Goal: Communication & Community: Share content

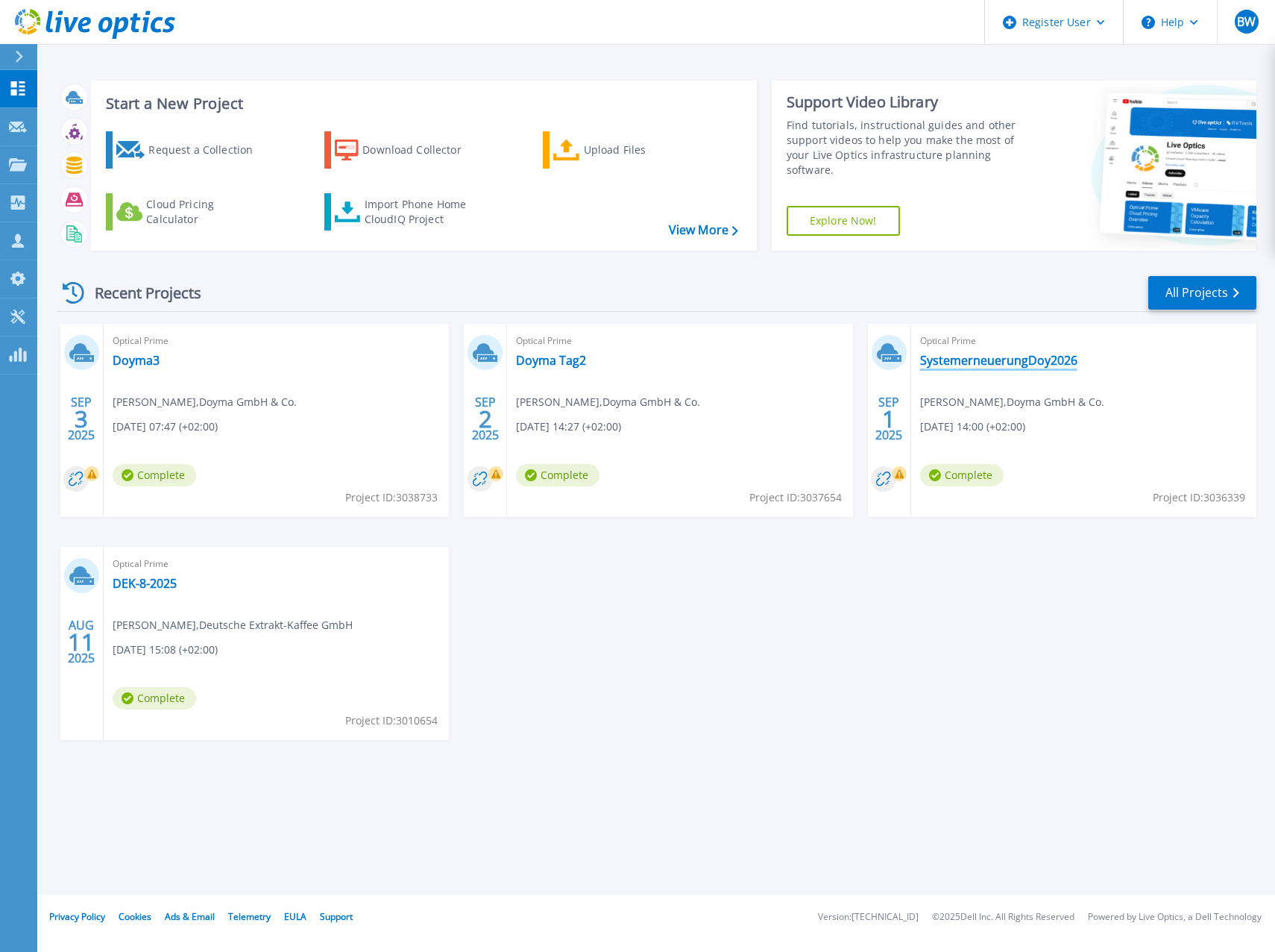
click at [1055, 368] on link "SystemerneuerungDoy2026" at bounding box center [999, 360] width 158 height 15
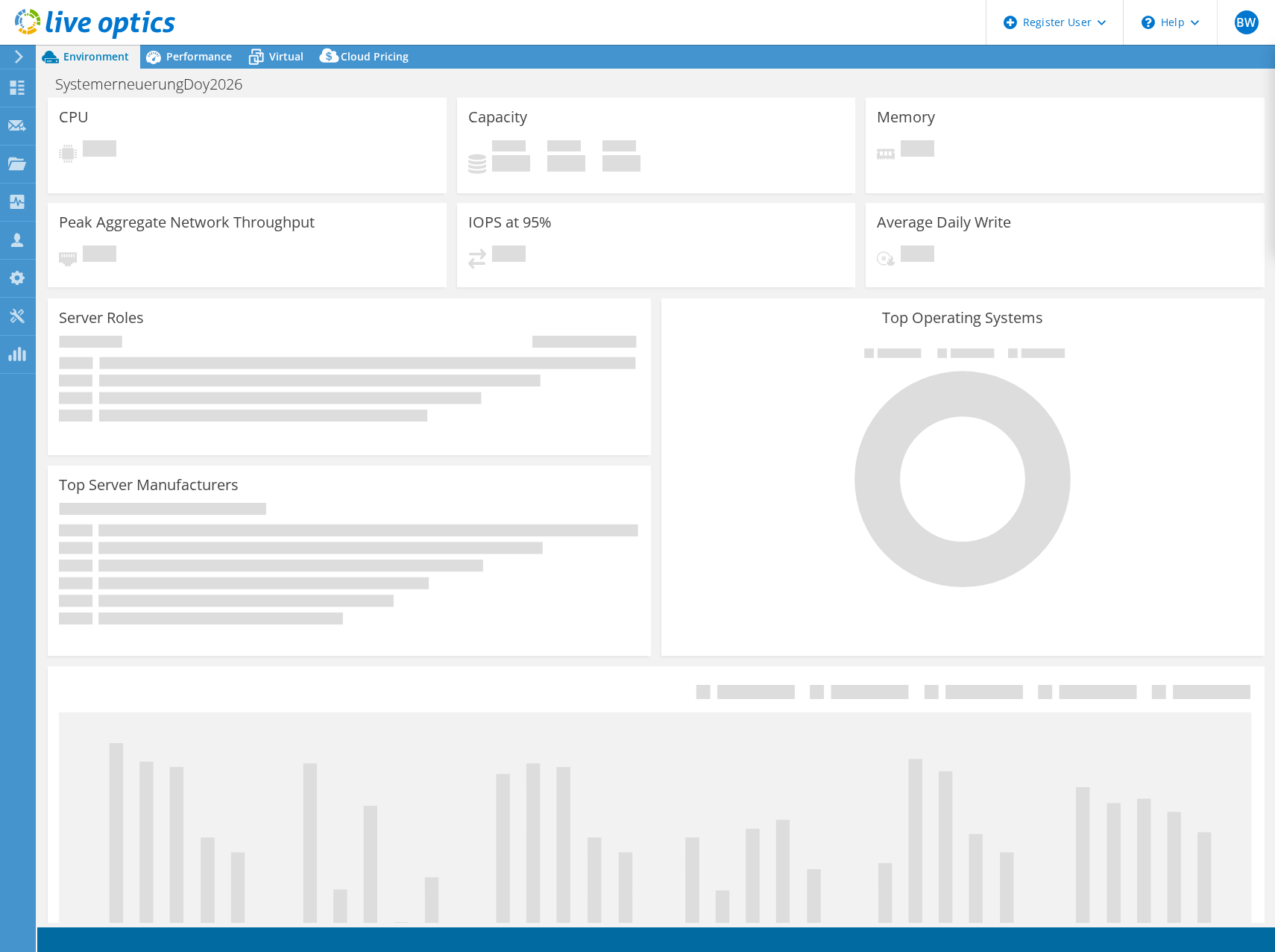
select select "USD"
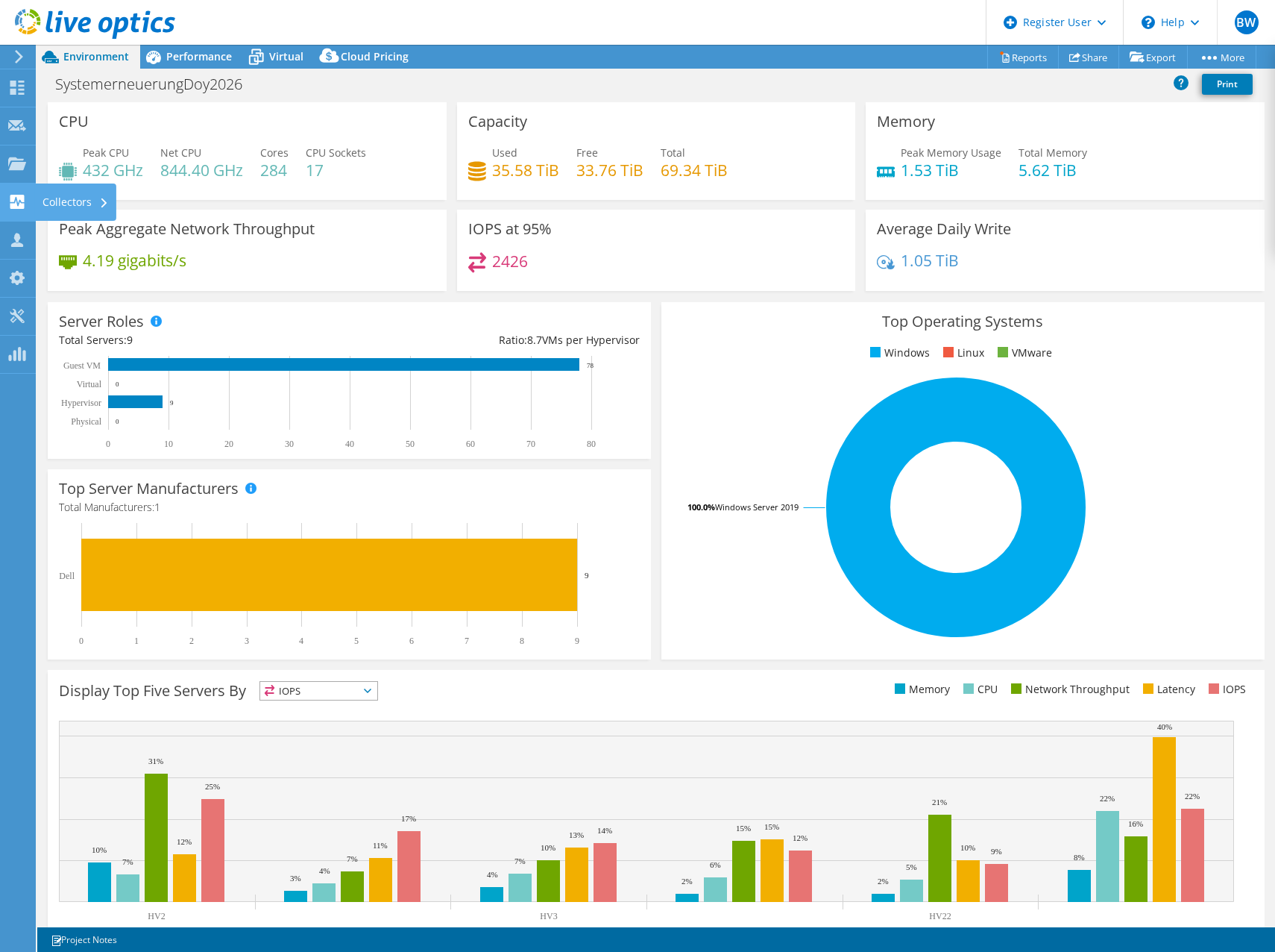
click at [18, 197] on use at bounding box center [18, 201] width 15 height 15
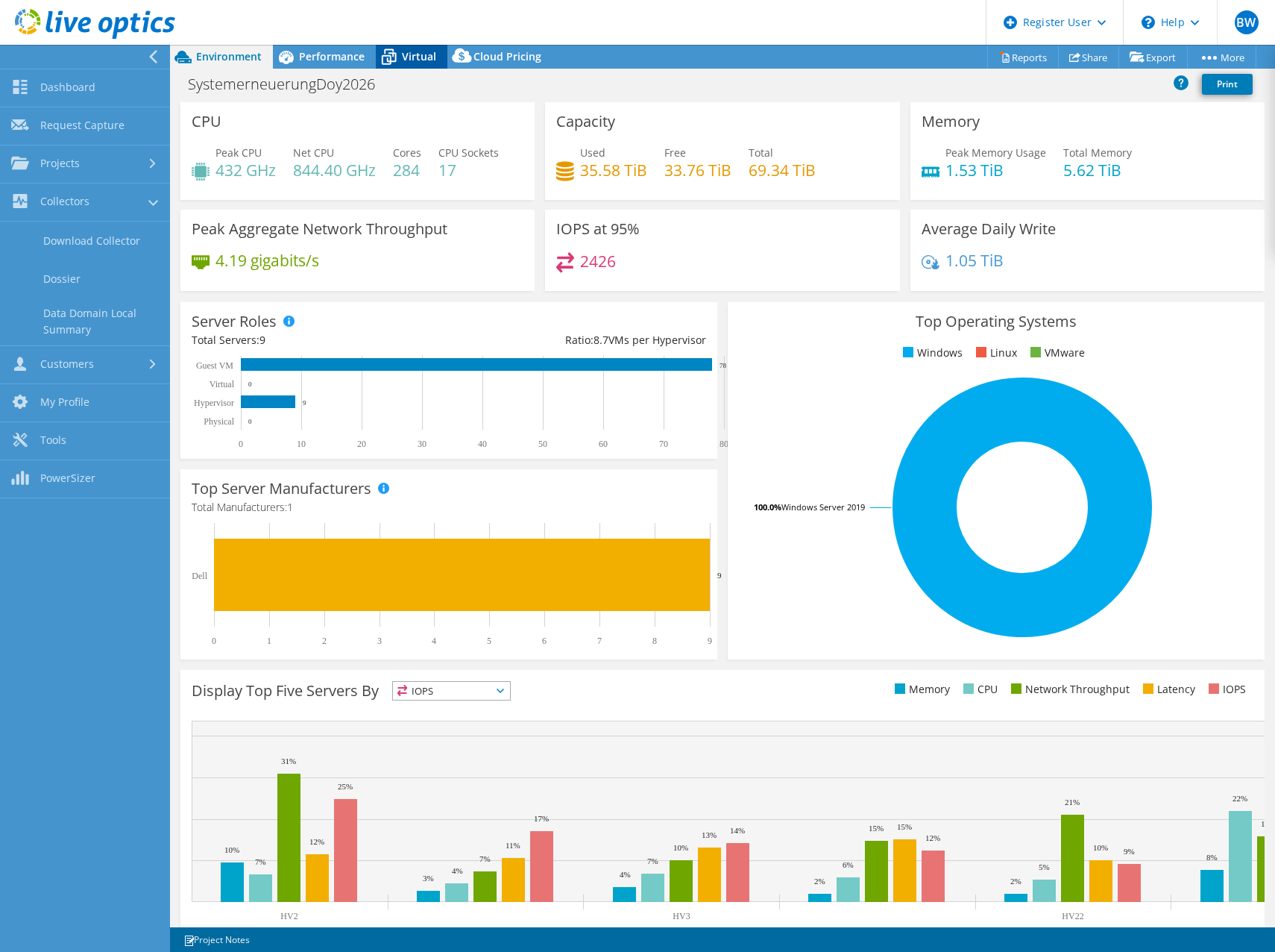
click at [301, 53] on span "Performance" at bounding box center [332, 56] width 65 height 15
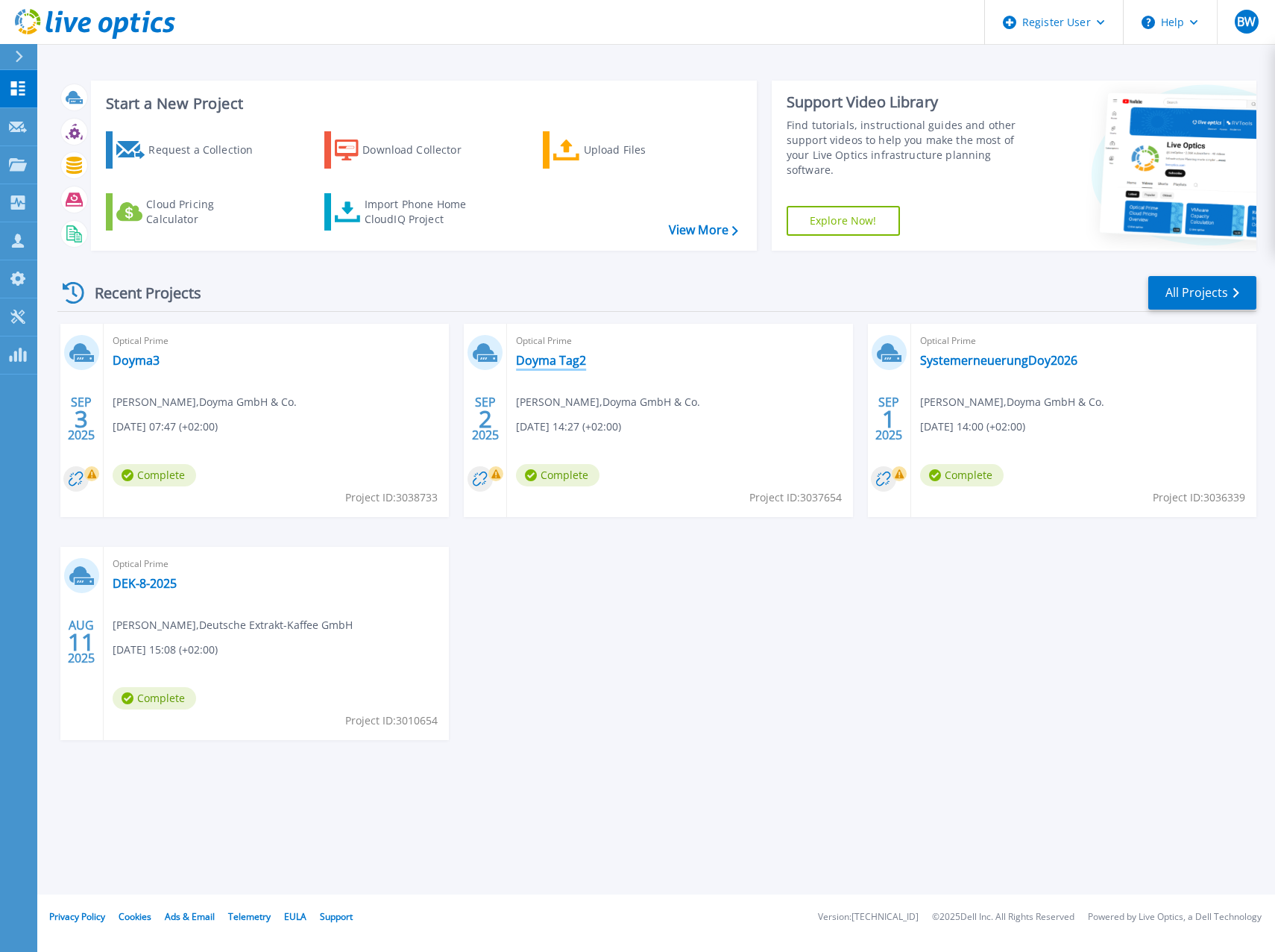
click at [530, 356] on link "Doyma Tag2" at bounding box center [551, 360] width 70 height 15
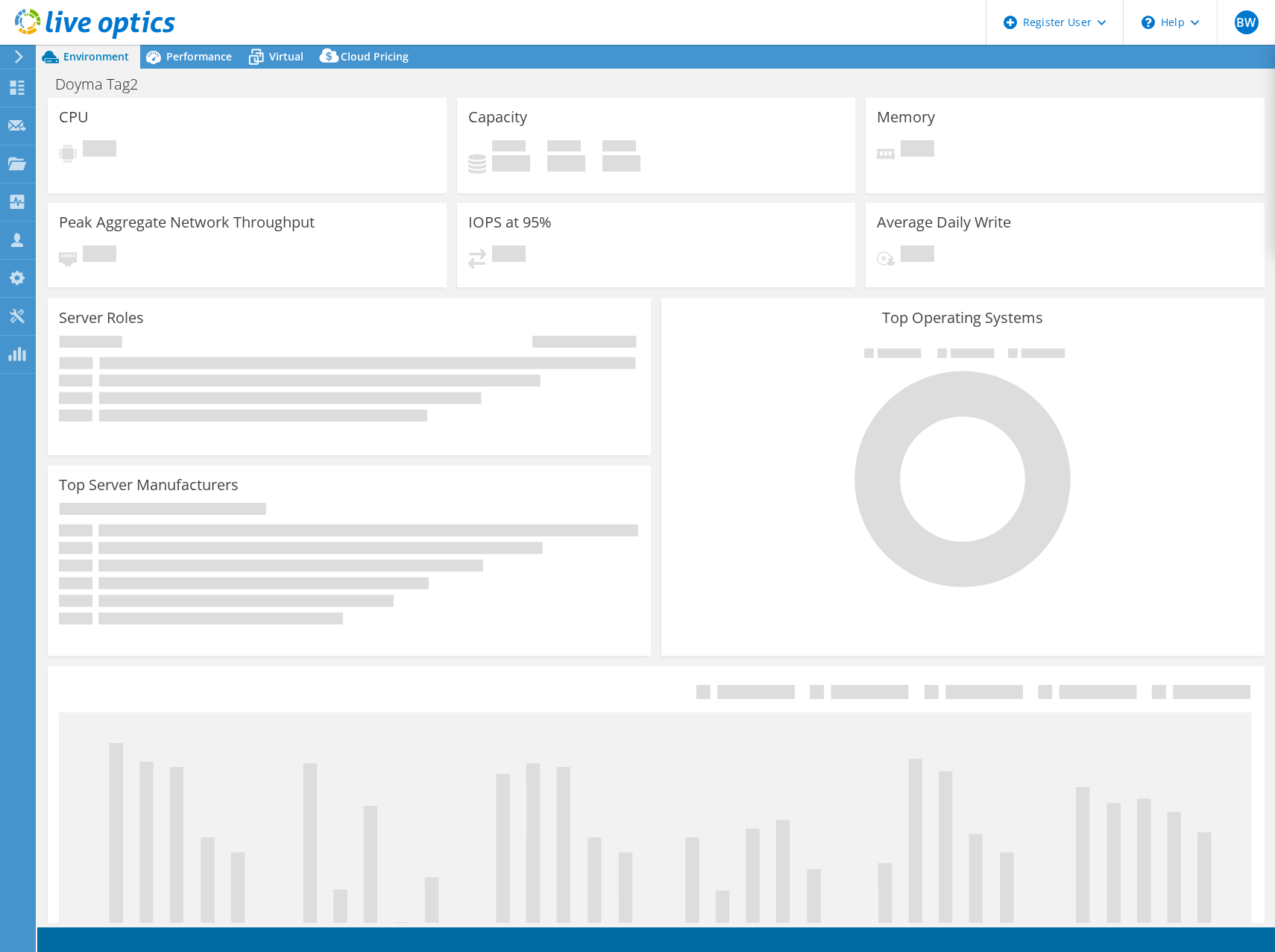
select select "USD"
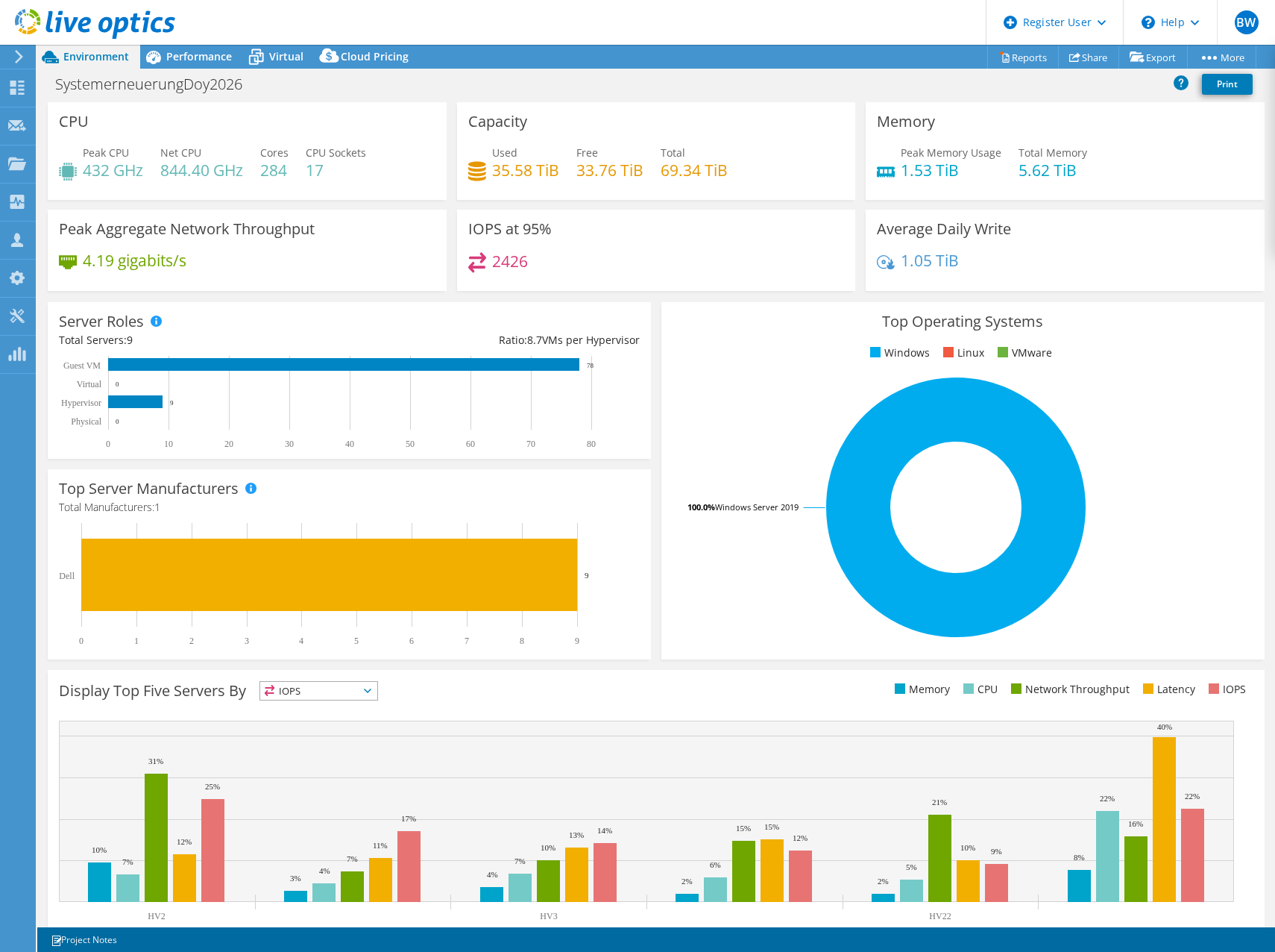
select select "USD"
click at [214, 58] on span "Performance" at bounding box center [198, 56] width 65 height 15
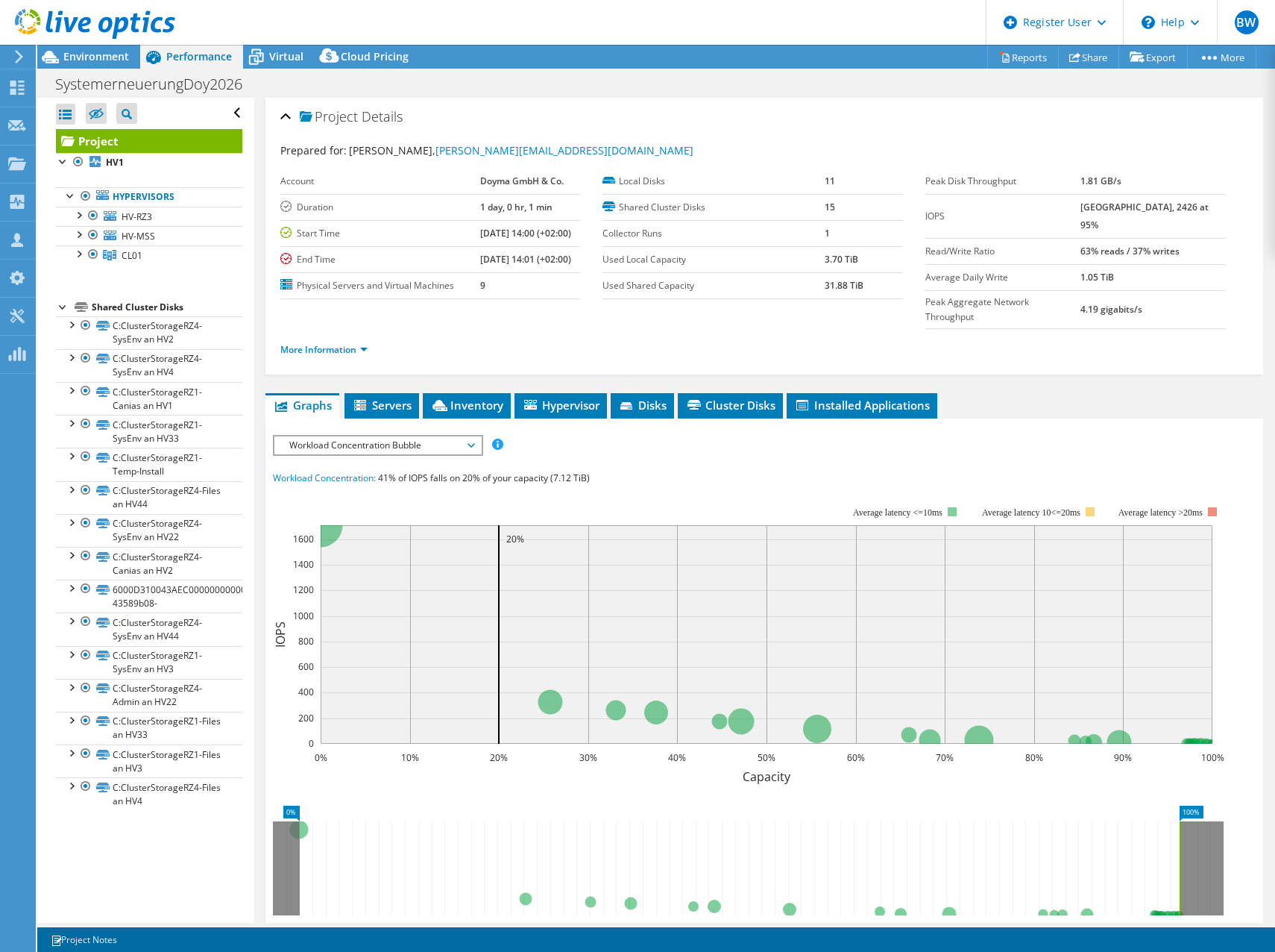
click at [408, 437] on span "Workload Concentration Bubble" at bounding box center [377, 445] width 192 height 18
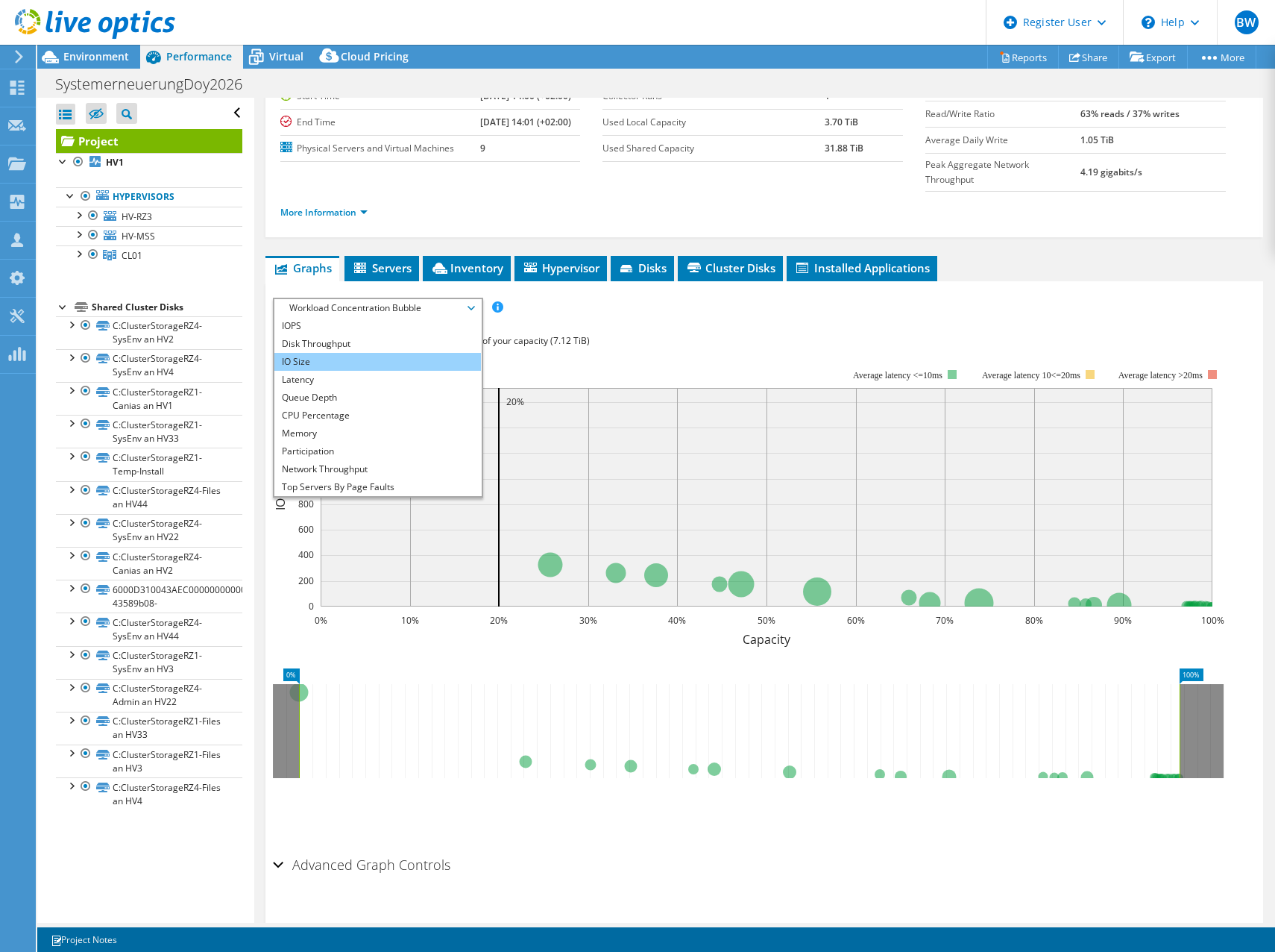
click at [361, 353] on li "IO Size" at bounding box center [377, 362] width 206 height 18
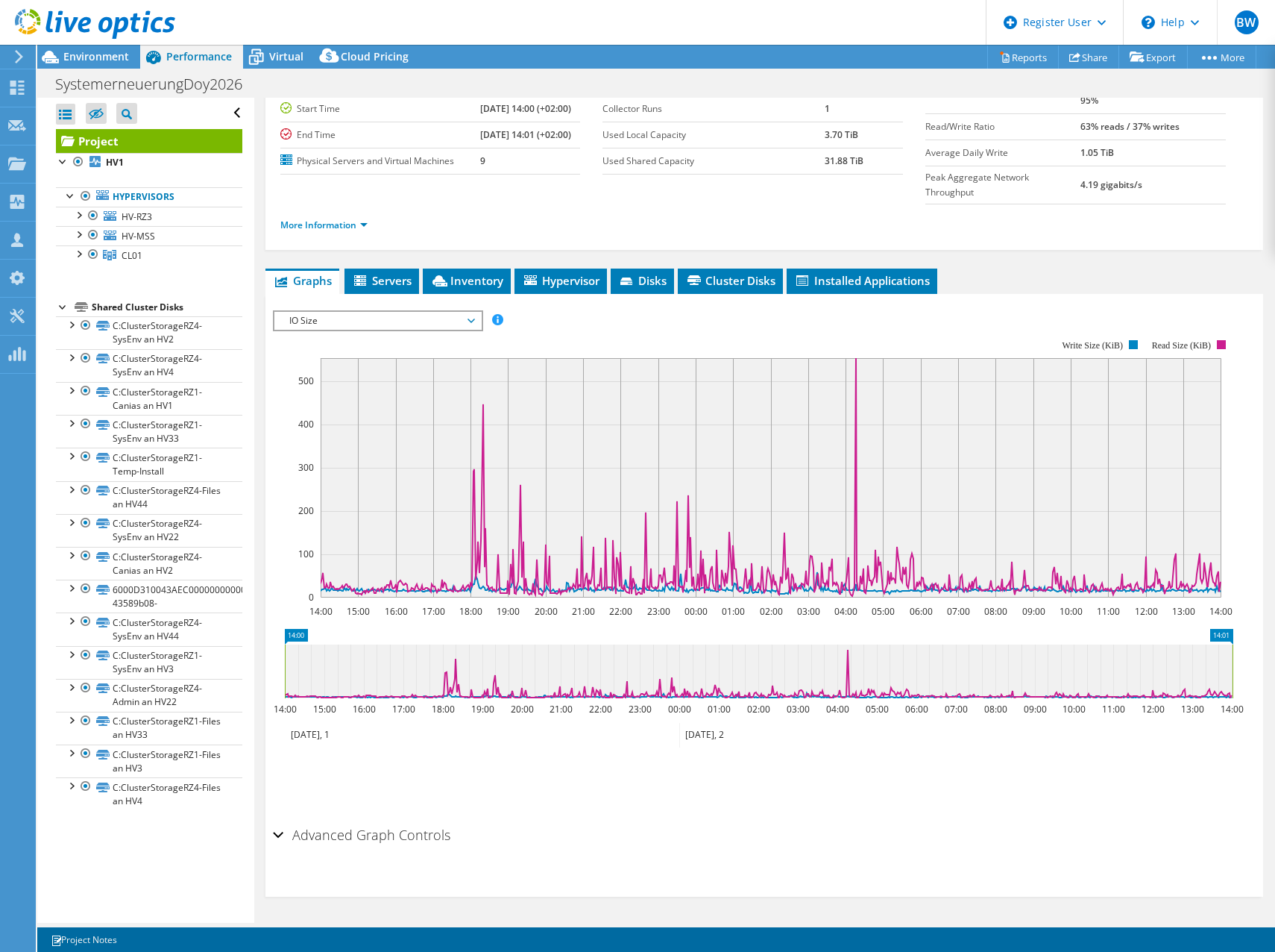
scroll to position [94, 0]
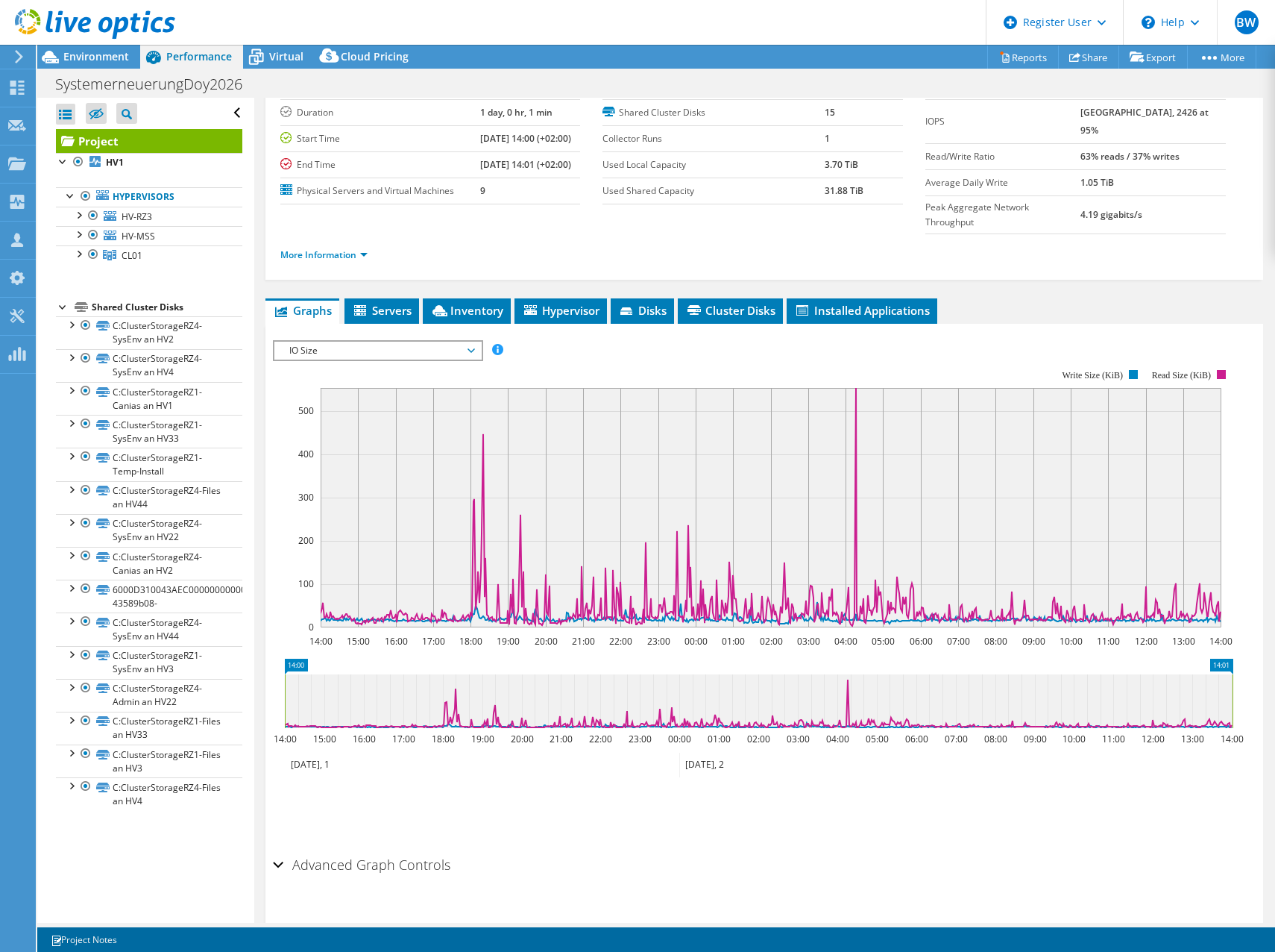
click at [334, 341] on span "IO Size" at bounding box center [377, 350] width 192 height 18
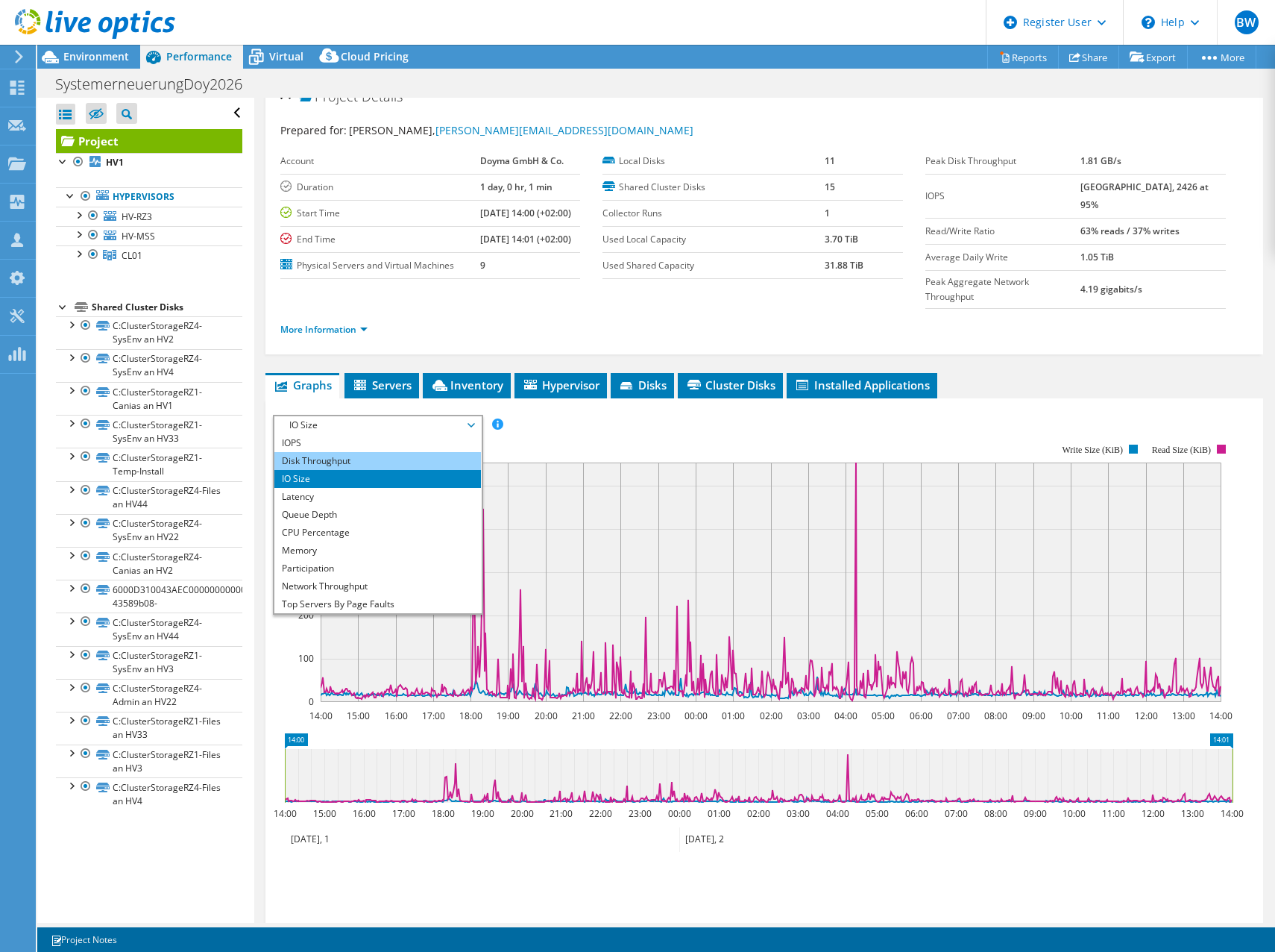
scroll to position [0, 0]
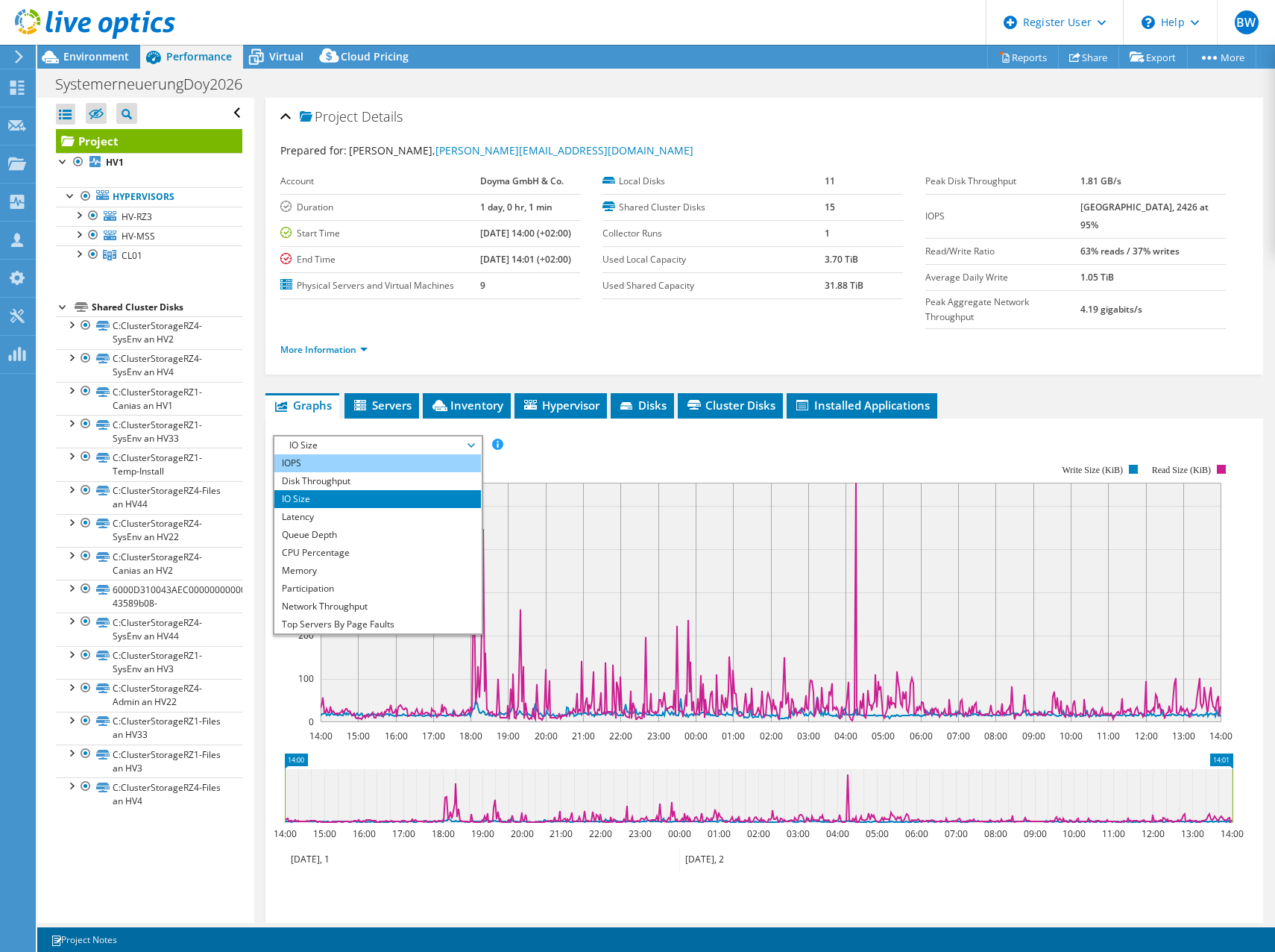
click at [382, 454] on li "IOPS" at bounding box center [377, 463] width 206 height 18
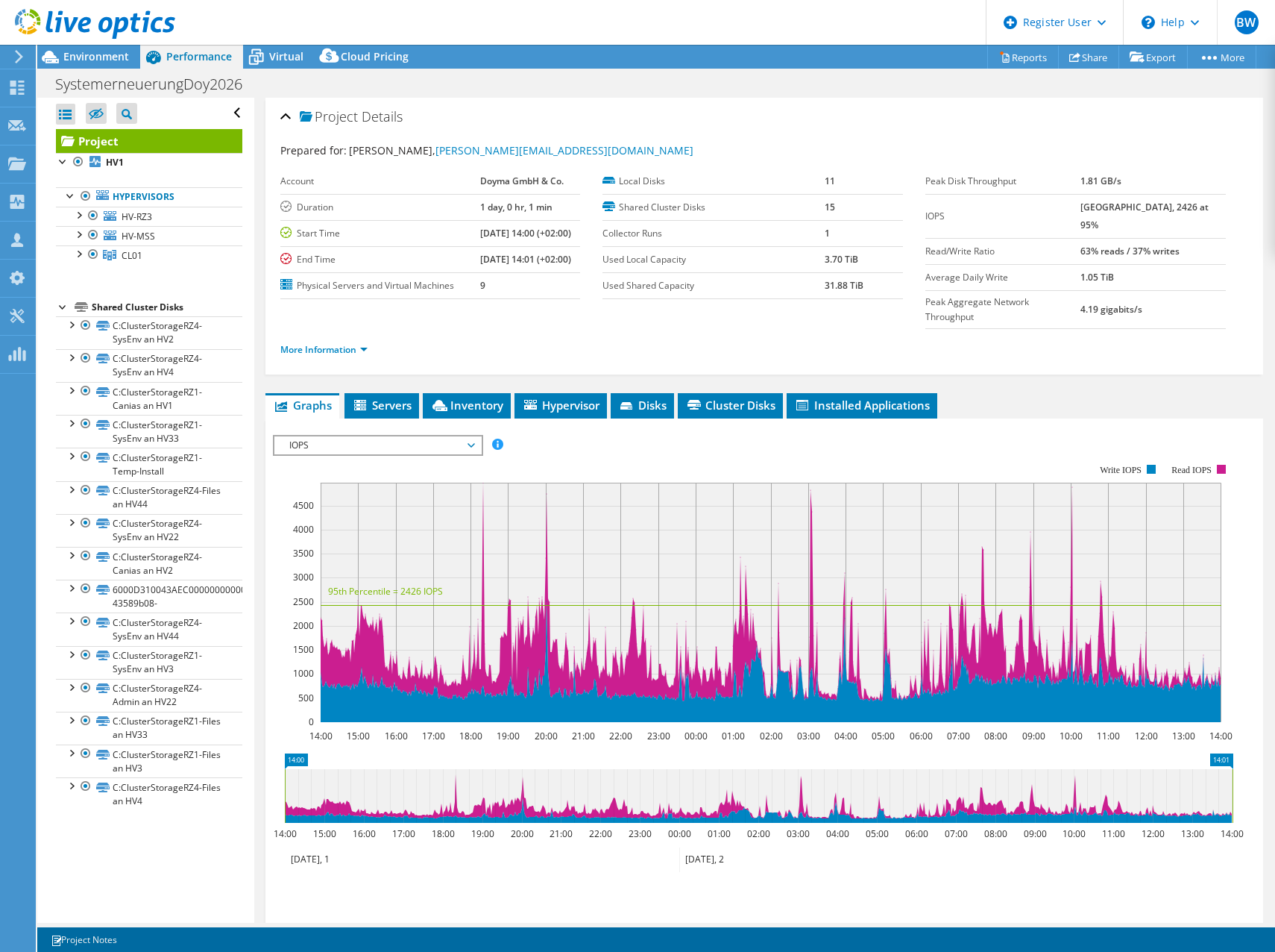
click at [522, 329] on div "More Information" at bounding box center [764, 349] width 969 height 42
click at [357, 437] on span "IOPS" at bounding box center [377, 445] width 192 height 18
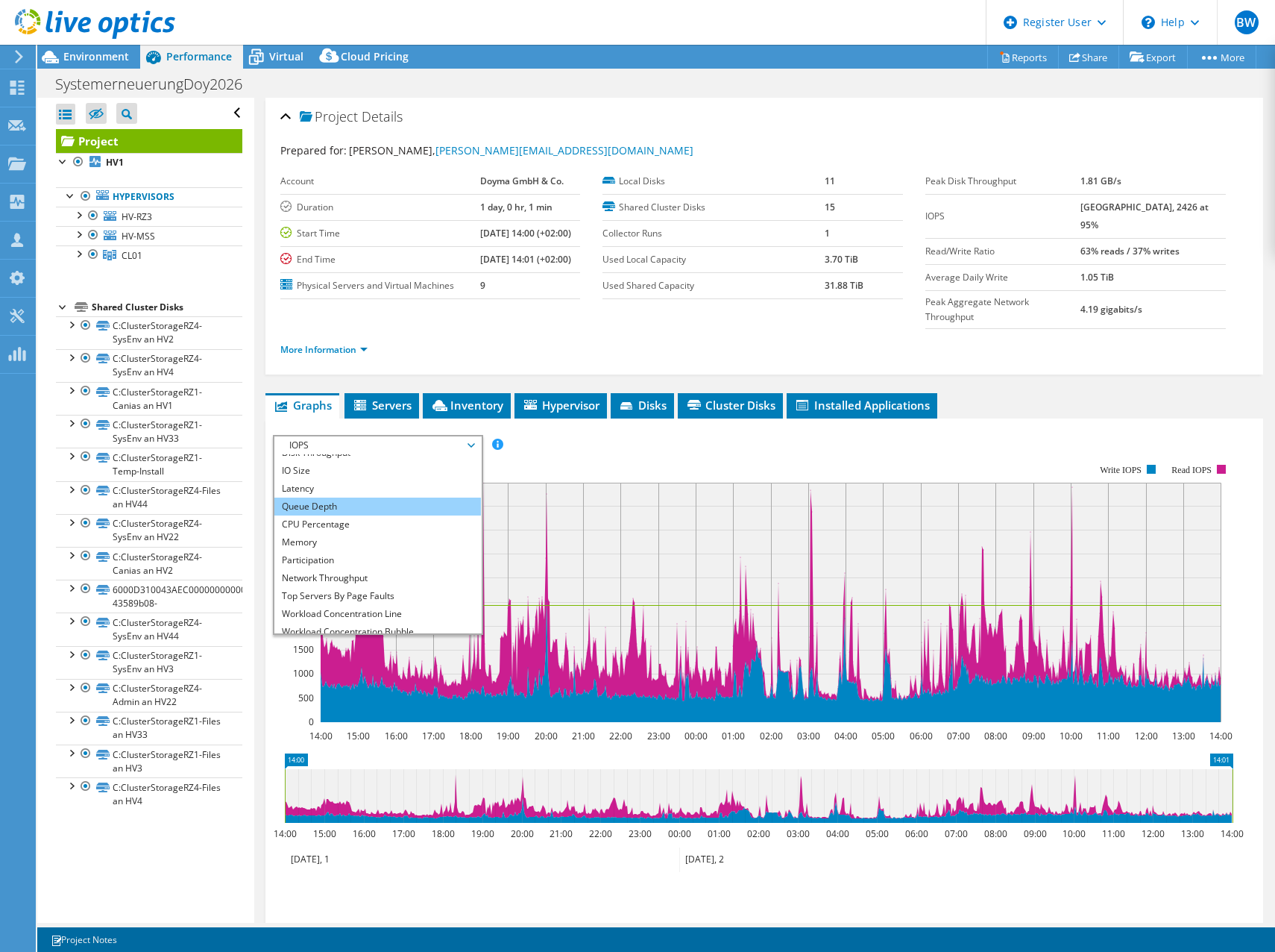
scroll to position [53, 0]
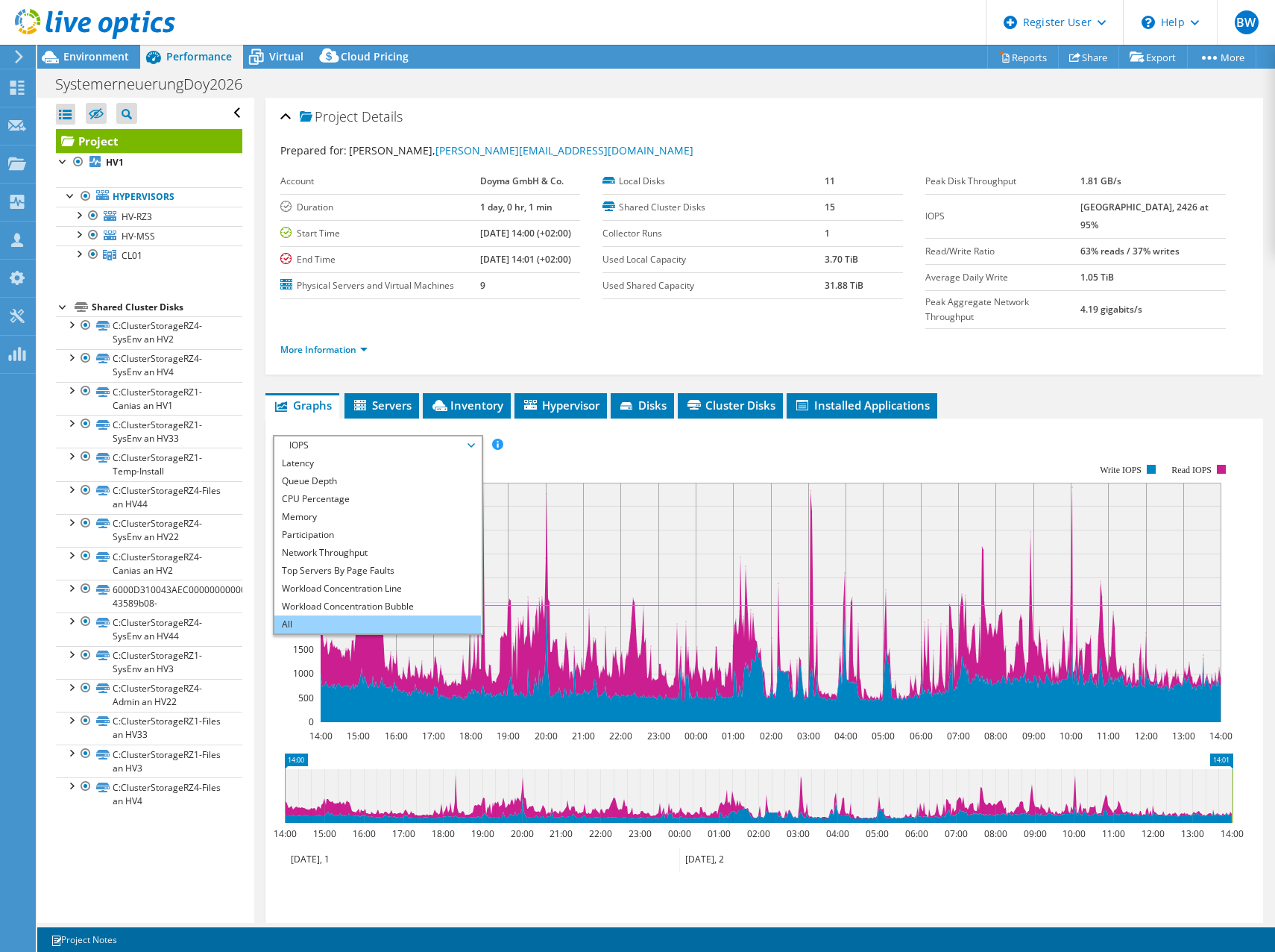
click at [333, 616] on li "All" at bounding box center [377, 624] width 206 height 18
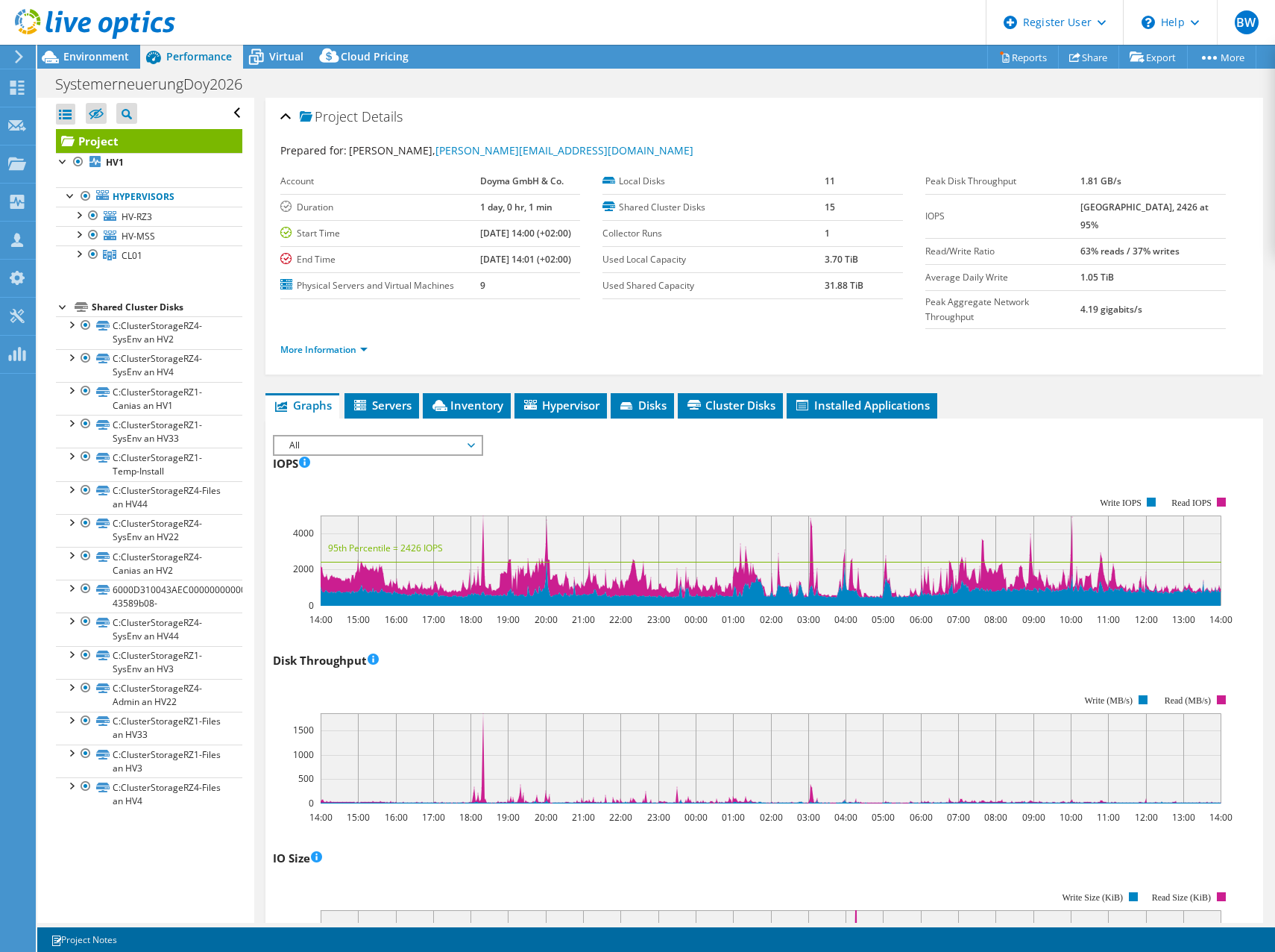
click at [411, 437] on span "All" at bounding box center [377, 445] width 192 height 18
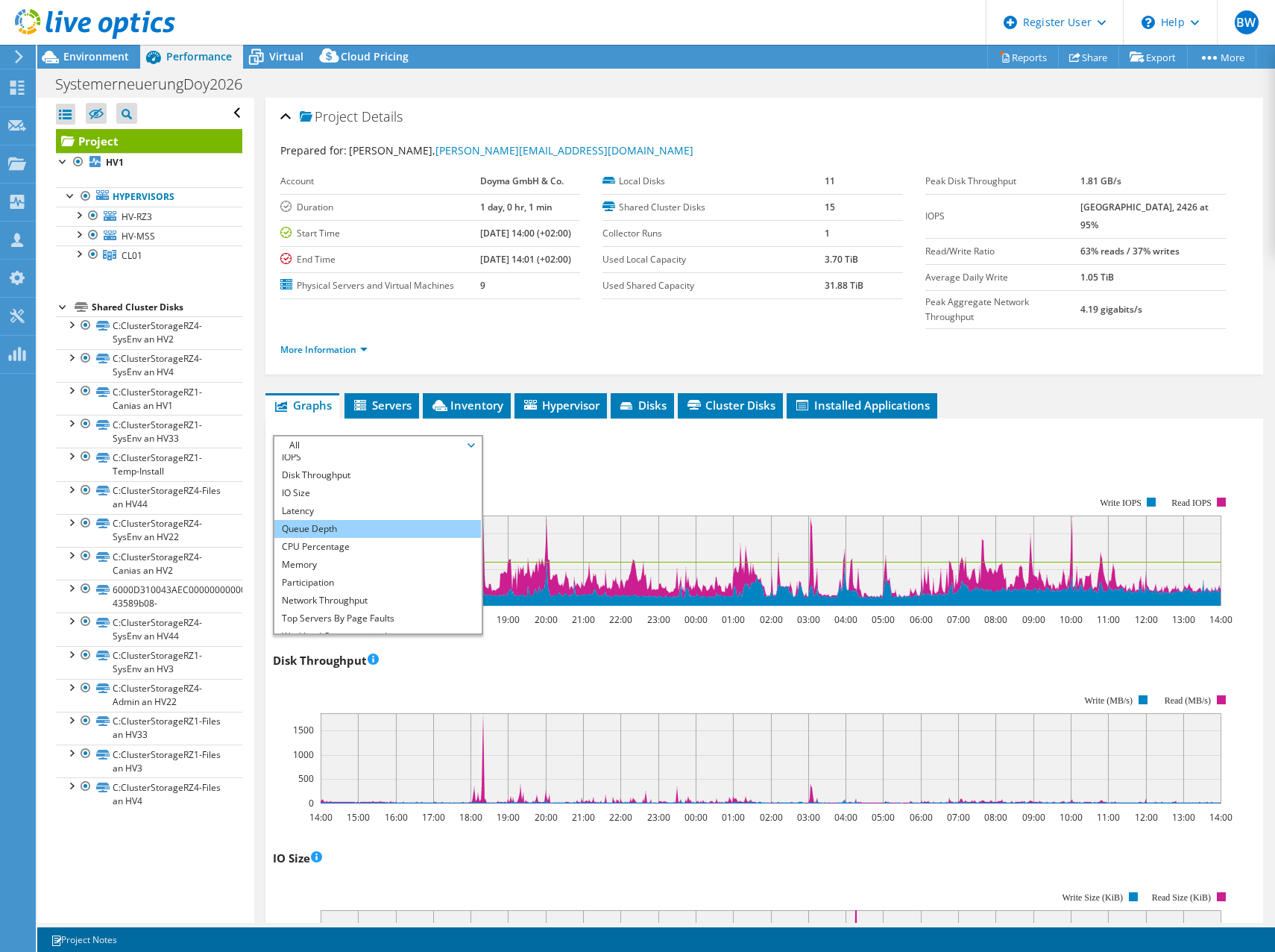
scroll to position [0, 0]
click at [114, 139] on link "Project" at bounding box center [150, 141] width 187 height 24
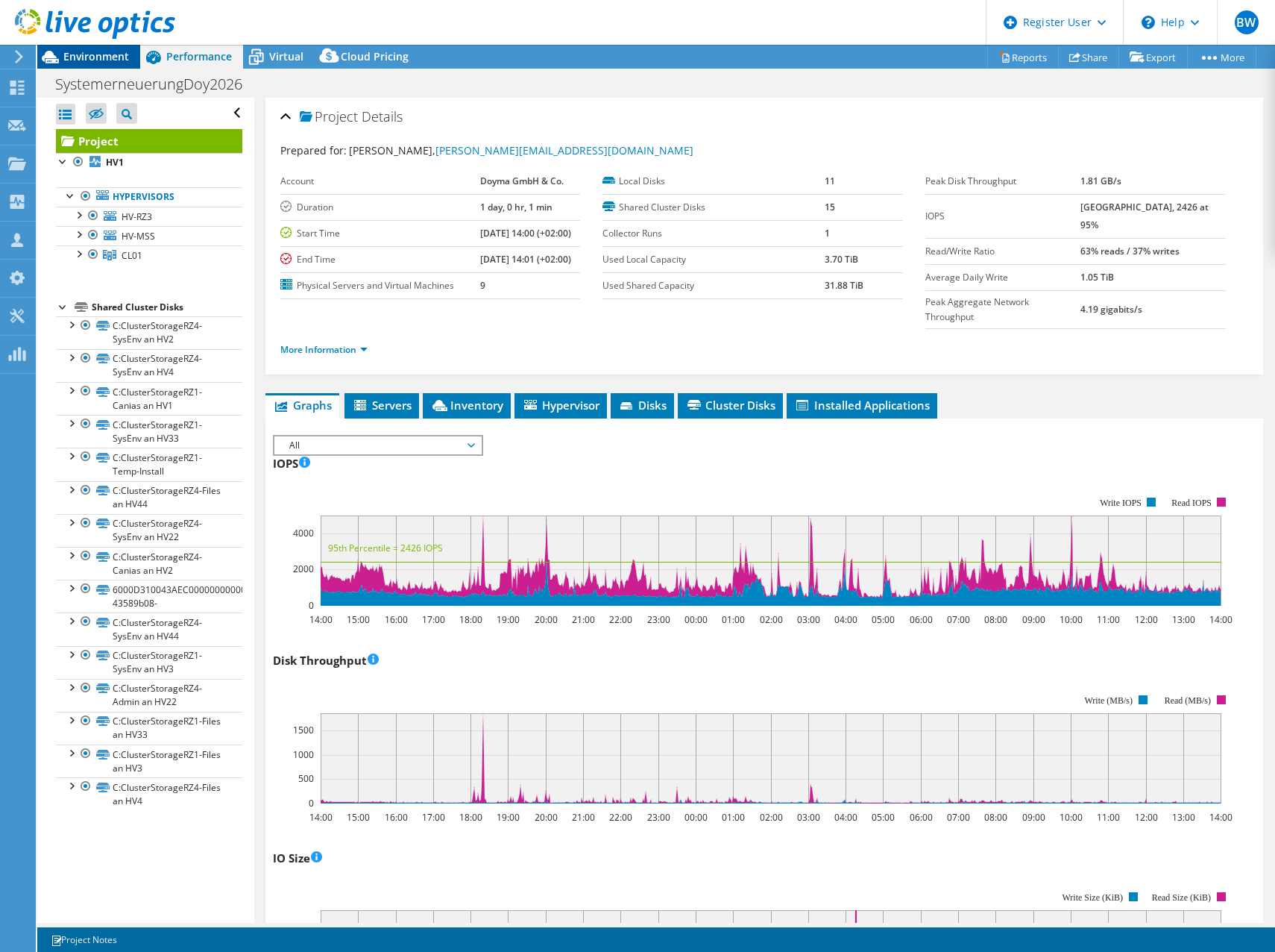
click at [82, 58] on span "Environment" at bounding box center [95, 56] width 65 height 15
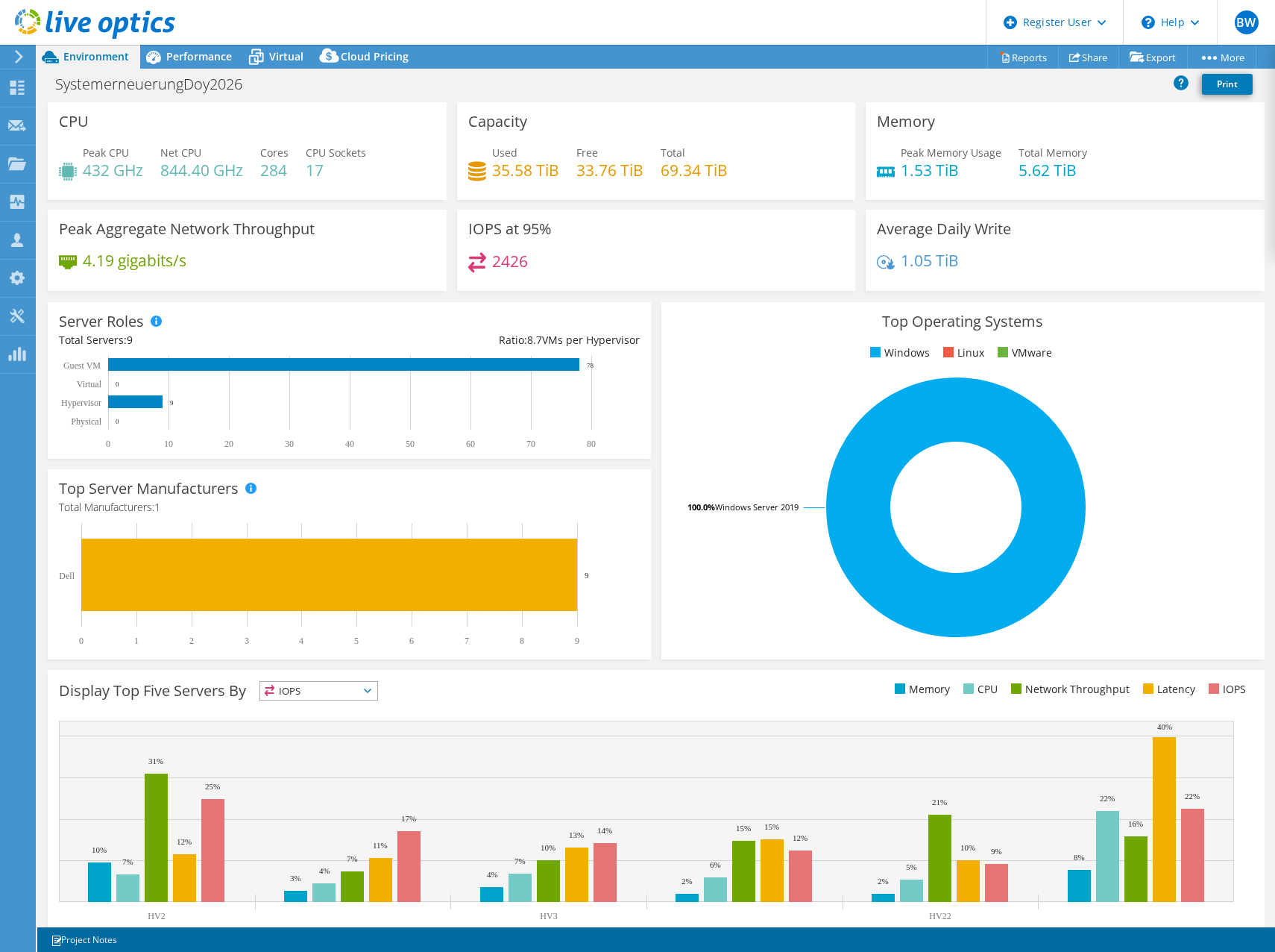
click at [704, 277] on div "2426" at bounding box center [656, 267] width 376 height 32
click at [677, 271] on div "2426" at bounding box center [656, 267] width 376 height 32
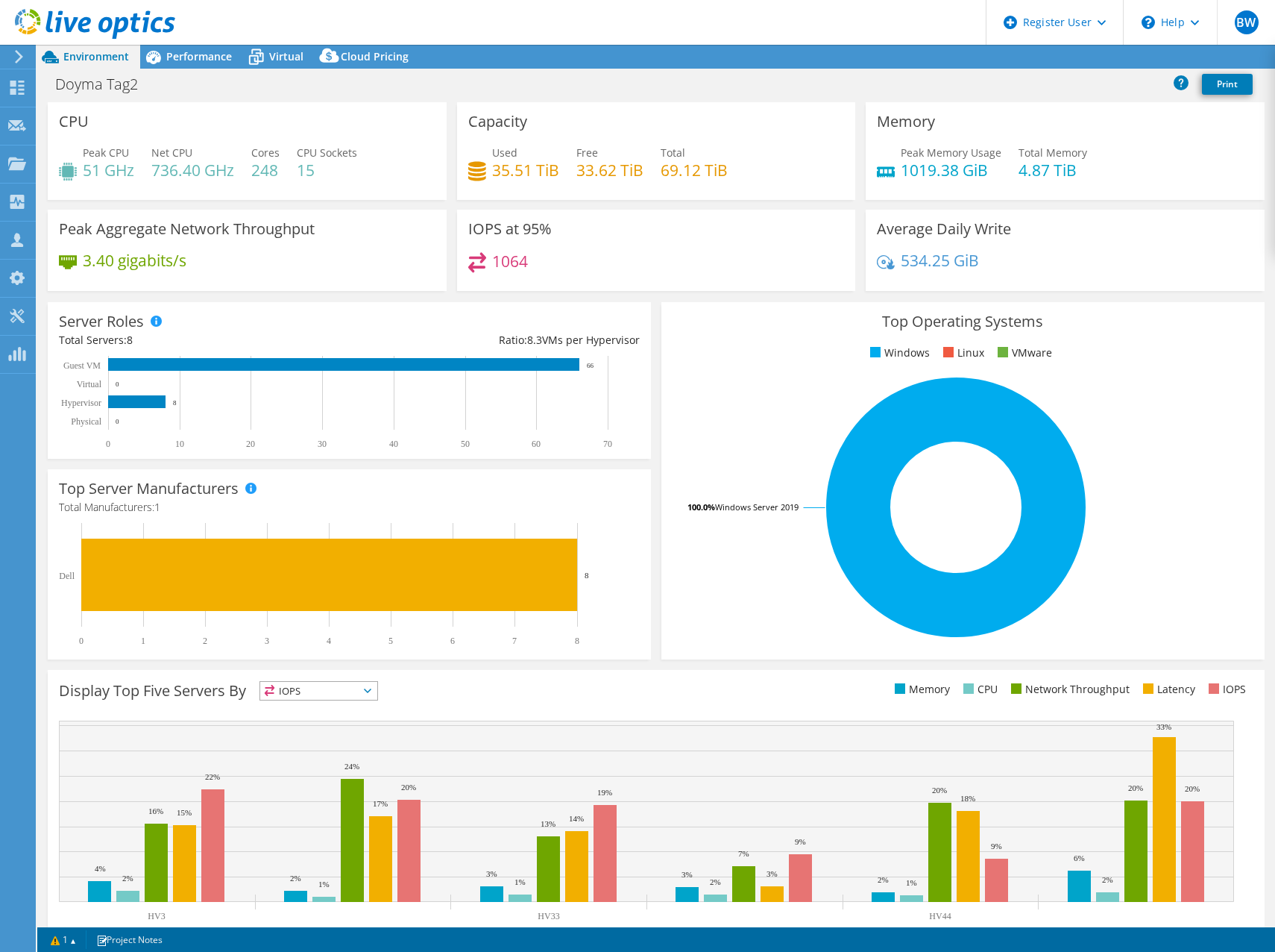
select select "USD"
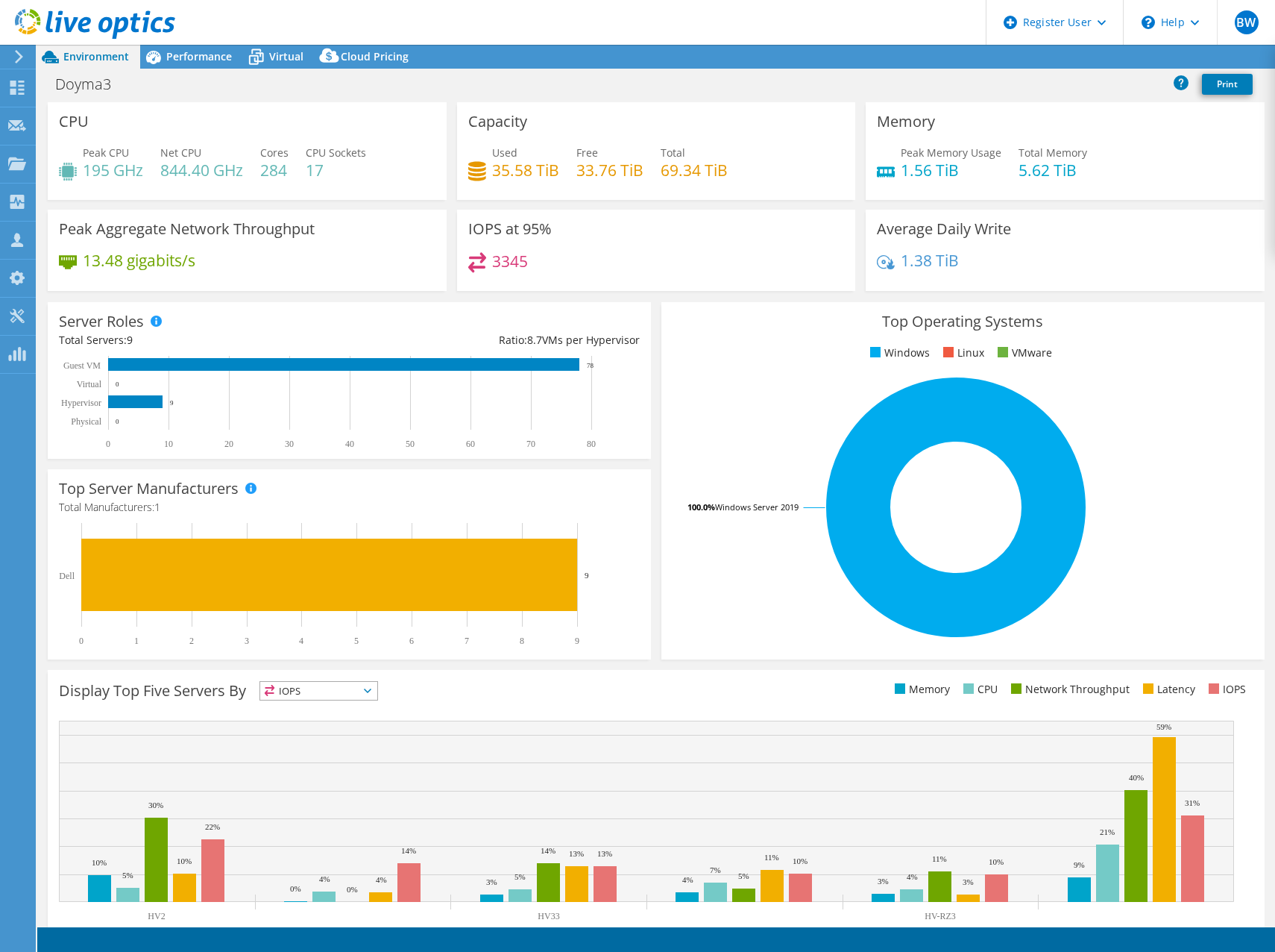
select select "USD"
click at [196, 56] on span "Performance" at bounding box center [198, 56] width 65 height 15
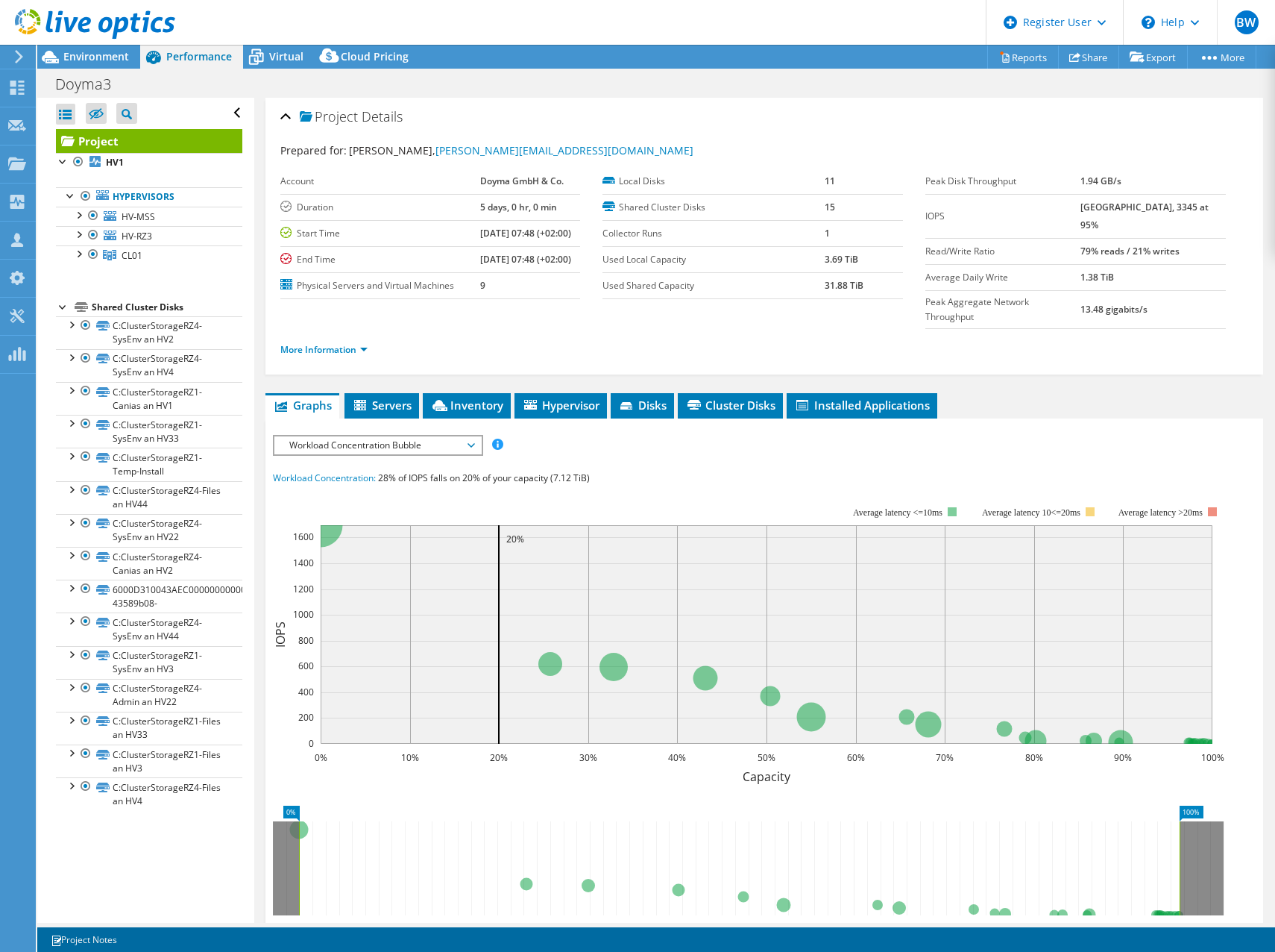
click at [664, 160] on section "Prepared for: [PERSON_NAME], [PERSON_NAME][EMAIL_ADDRESS][DOMAIN_NAME] Account …" at bounding box center [764, 256] width 969 height 229
drag, startPoint x: 699, startPoint y: 162, endPoint x: 976, endPoint y: 123, distance: 279.7
click at [699, 162] on section "Prepared for: Oliver Rummrich, Oliver.Rummrich@Doyma.de Account Doyma GmbH & Co…" at bounding box center [764, 256] width 969 height 229
click at [694, 101] on div "Project Details" at bounding box center [764, 117] width 969 height 32
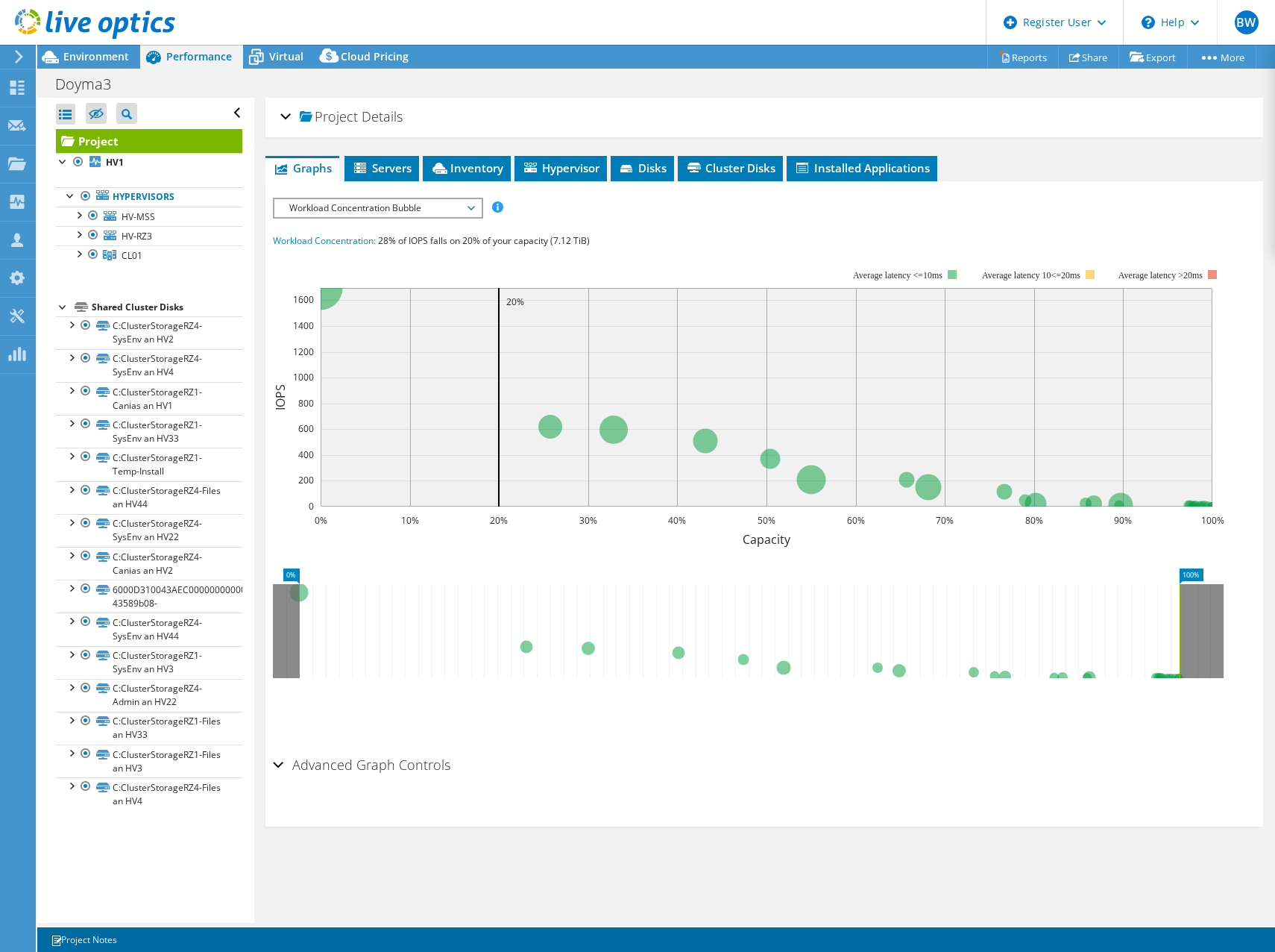
click at [307, 122] on span "Project" at bounding box center [329, 117] width 58 height 15
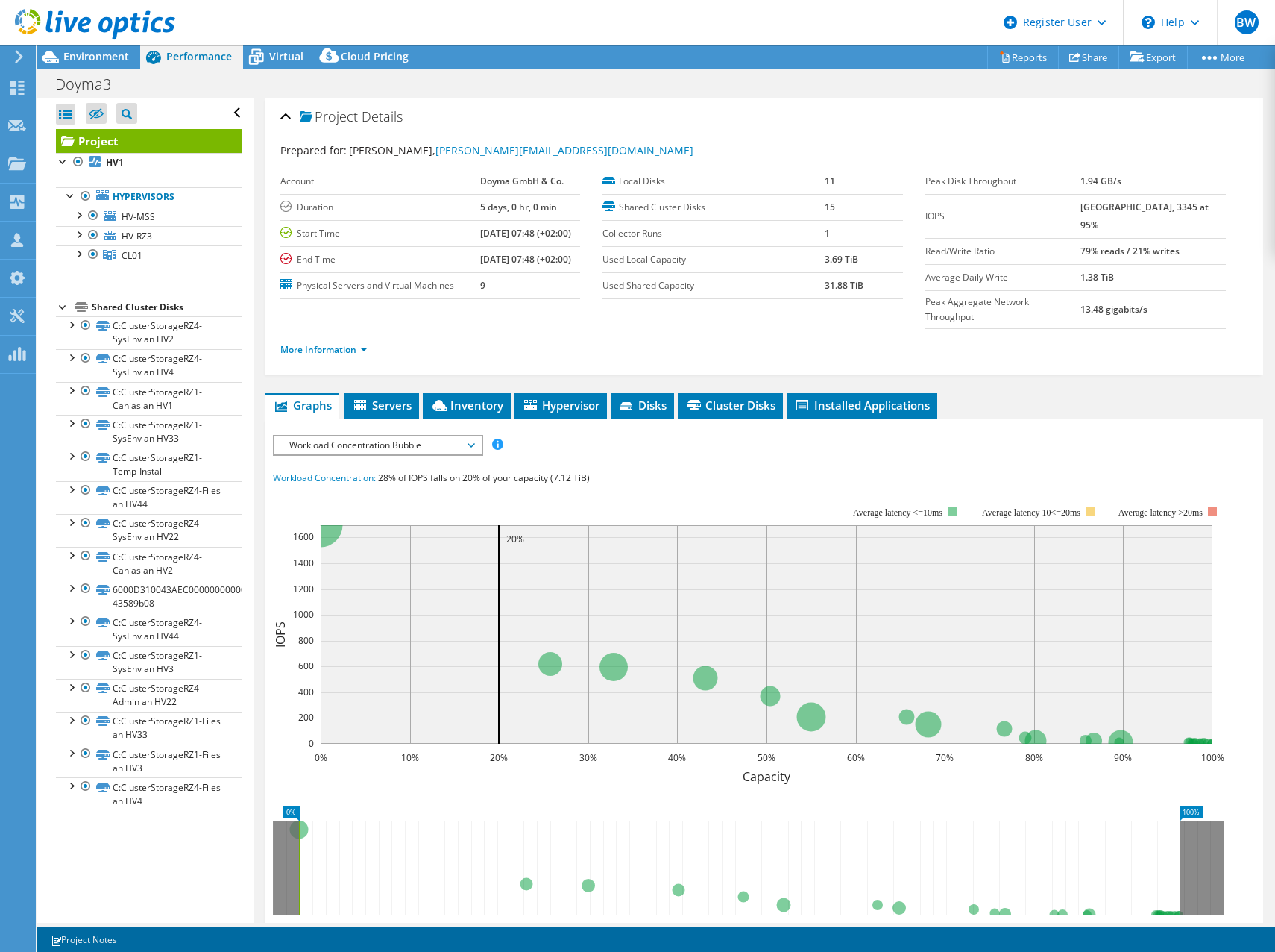
click at [1052, 343] on div "Project Details Prepared for: Oliver Rummrich, Oliver.Rummrich@Doyma.de Account…" at bounding box center [764, 235] width 999 height 277
click at [1036, 393] on ul "Graphs Servers Inventory Hypervisor Disks Cluster Disks Installed Applications" at bounding box center [764, 405] width 999 height 25
click at [774, 114] on div "Project Details" at bounding box center [764, 117] width 969 height 32
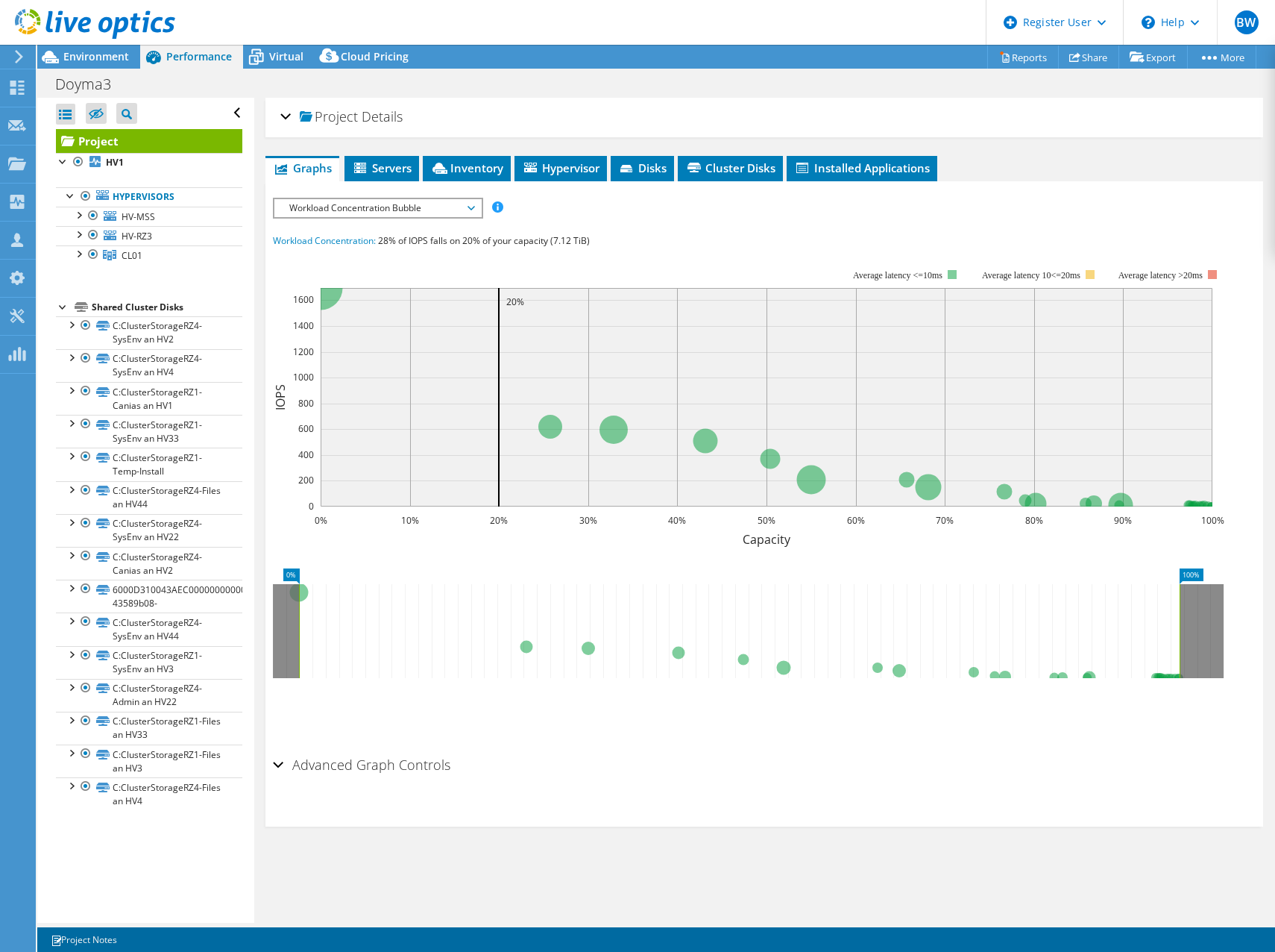
click at [293, 109] on h2 "Project Details" at bounding box center [341, 116] width 123 height 30
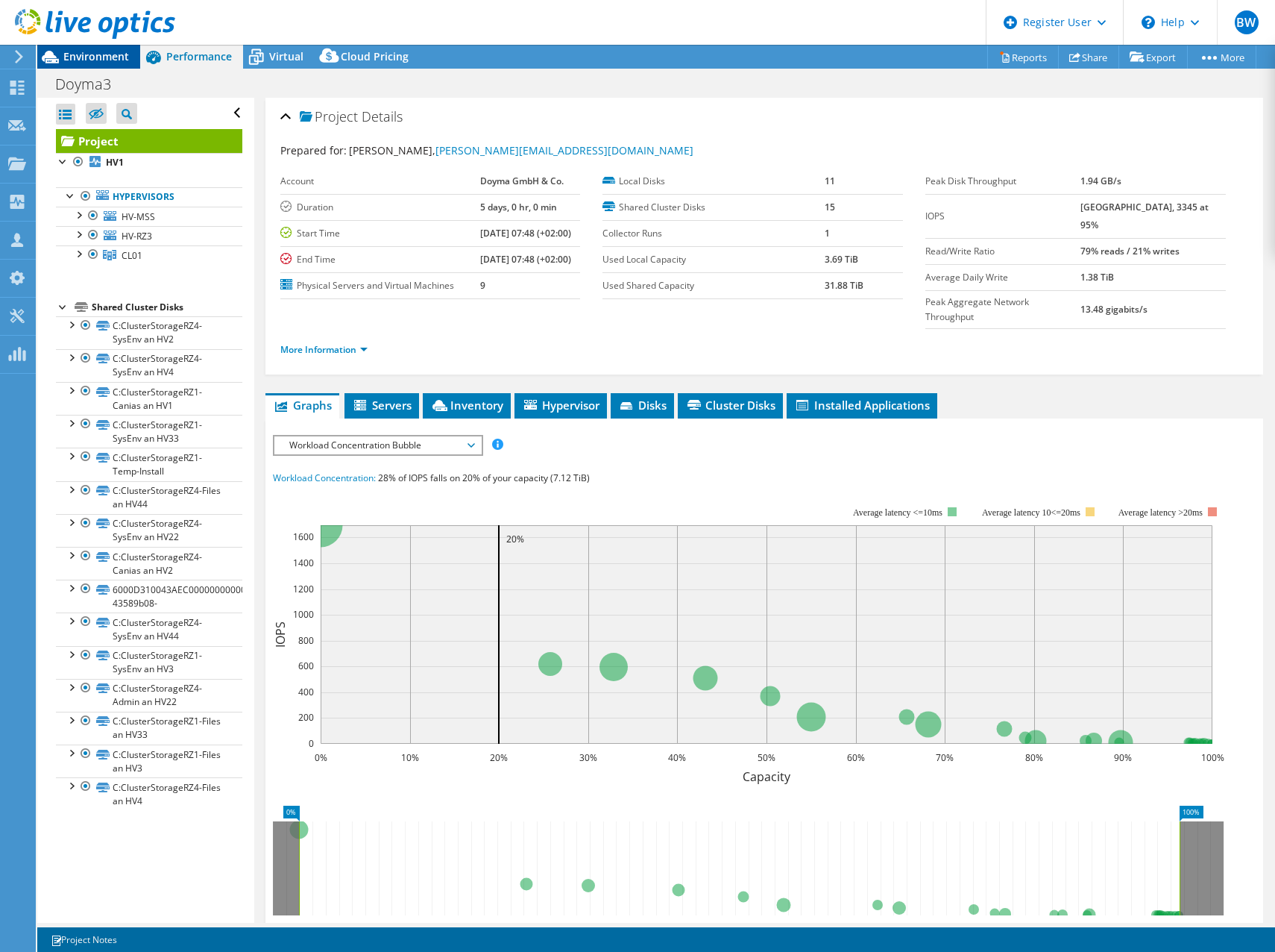
click at [69, 53] on span "Environment" at bounding box center [95, 56] width 65 height 15
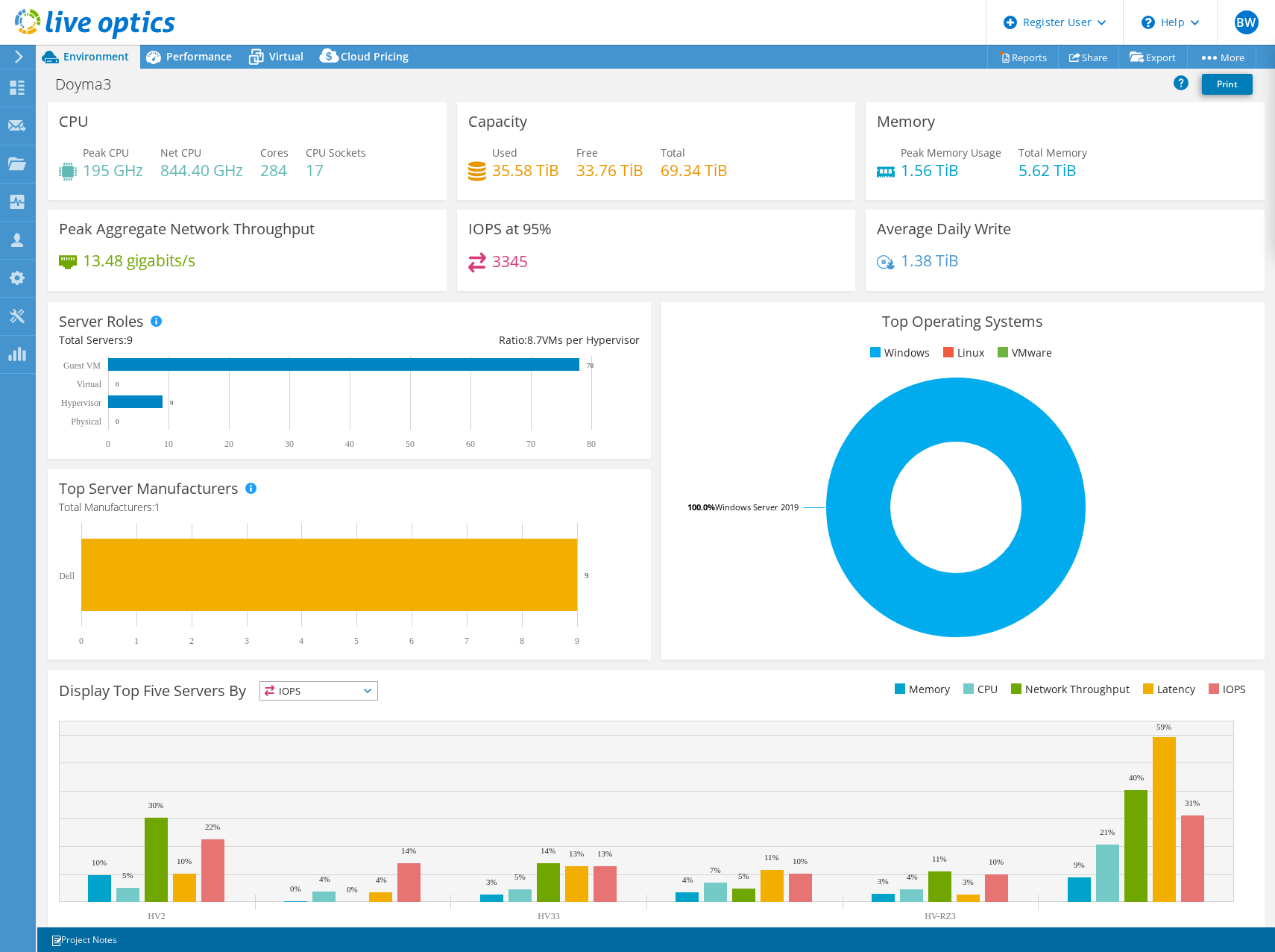
click at [806, 121] on div "Capacity Used 35.58 TiB Free 33.76 TiB Total 69.34 TiB" at bounding box center [656, 151] width 399 height 97
drag, startPoint x: 786, startPoint y: 229, endPoint x: 750, endPoint y: 224, distance: 36.3
click at [786, 229] on div "IOPS at 95% 3345" at bounding box center [656, 251] width 399 height 82
click at [685, 258] on div "3345" at bounding box center [656, 267] width 376 height 32
click at [781, 382] on rect at bounding box center [957, 507] width 568 height 261
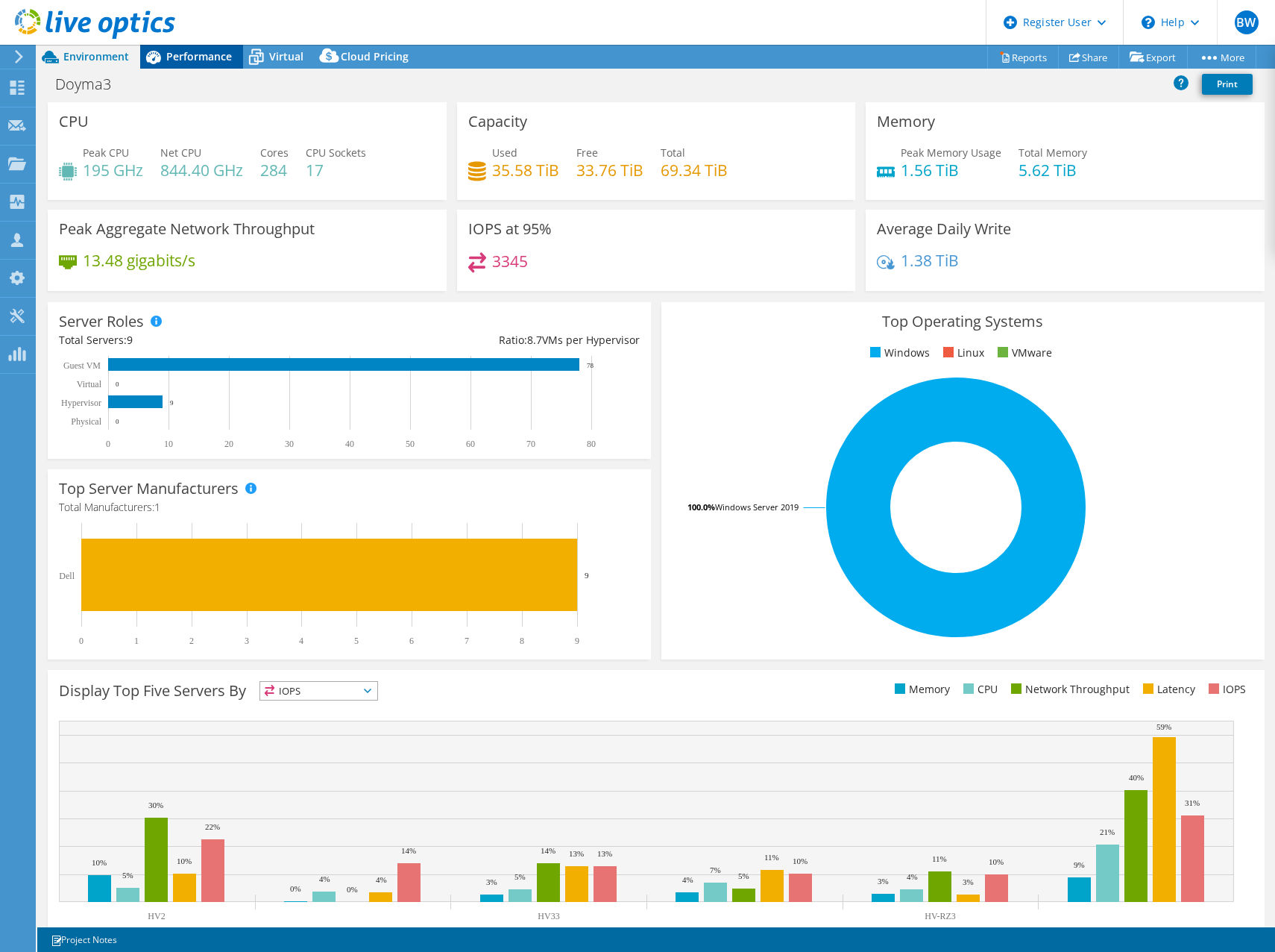
click at [152, 56] on icon at bounding box center [153, 57] width 15 height 14
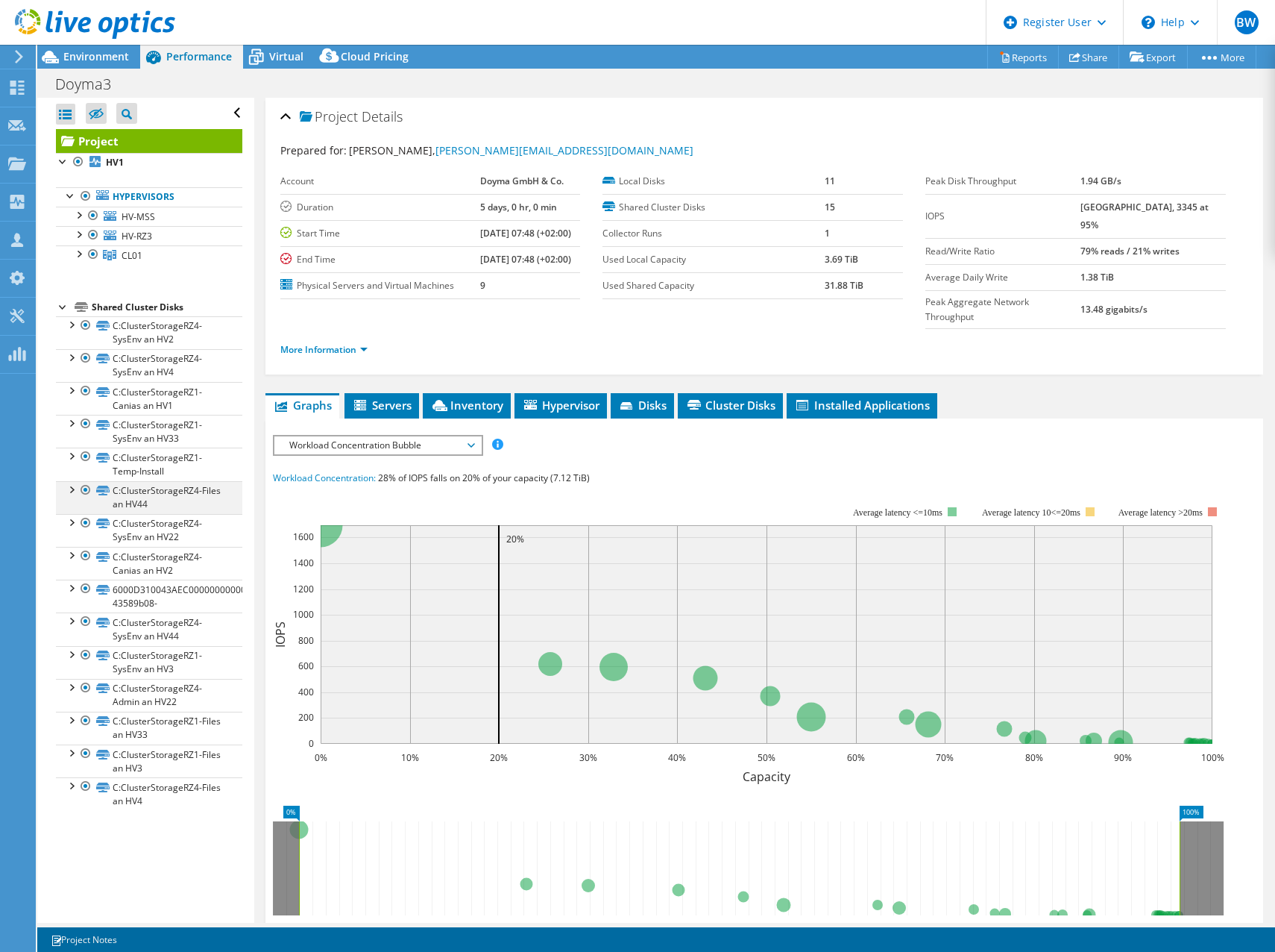
click at [73, 492] on div at bounding box center [70, 488] width 15 height 15
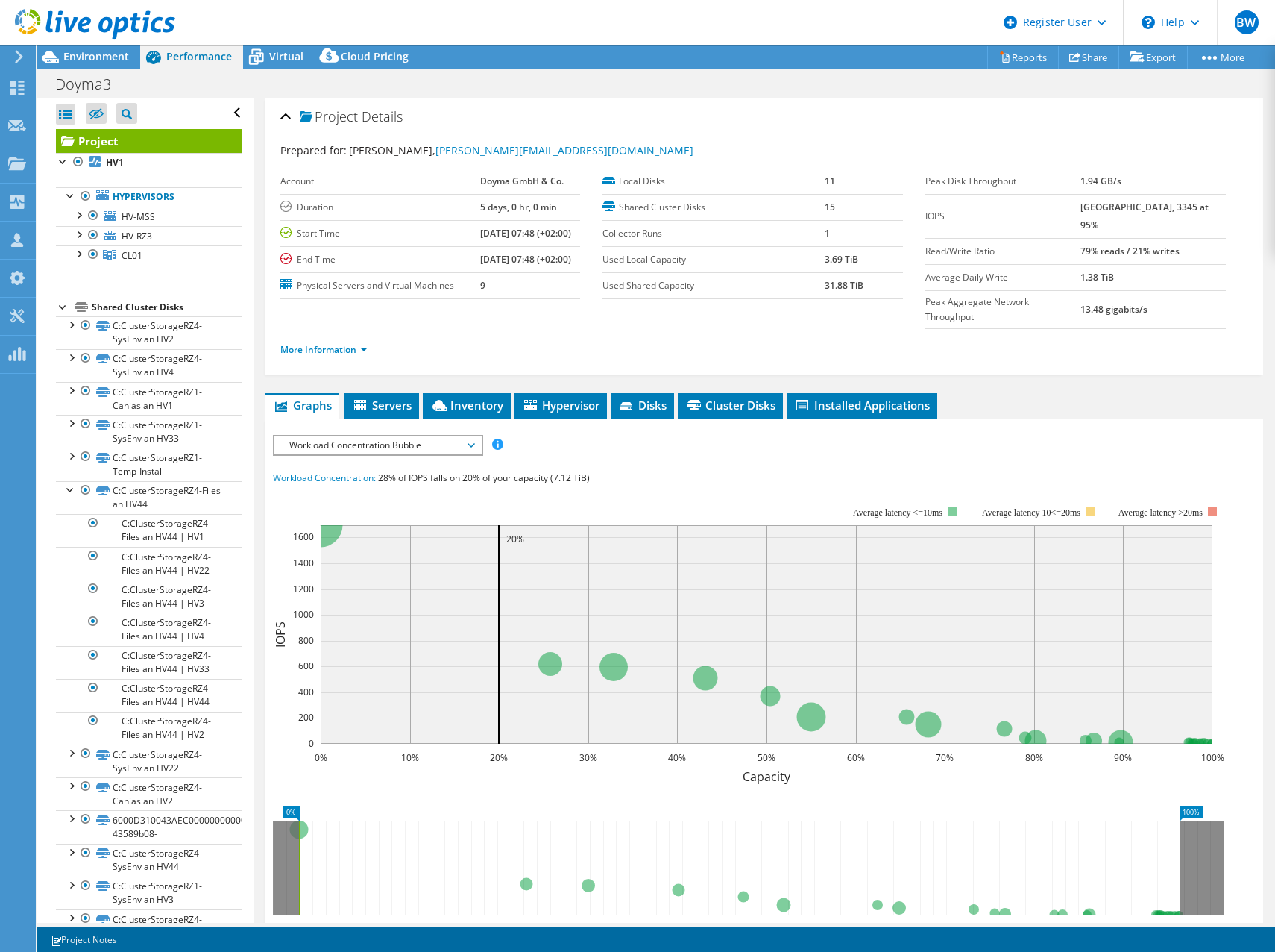
click at [424, 437] on span "Workload Concentration Bubble" at bounding box center [377, 445] width 192 height 18
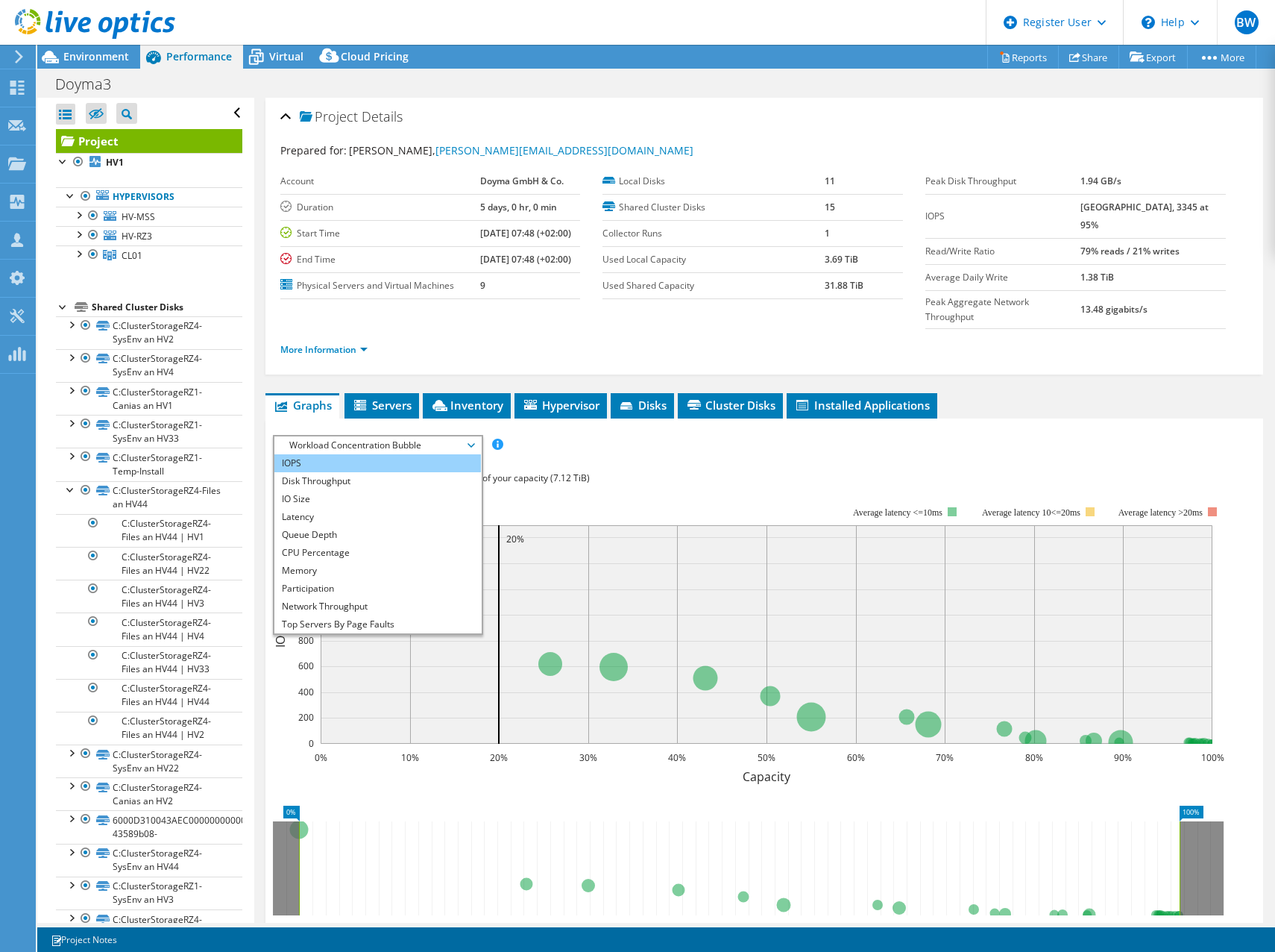
click at [328, 454] on li "IOPS" at bounding box center [377, 463] width 206 height 18
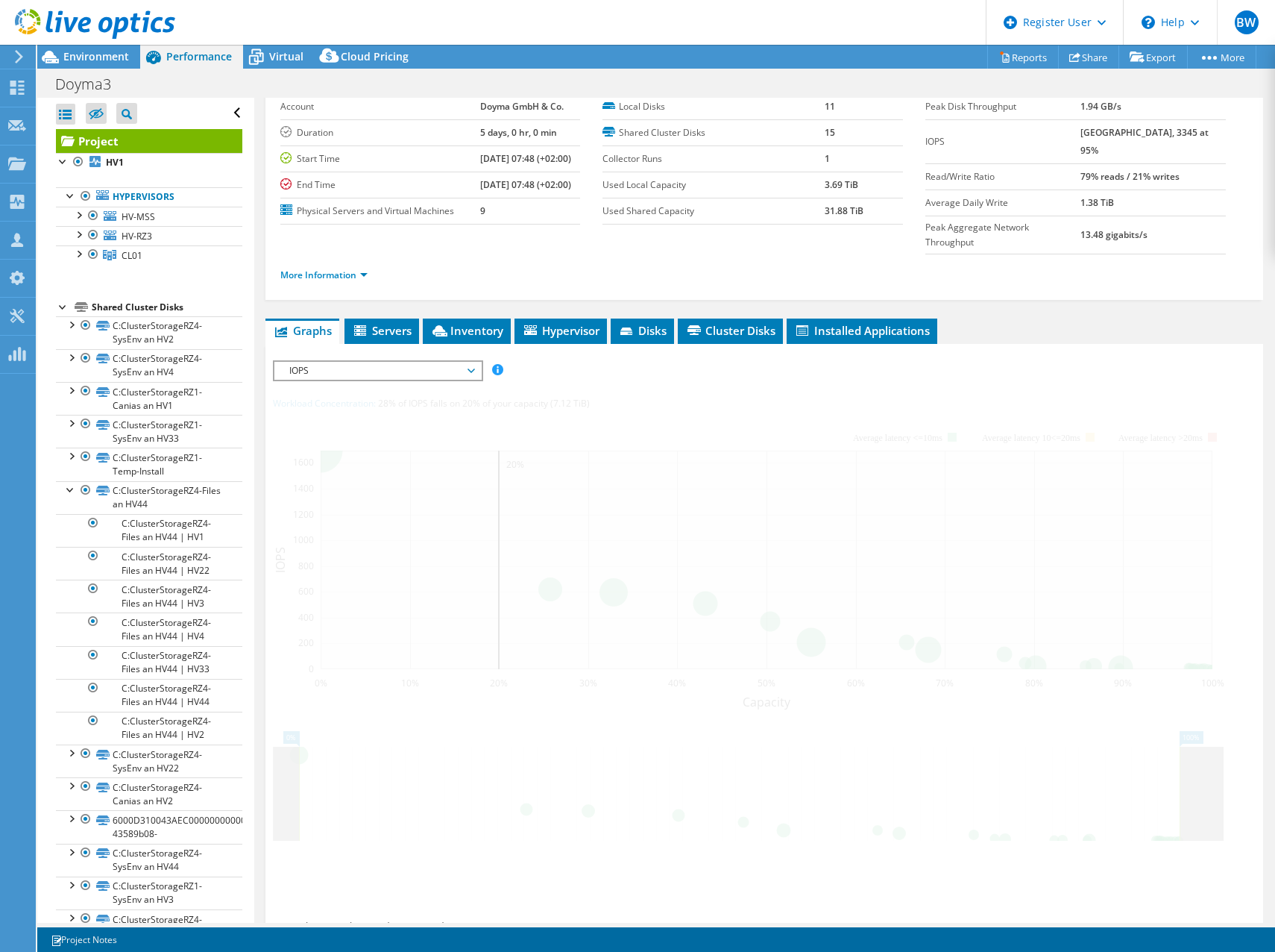
scroll to position [137, 0]
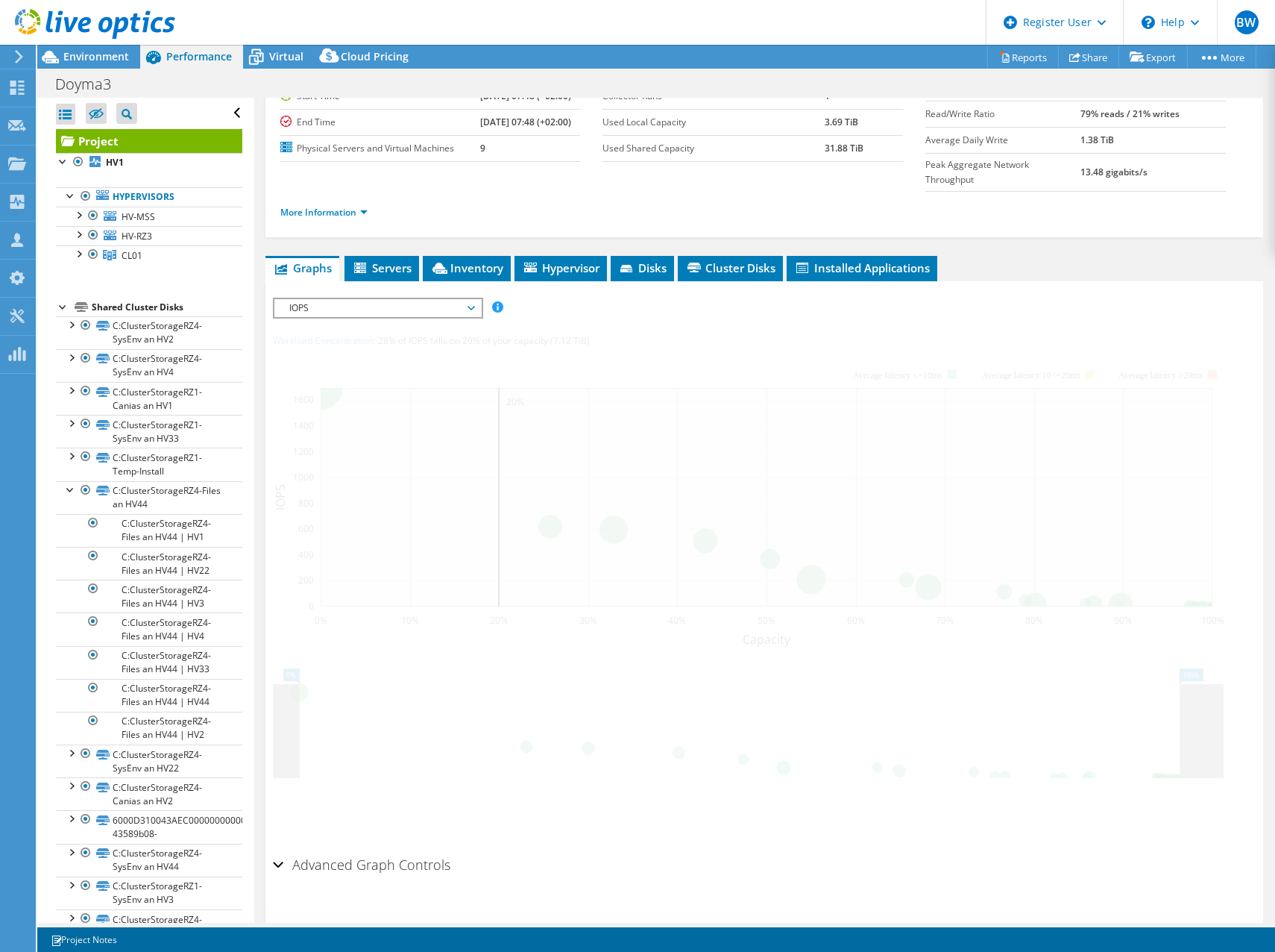
click at [1083, 281] on div "IOPS Disk Throughput IO Size Latency Queue Depth CPU Percentage Memory Page Fau…" at bounding box center [765, 565] width 984 height 568
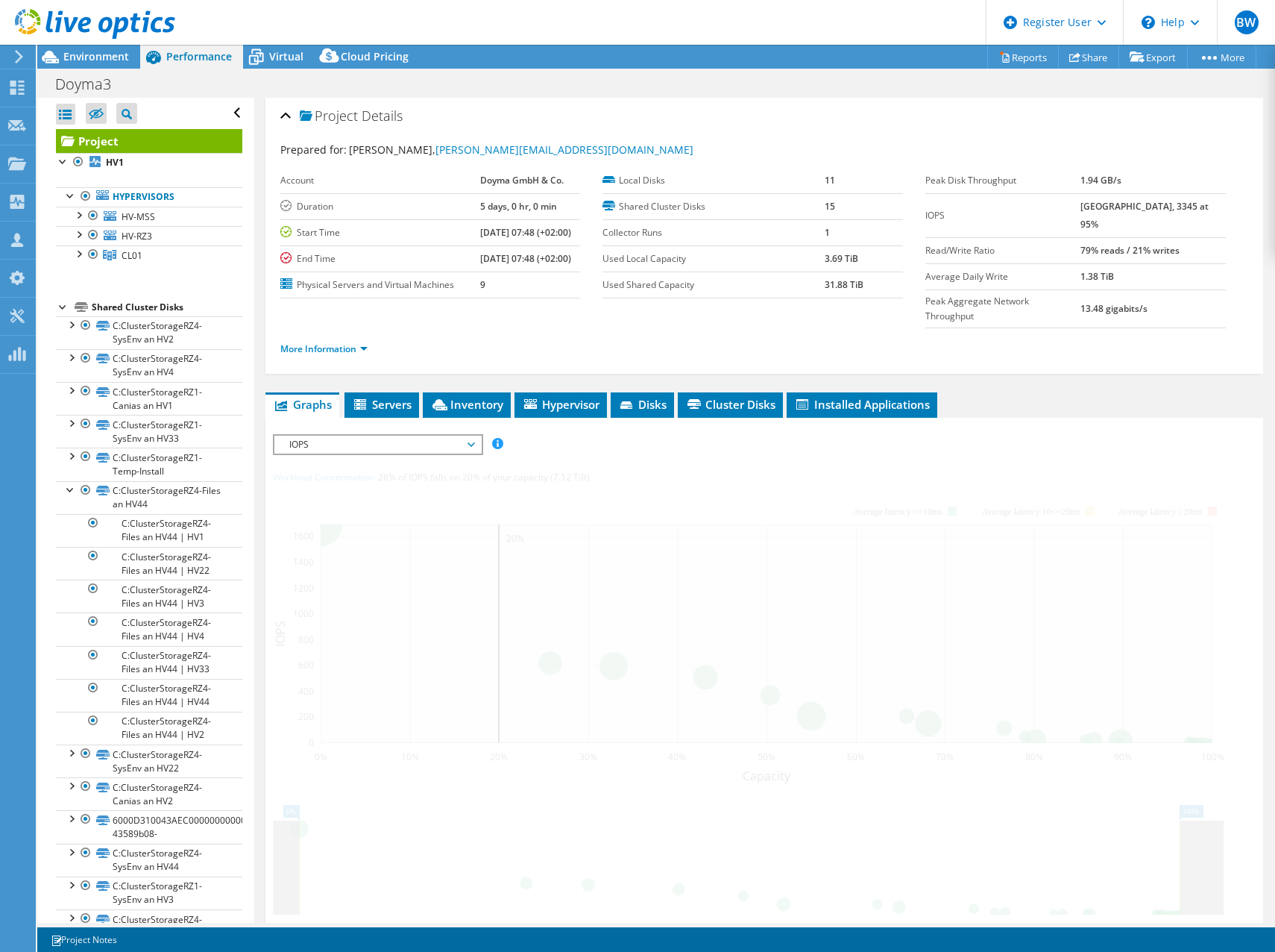
scroll to position [0, 0]
click at [314, 437] on span "IOPS" at bounding box center [377, 445] width 192 height 18
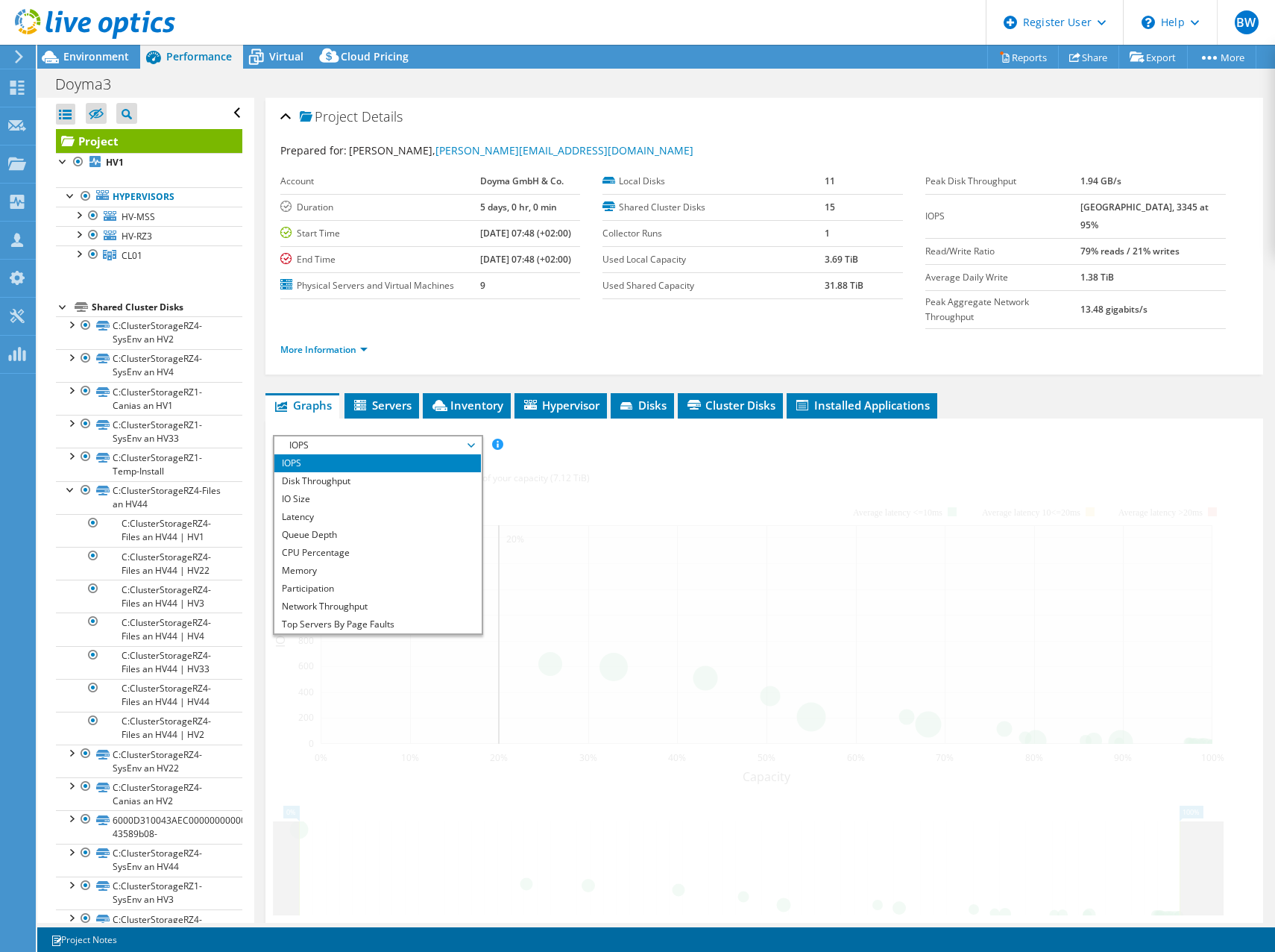
click at [341, 454] on li "IOPS" at bounding box center [377, 463] width 206 height 18
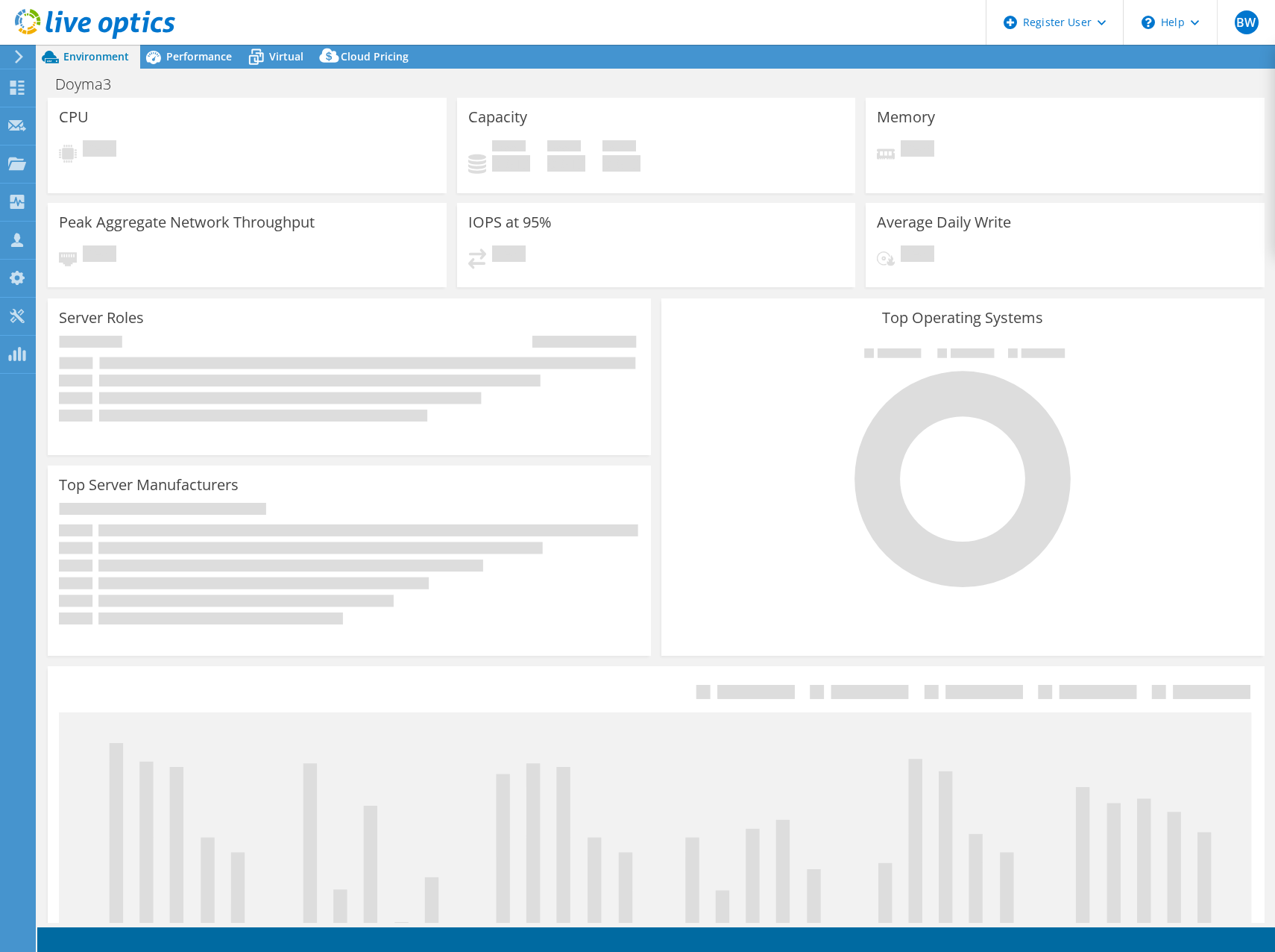
select select "USD"
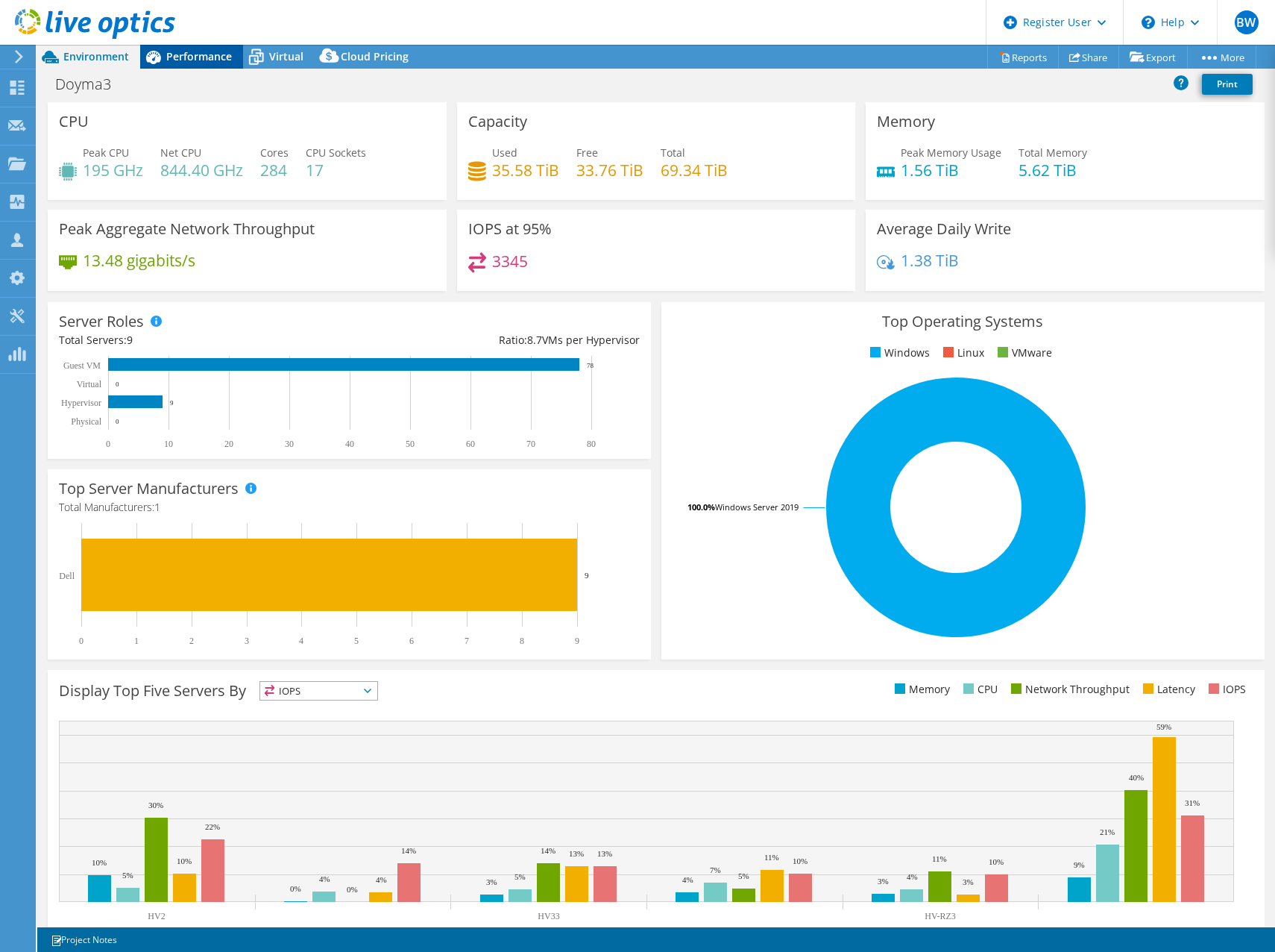
click at [159, 56] on icon at bounding box center [153, 57] width 15 height 14
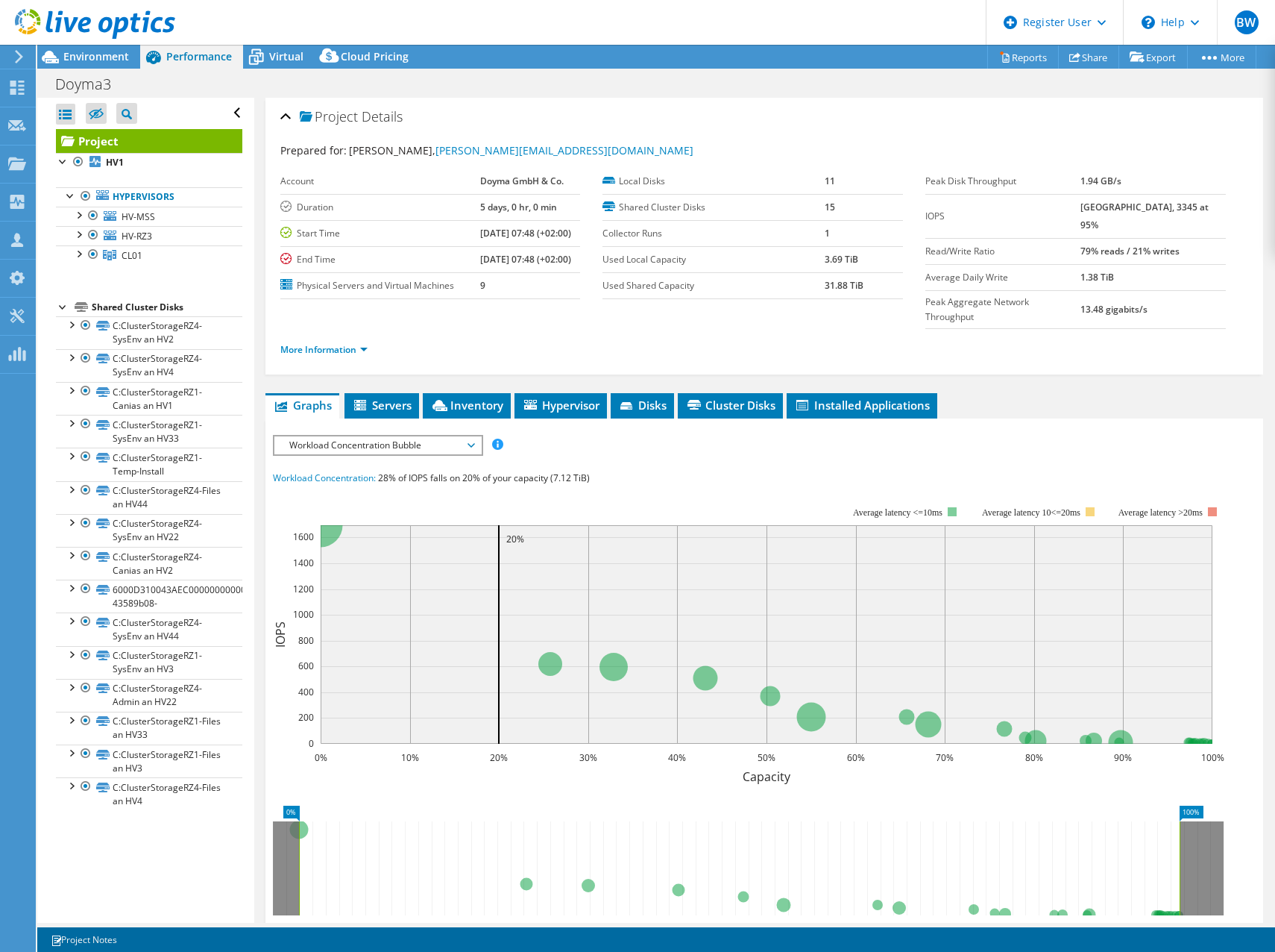
click at [318, 437] on span "Workload Concentration Bubble" at bounding box center [377, 445] width 192 height 18
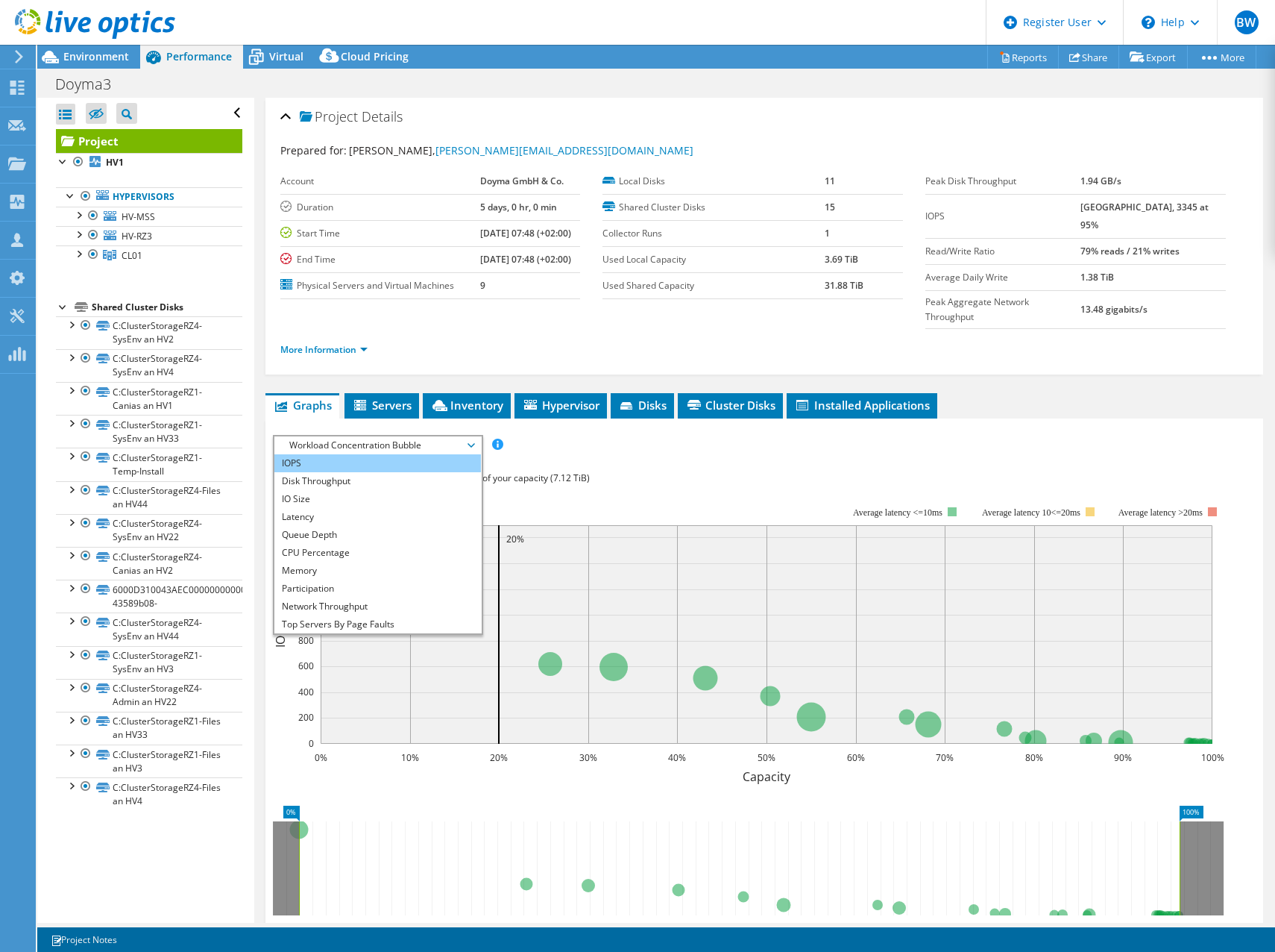
click at [336, 454] on li "IOPS" at bounding box center [377, 463] width 206 height 18
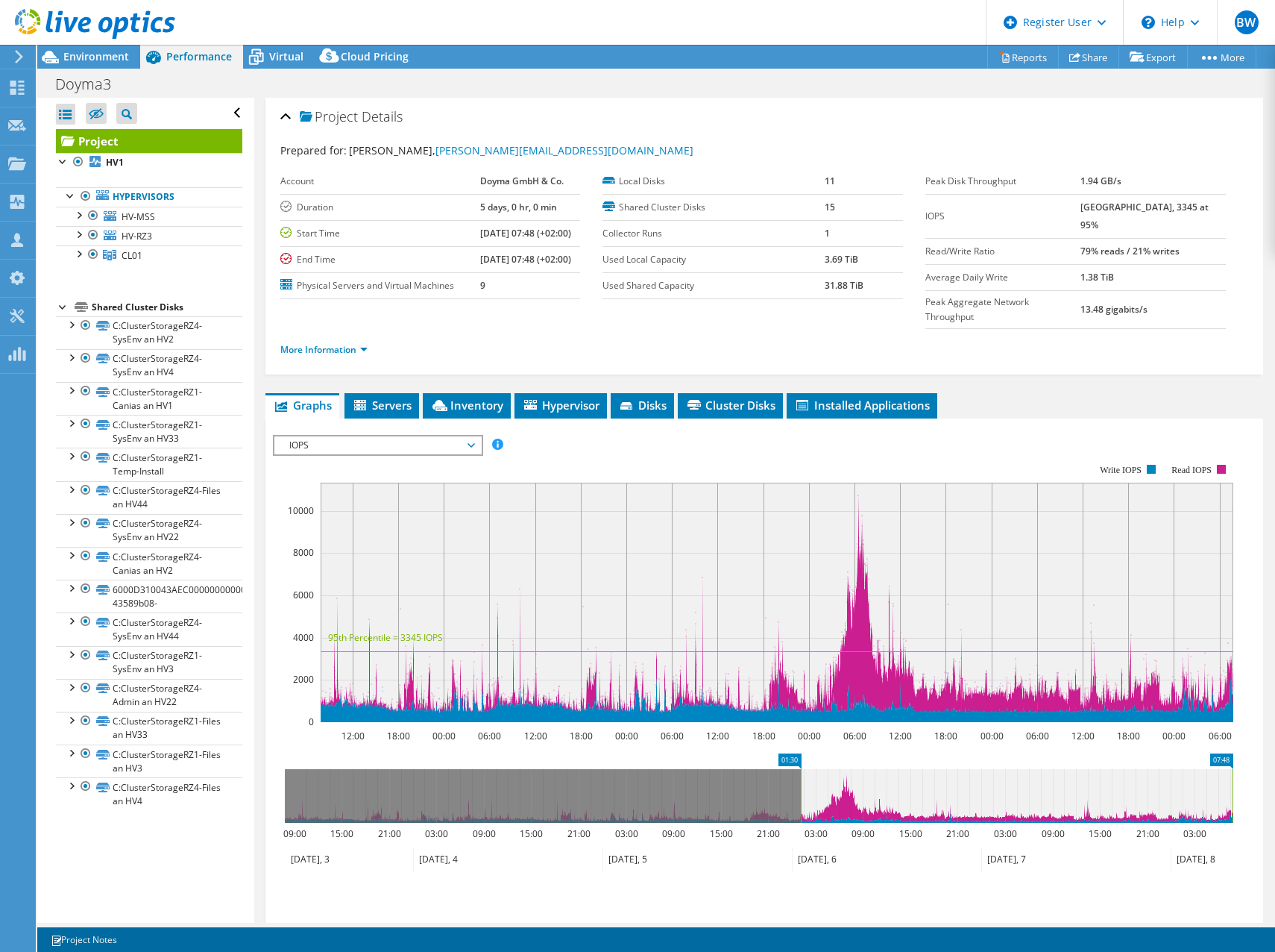
drag, startPoint x: 297, startPoint y: 731, endPoint x: 813, endPoint y: 751, distance: 516.4
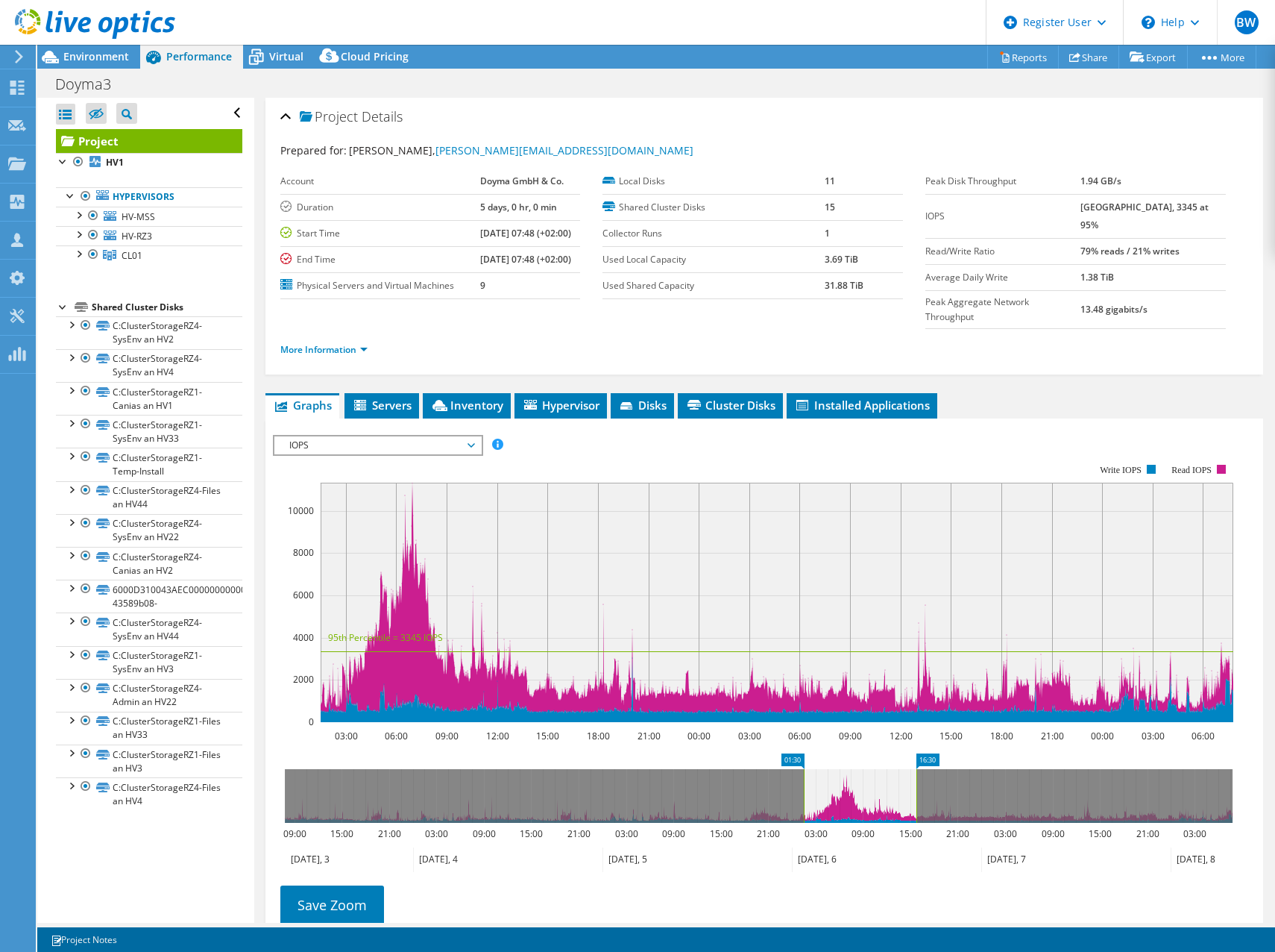
drag, startPoint x: 1219, startPoint y: 726, endPoint x: 903, endPoint y: 739, distance: 316.3
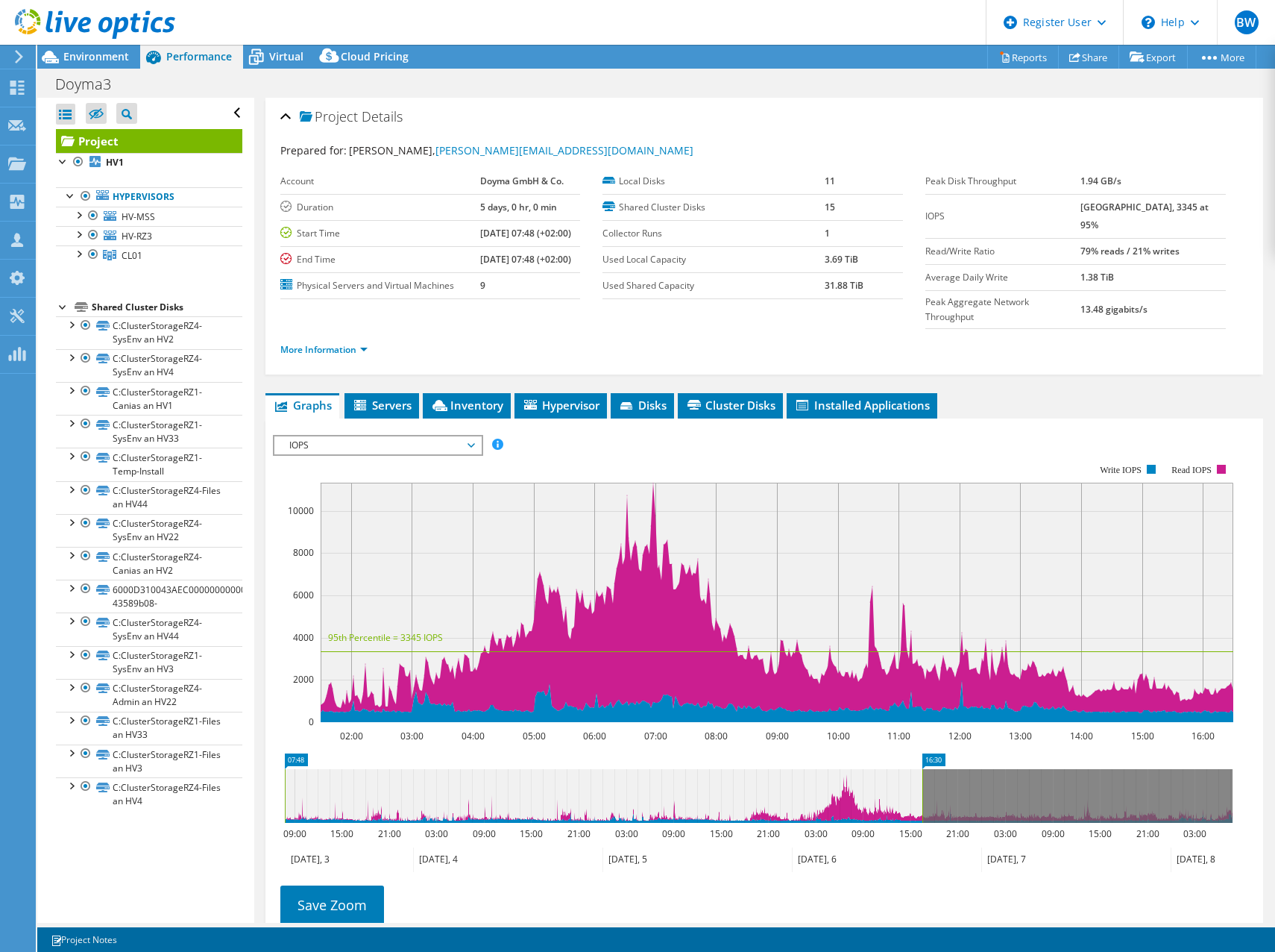
drag, startPoint x: 793, startPoint y: 729, endPoint x: 268, endPoint y: 765, distance: 526.2
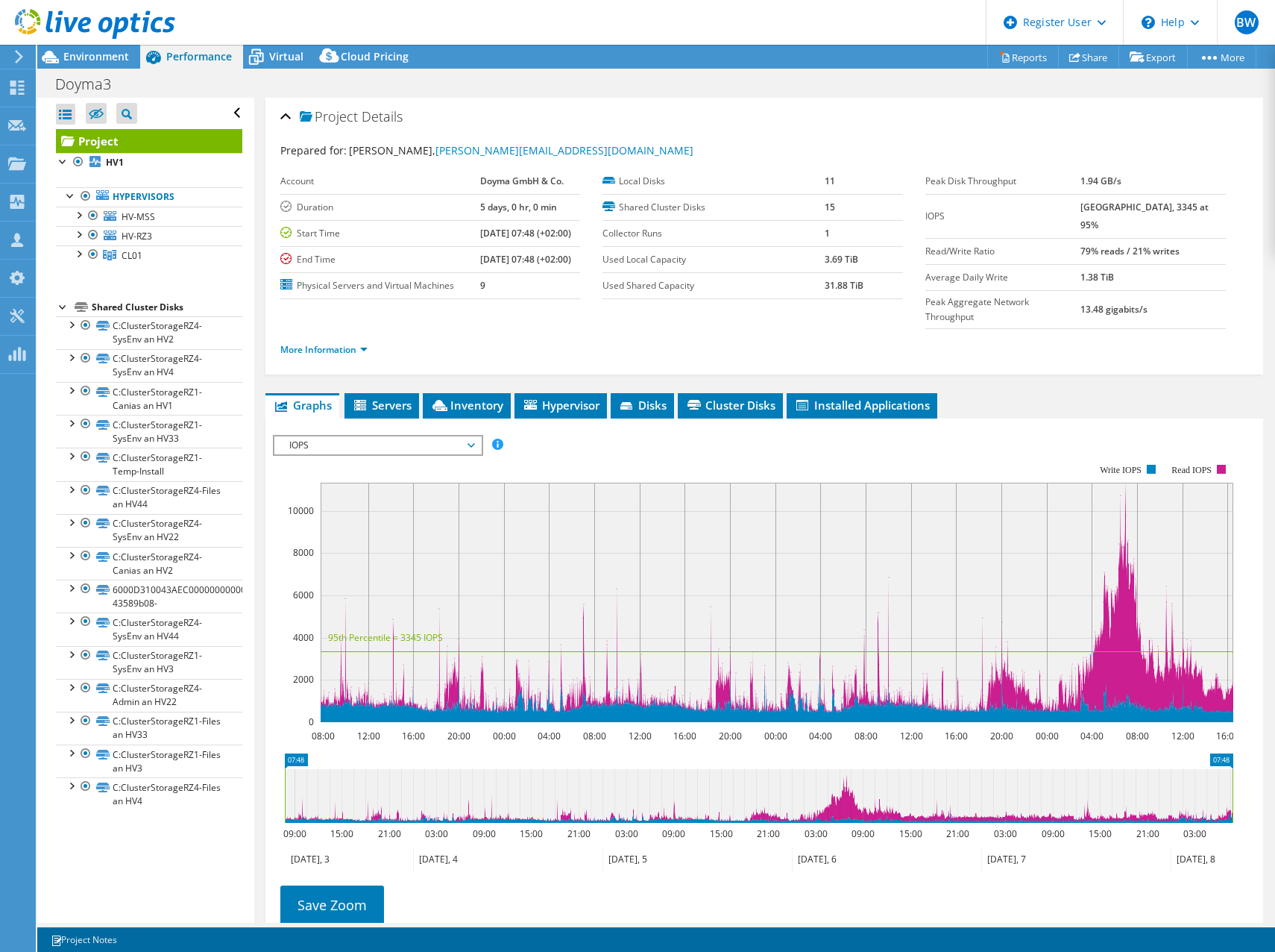
drag, startPoint x: 939, startPoint y: 728, endPoint x: 1262, endPoint y: 733, distance: 323.0
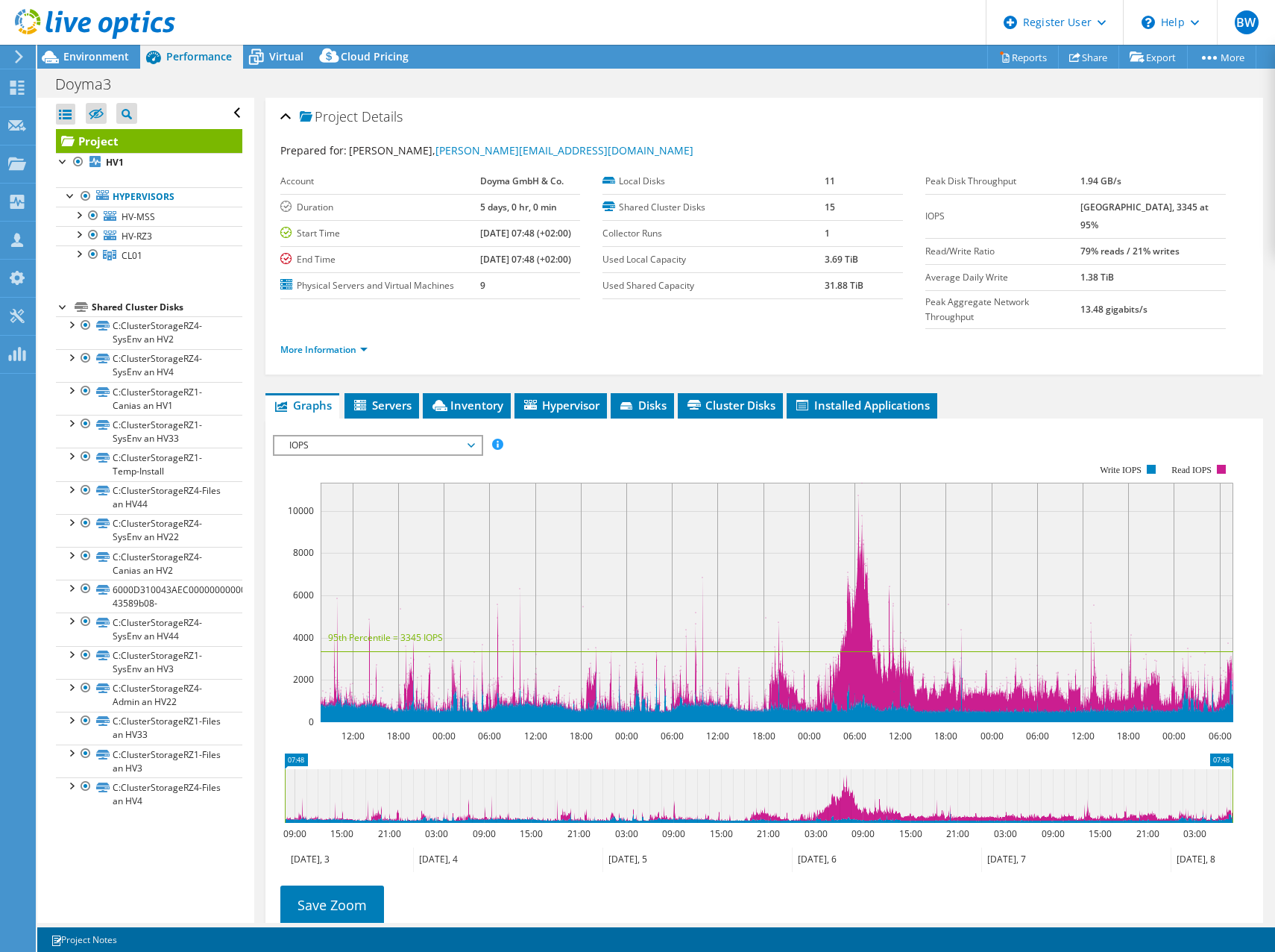
click at [309, 437] on span "IOPS" at bounding box center [377, 445] width 192 height 18
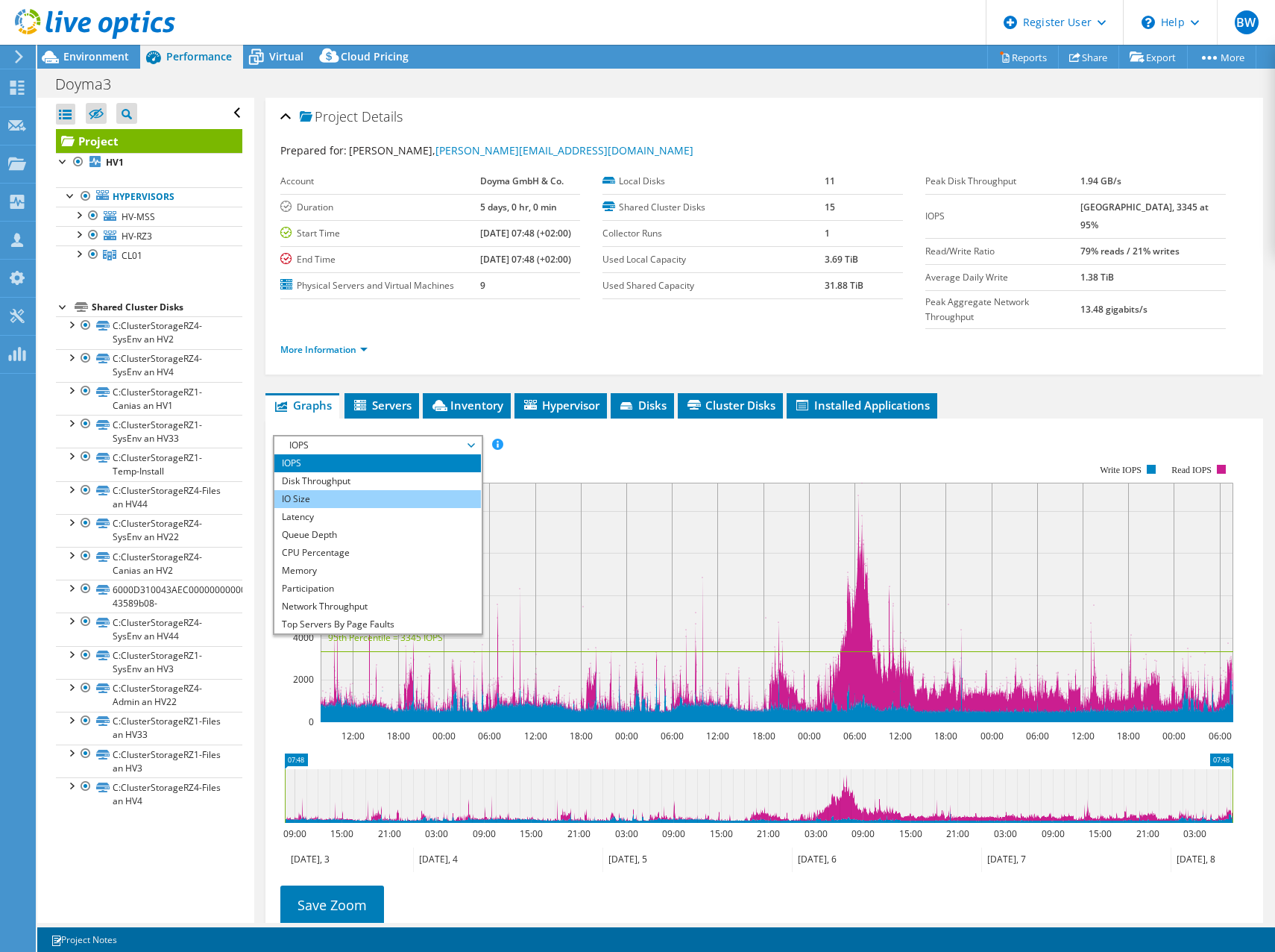
click at [362, 490] on li "IO Size" at bounding box center [377, 499] width 206 height 18
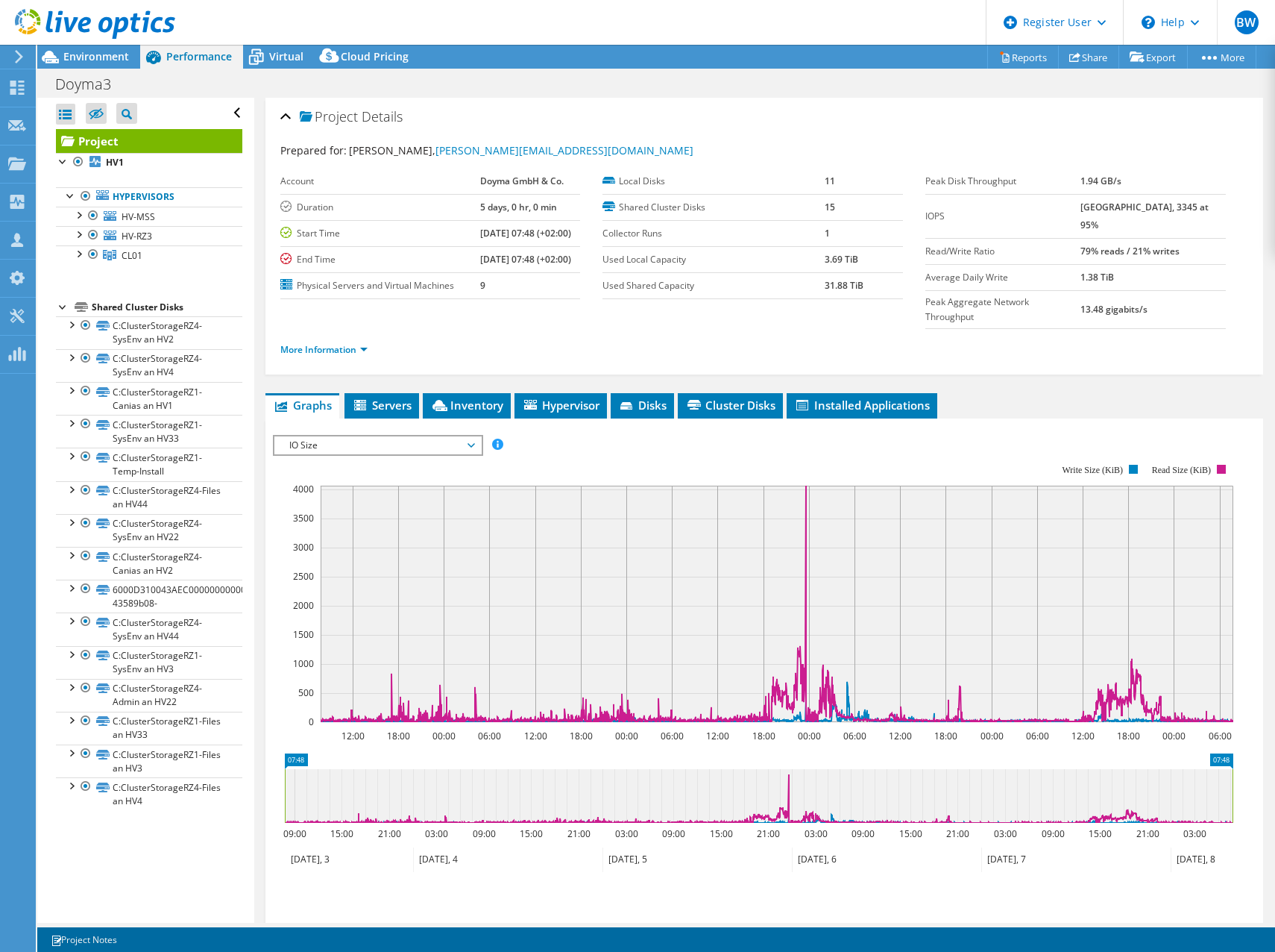
click at [436, 437] on span "IO Size" at bounding box center [377, 445] width 192 height 18
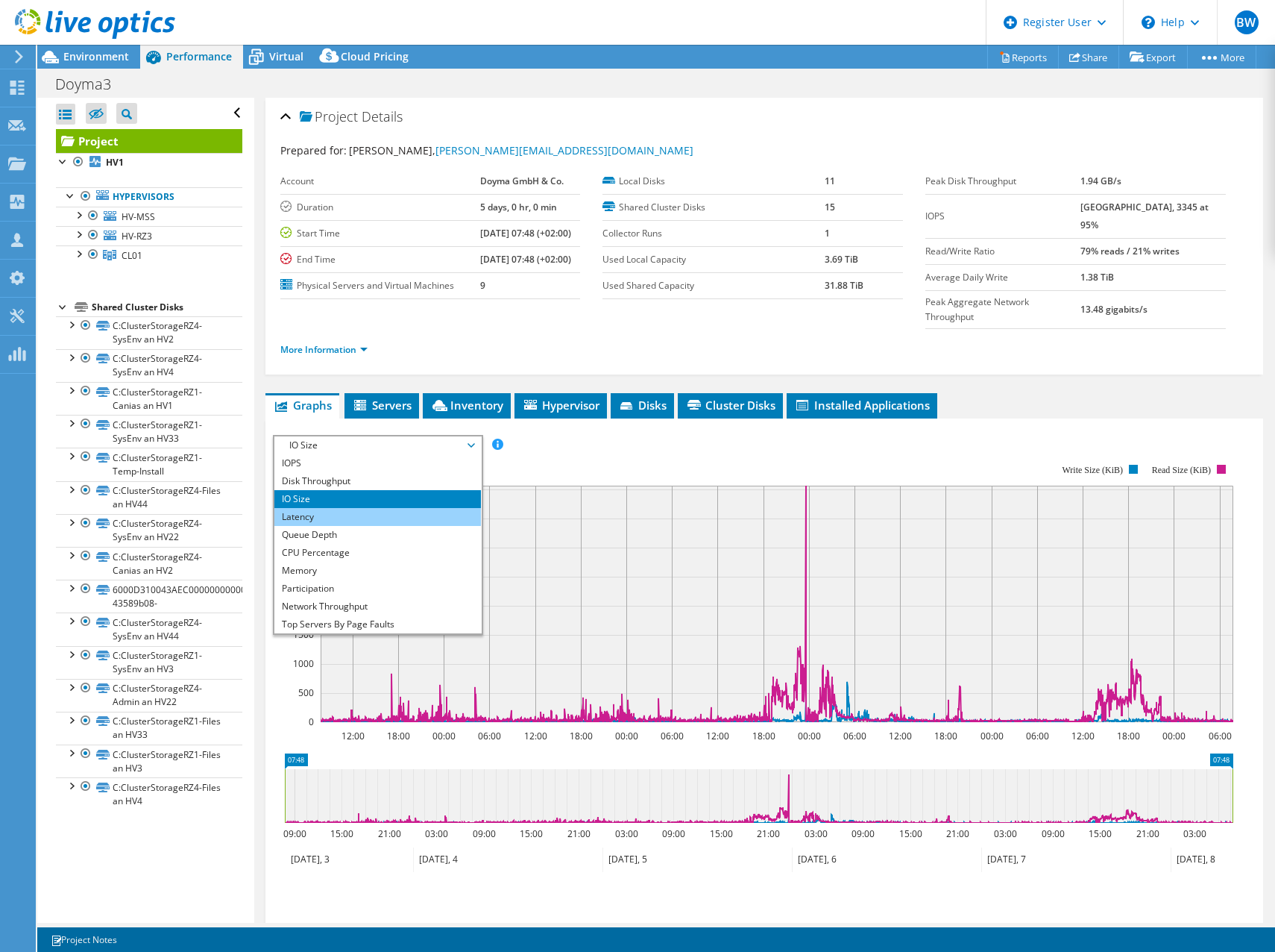
click at [310, 508] on li "Latency" at bounding box center [377, 516] width 206 height 18
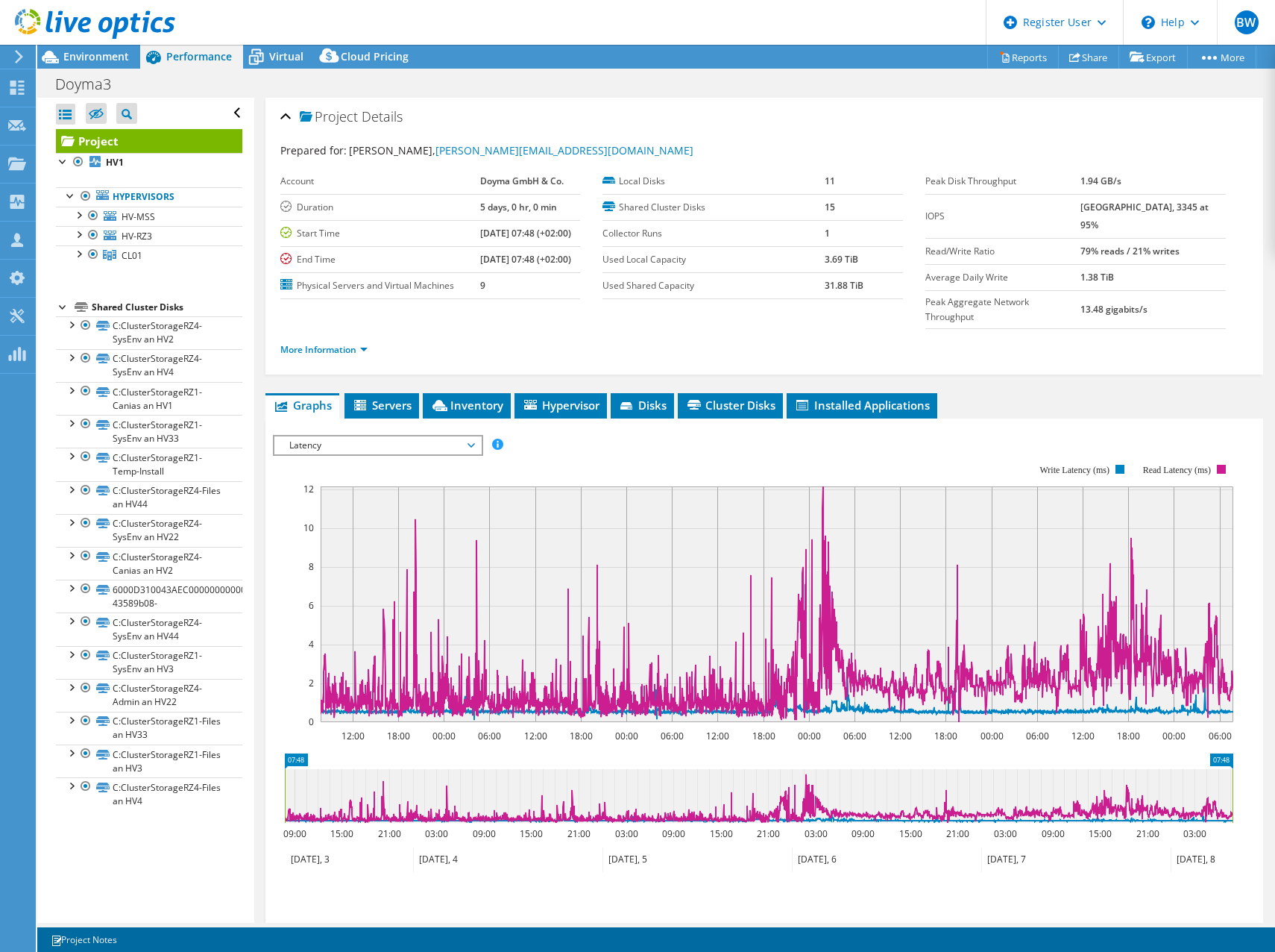
click at [372, 437] on span "Latency" at bounding box center [377, 445] width 192 height 18
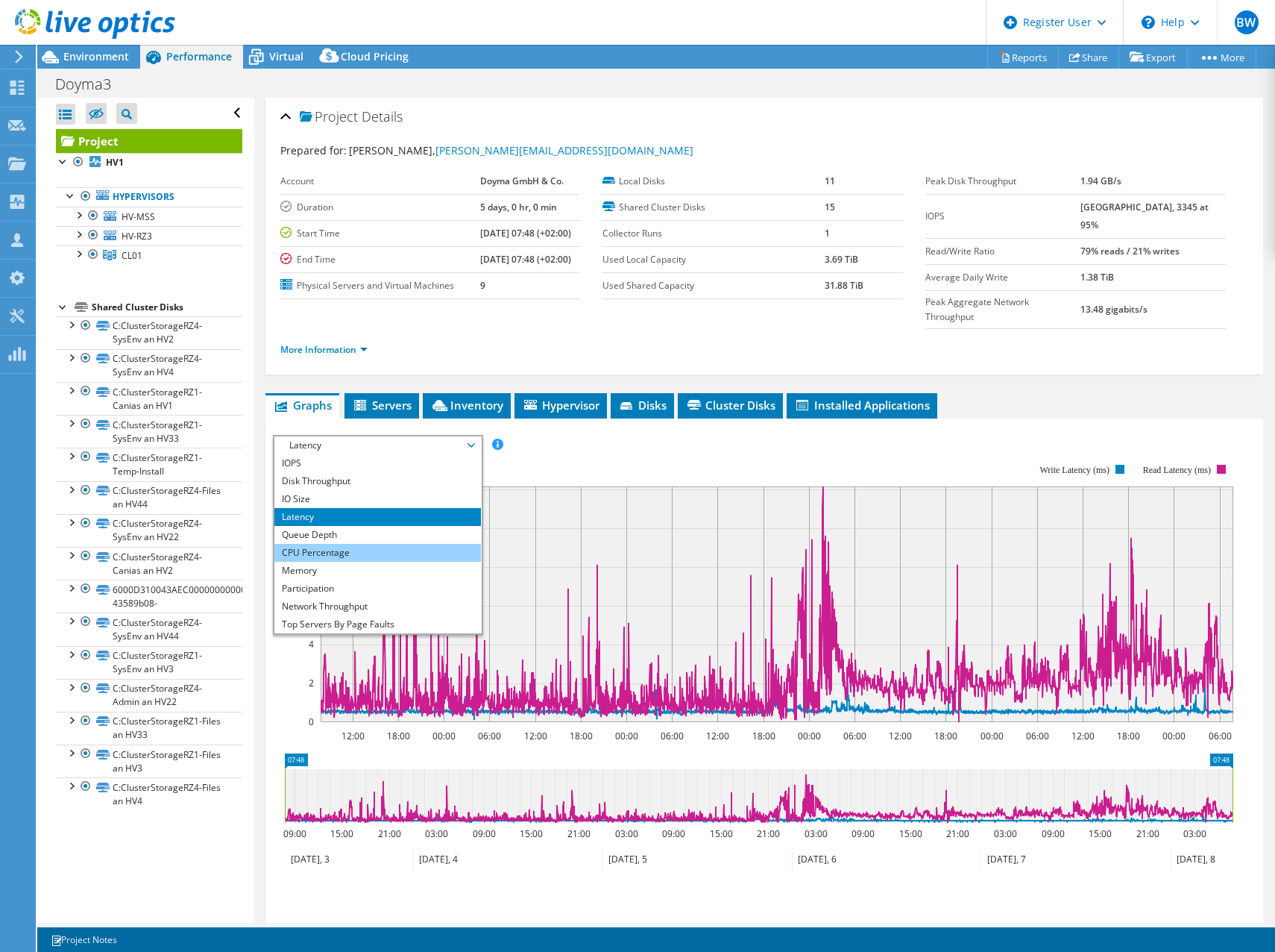
drag, startPoint x: 402, startPoint y: 525, endPoint x: 443, endPoint y: 517, distance: 41.8
click at [402, 544] on li "CPU Percentage" at bounding box center [377, 552] width 206 height 18
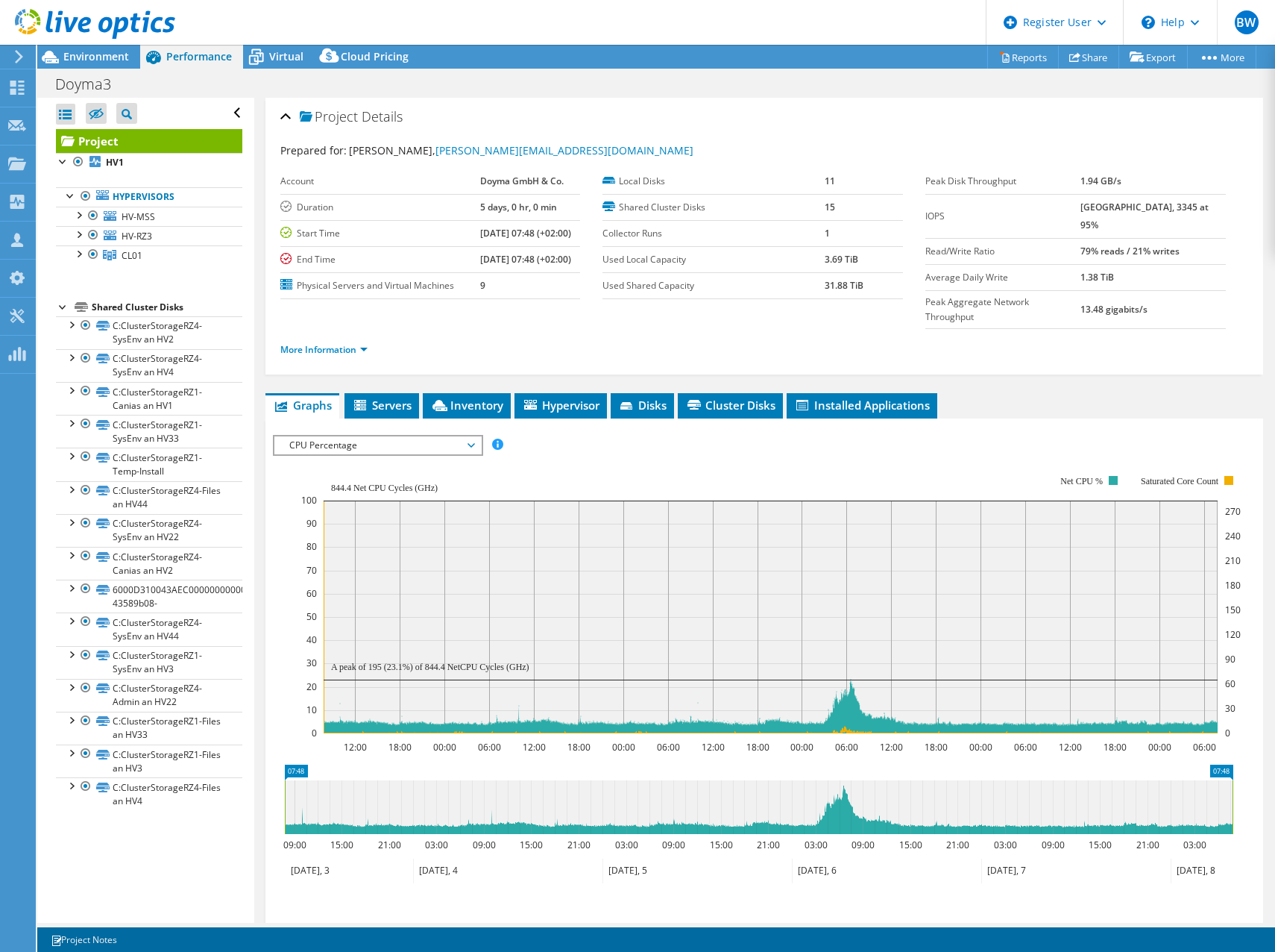
click at [367, 437] on span "CPU Percentage" at bounding box center [377, 445] width 192 height 18
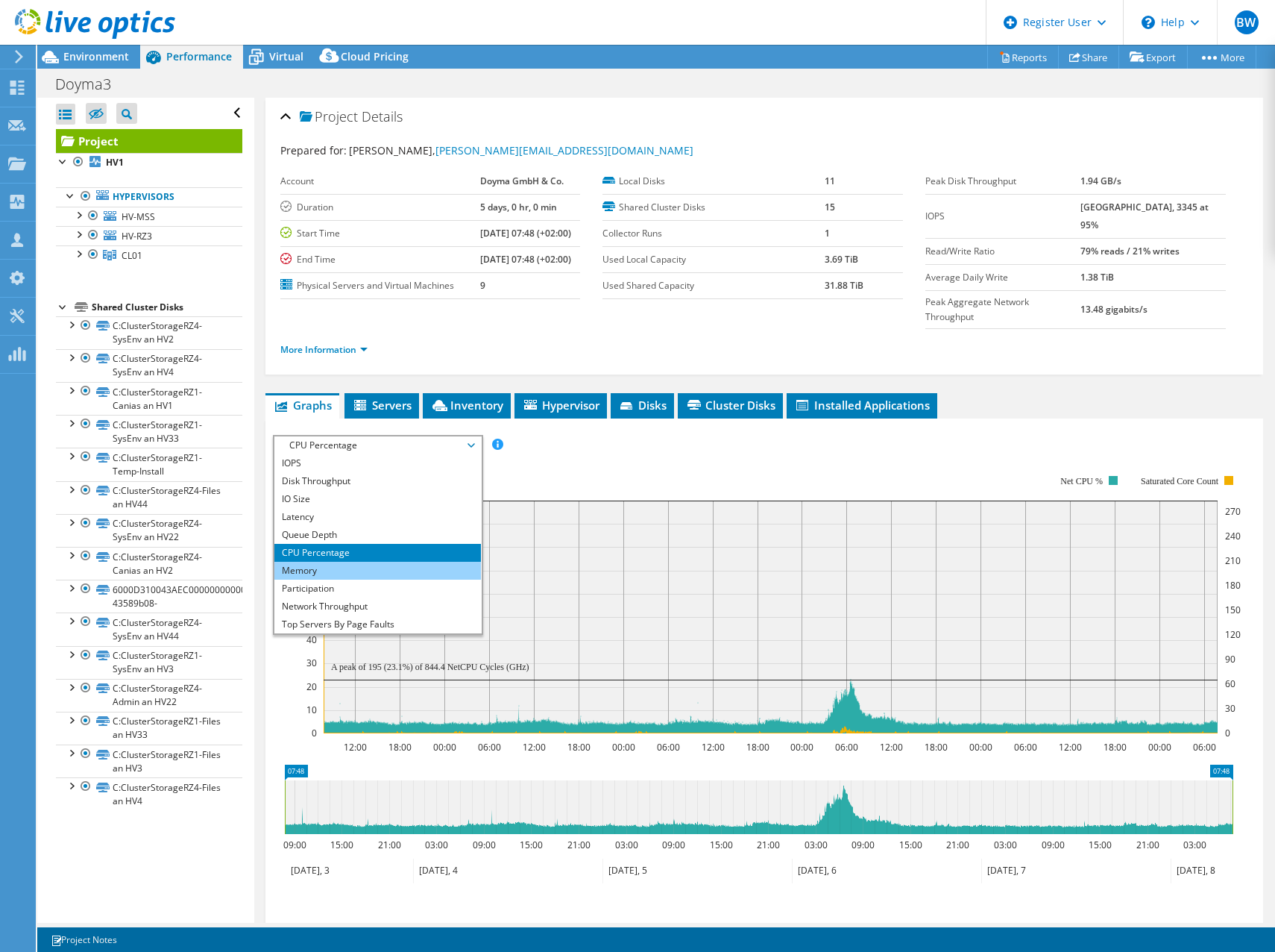
click at [365, 562] on li "Memory" at bounding box center [377, 571] width 206 height 18
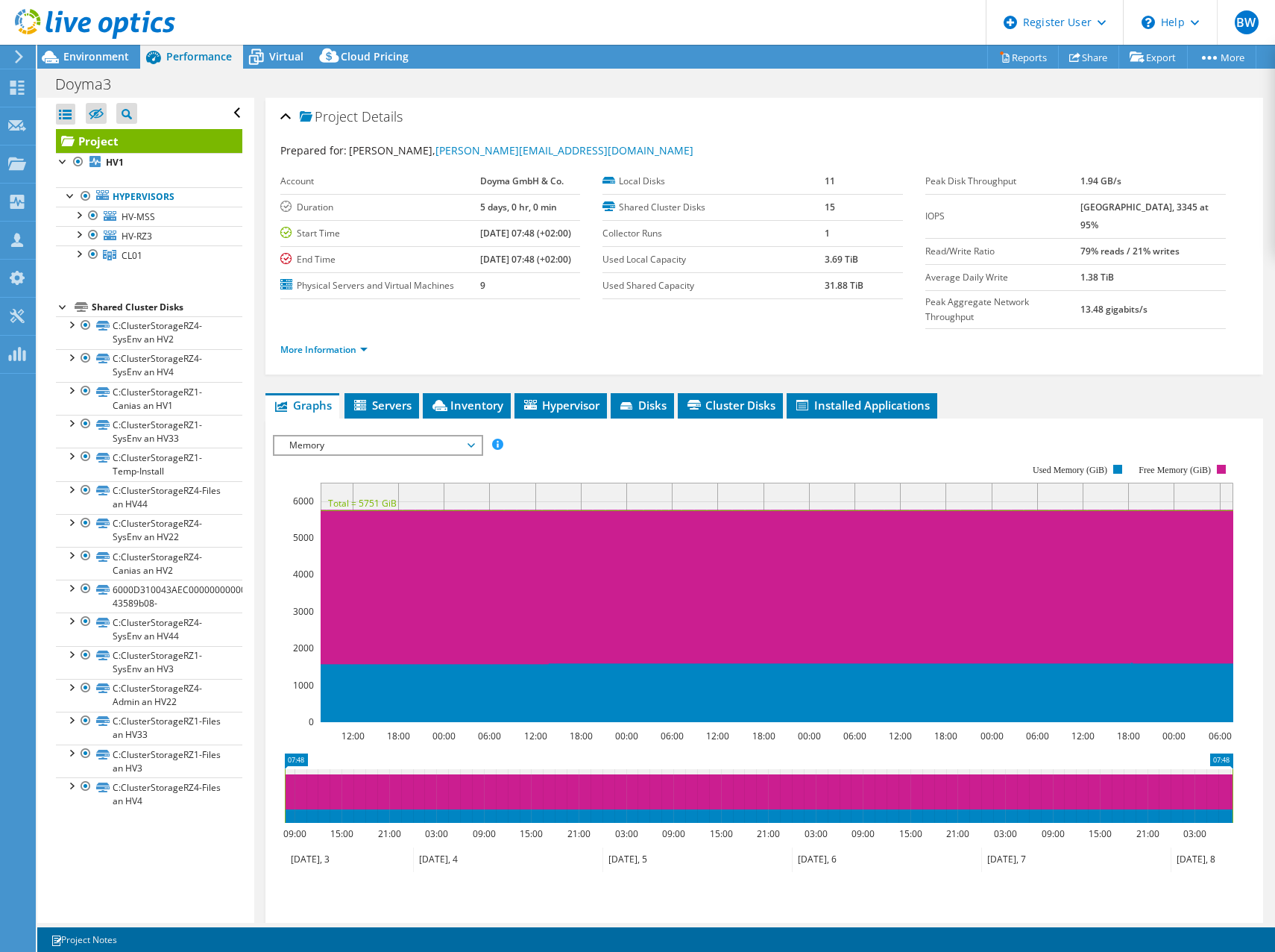
click at [364, 437] on span "Memory" at bounding box center [377, 445] width 192 height 18
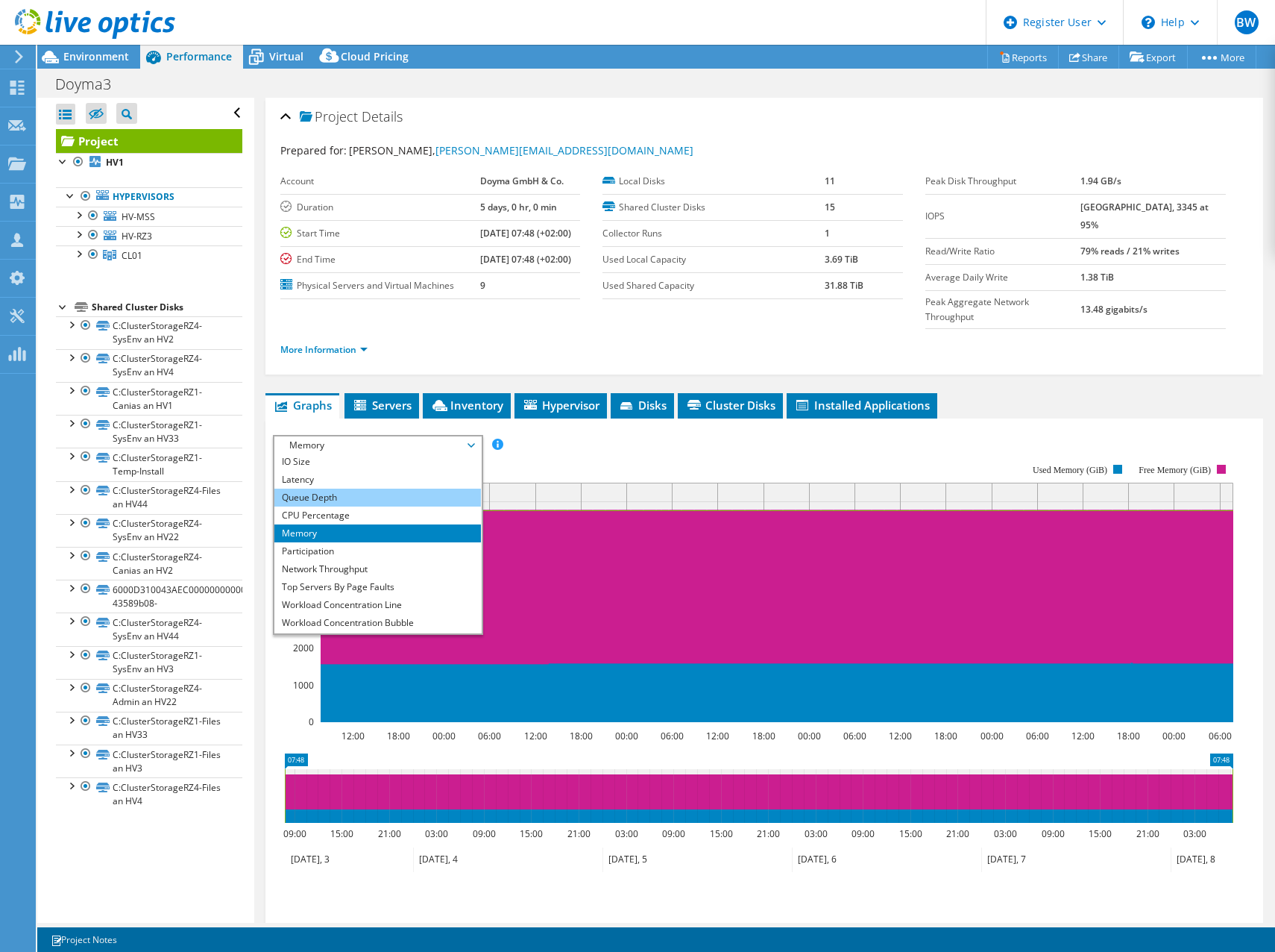
scroll to position [53, 0]
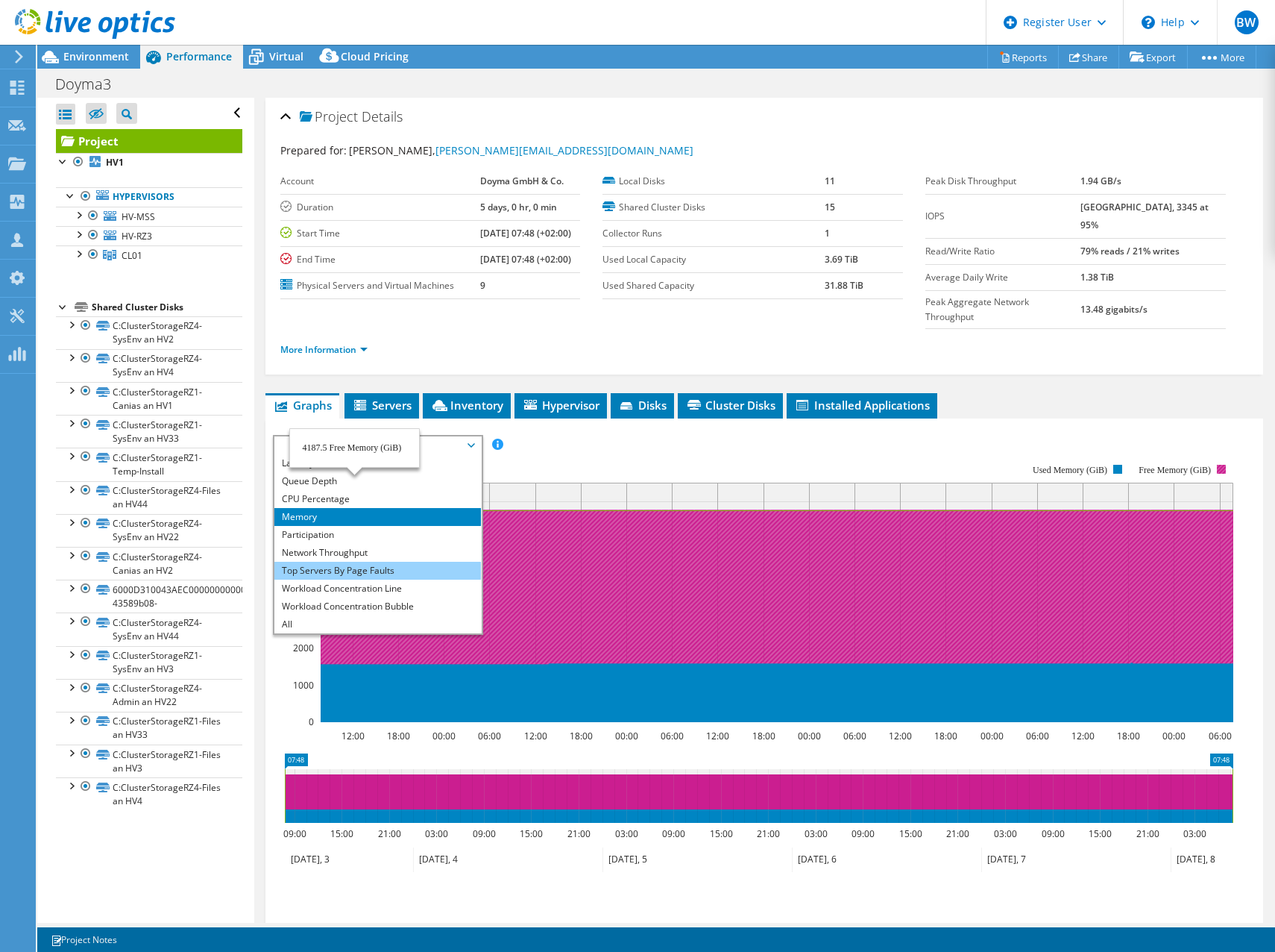
drag, startPoint x: 402, startPoint y: 543, endPoint x: 434, endPoint y: 546, distance: 32.1
click at [402, 562] on li "Top Servers By Page Faults" at bounding box center [377, 571] width 206 height 18
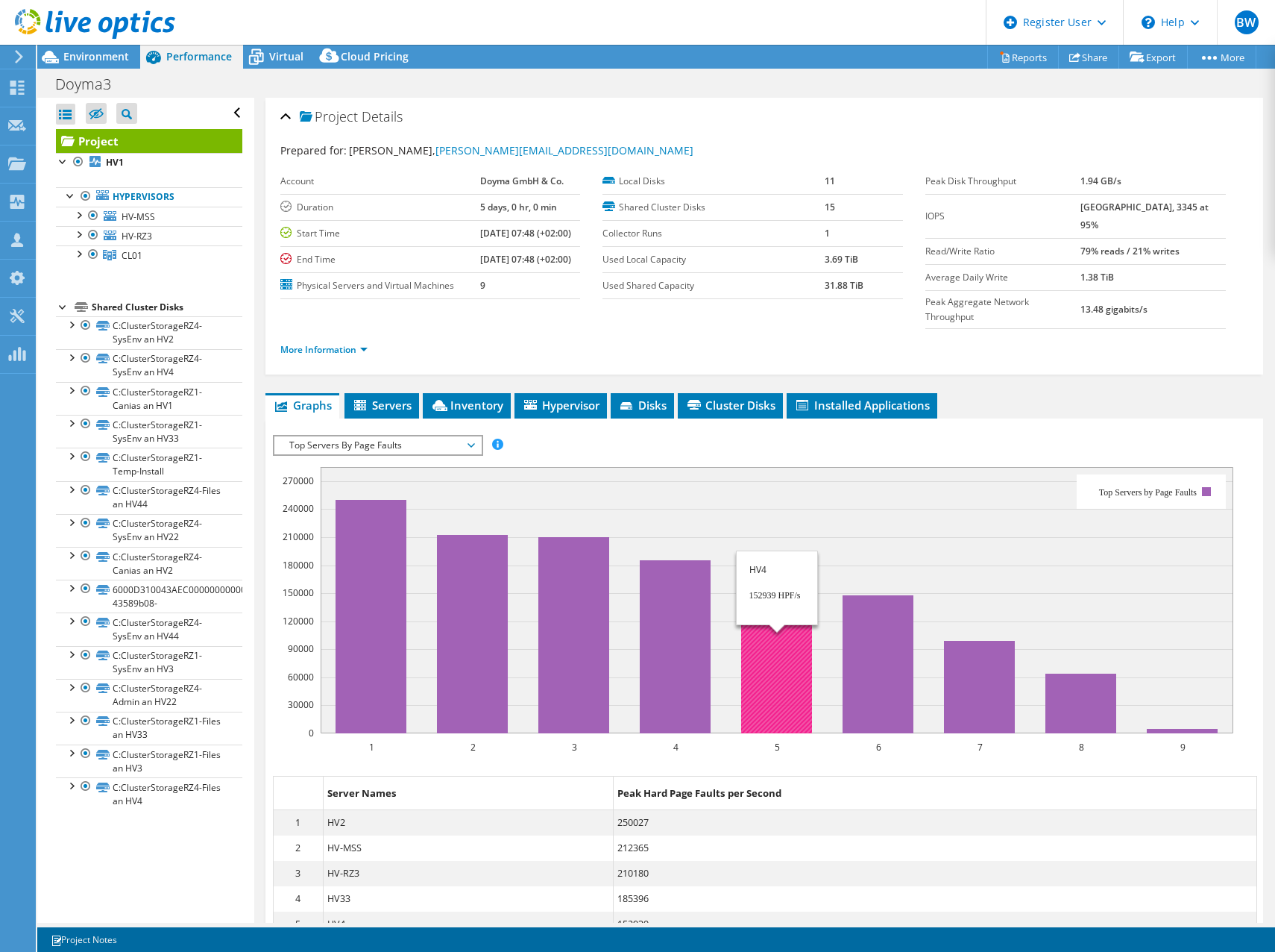
click at [801, 516] on rect at bounding box center [777, 600] width 913 height 266
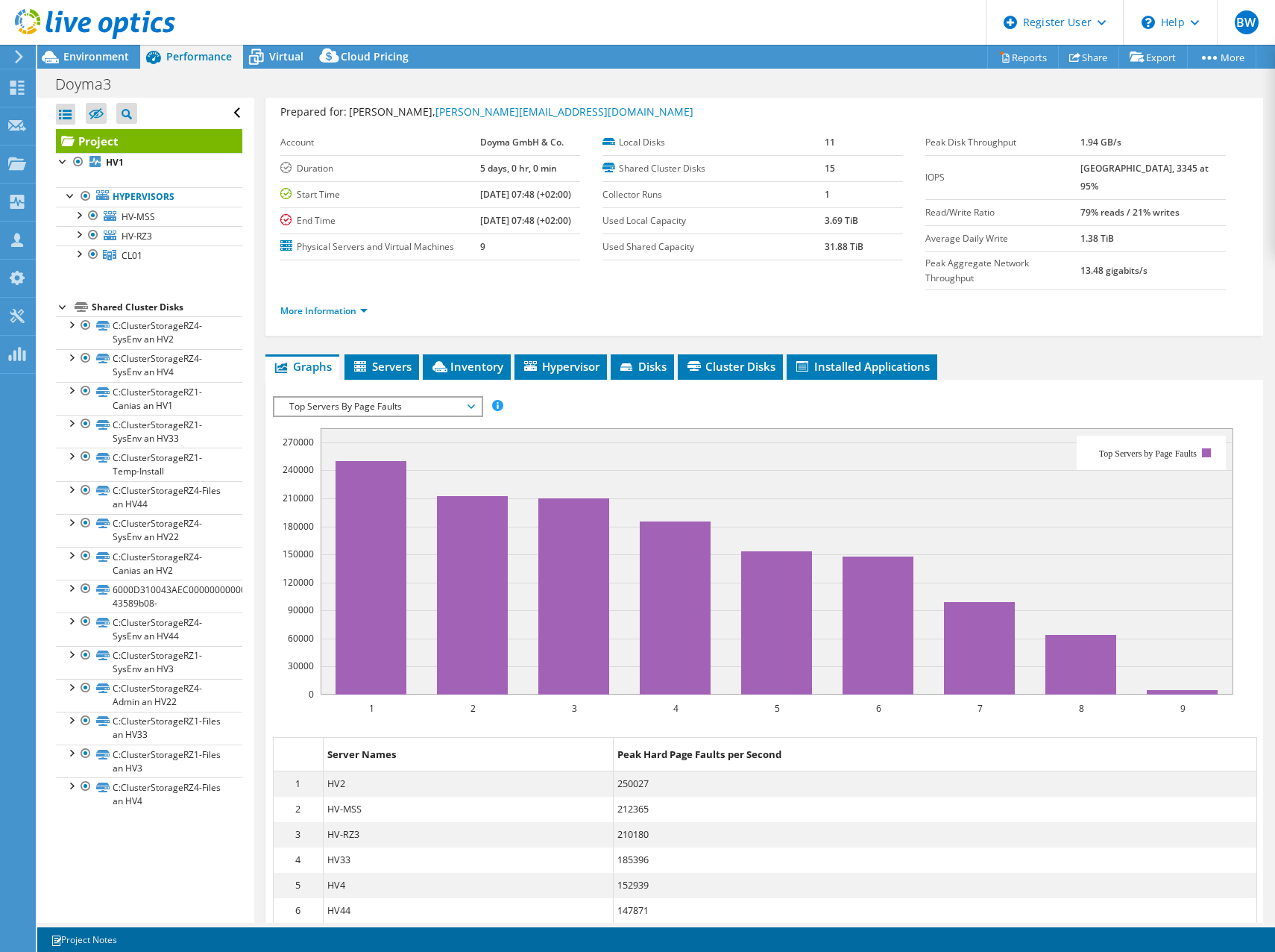
scroll to position [149, 0]
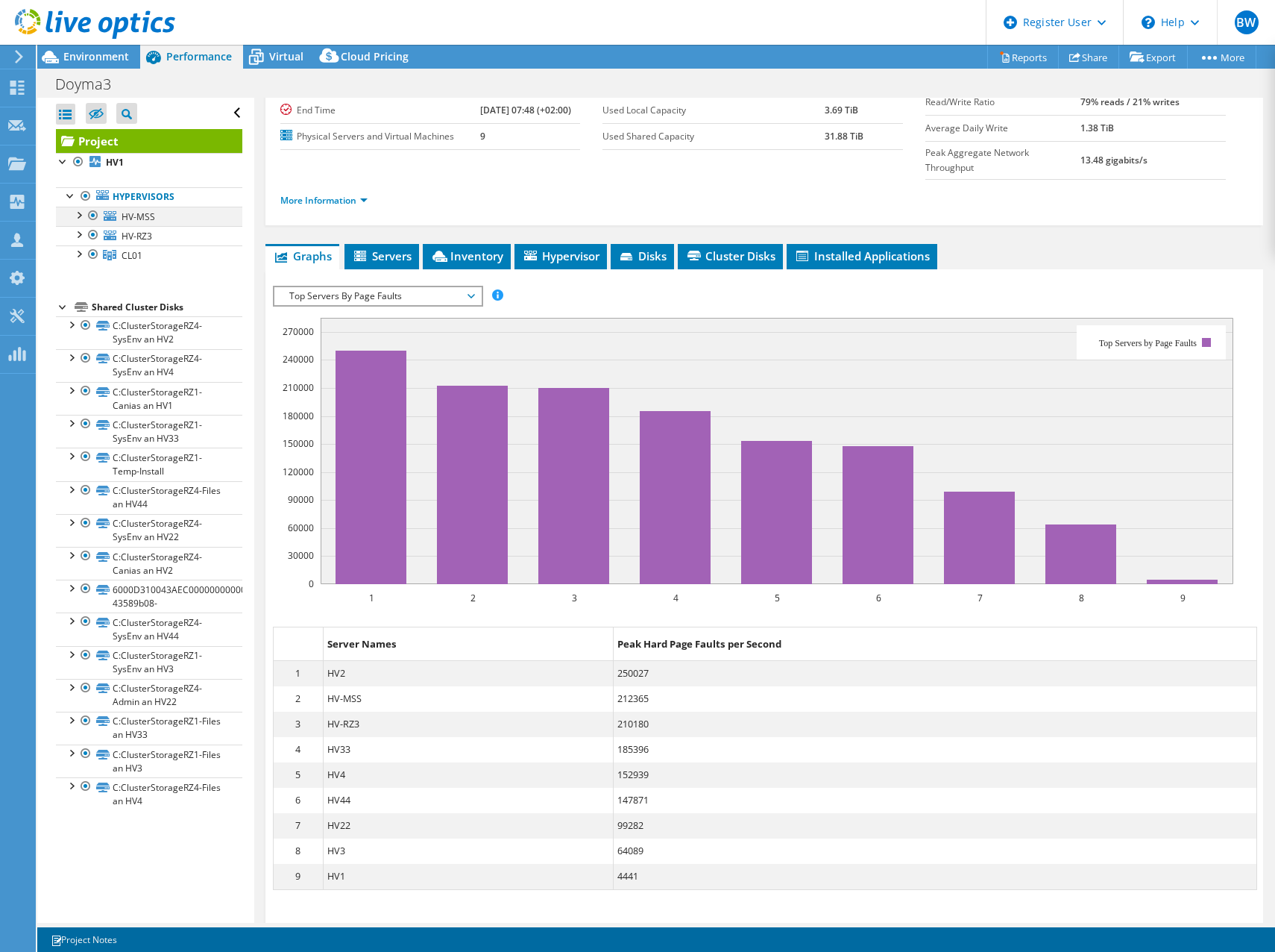
click at [82, 217] on div at bounding box center [78, 213] width 15 height 15
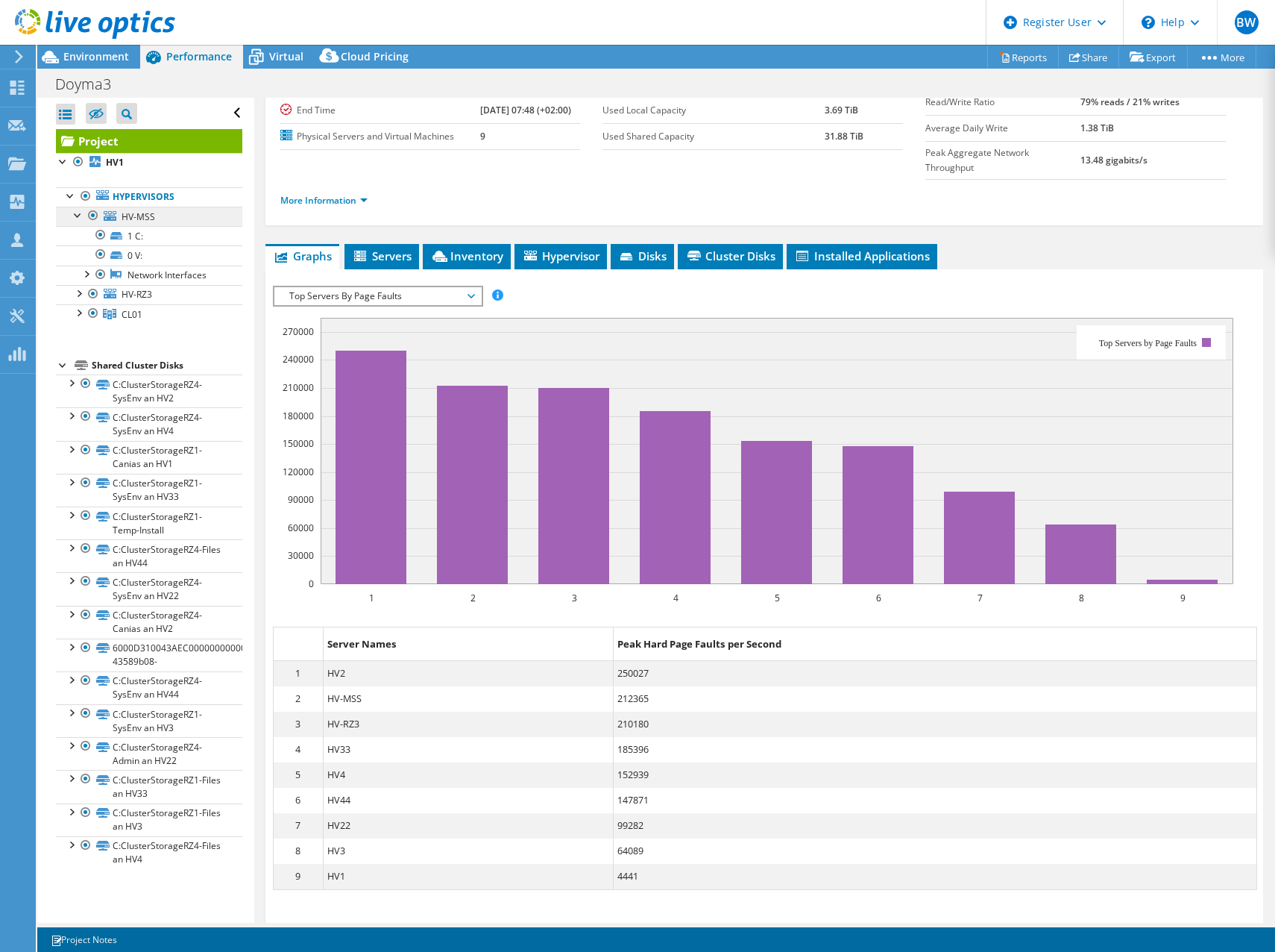
click at [82, 217] on div at bounding box center [78, 213] width 15 height 15
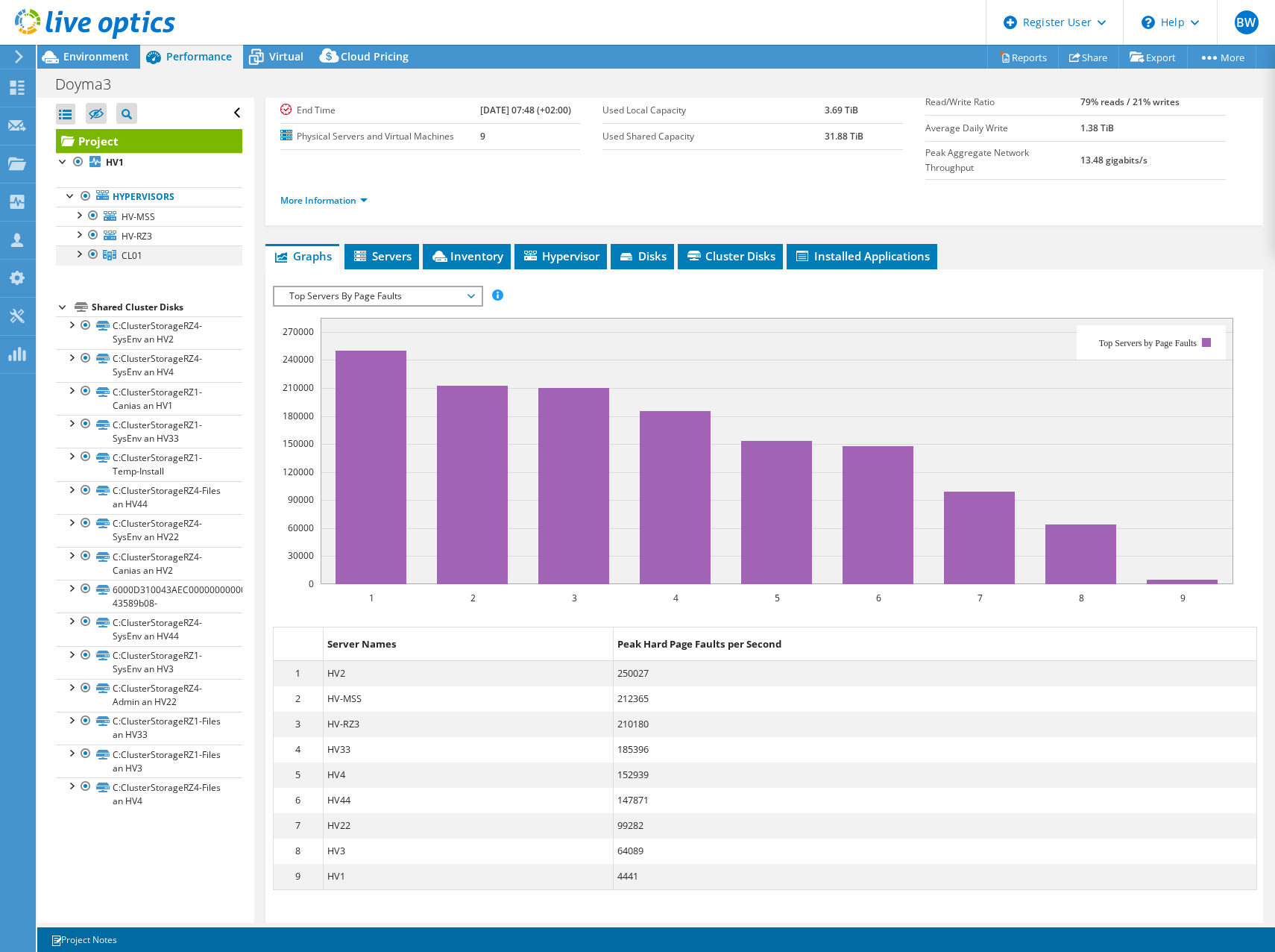
click at [75, 252] on div at bounding box center [78, 252] width 15 height 15
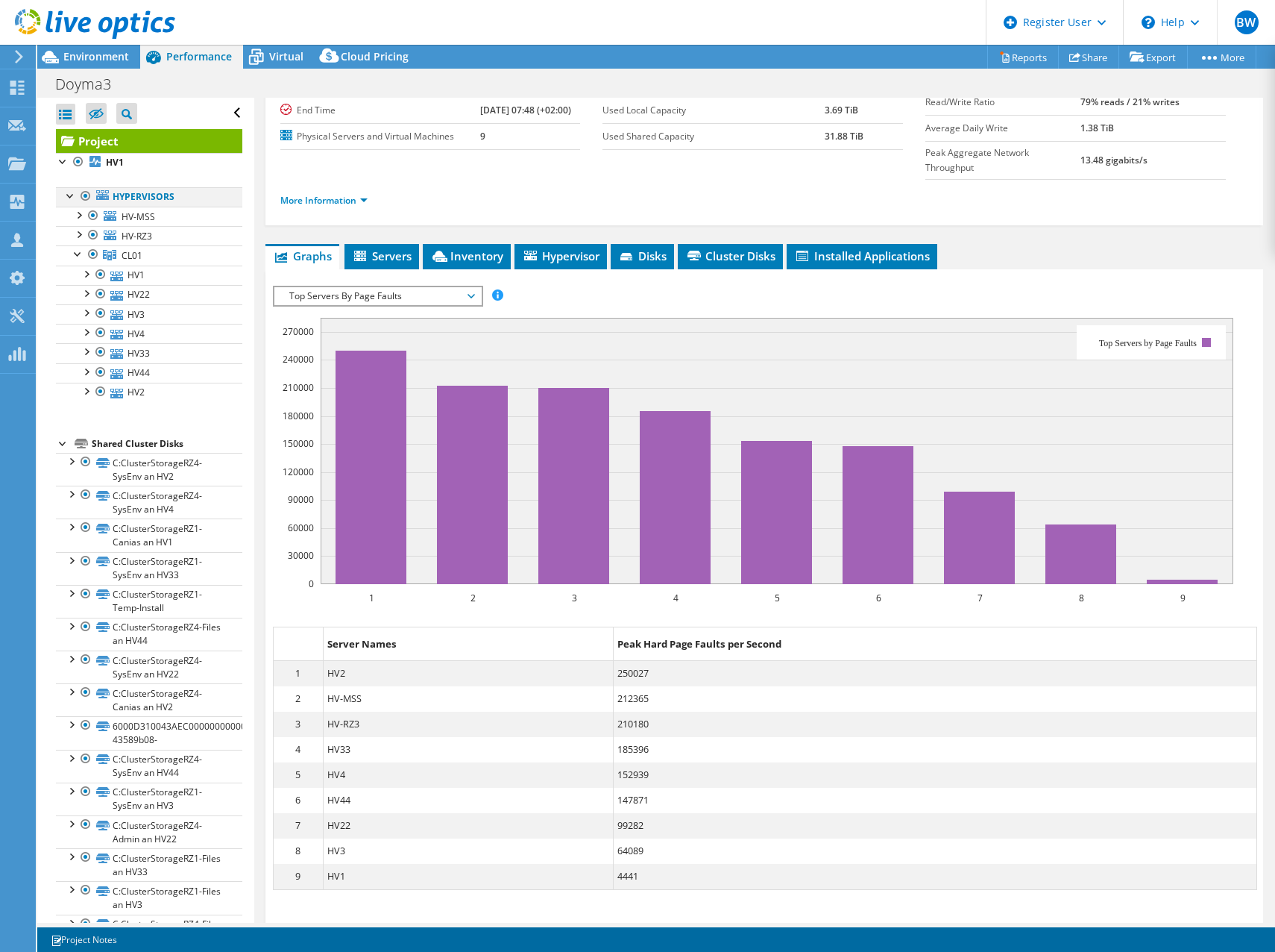
click at [84, 195] on div at bounding box center [86, 196] width 15 height 18
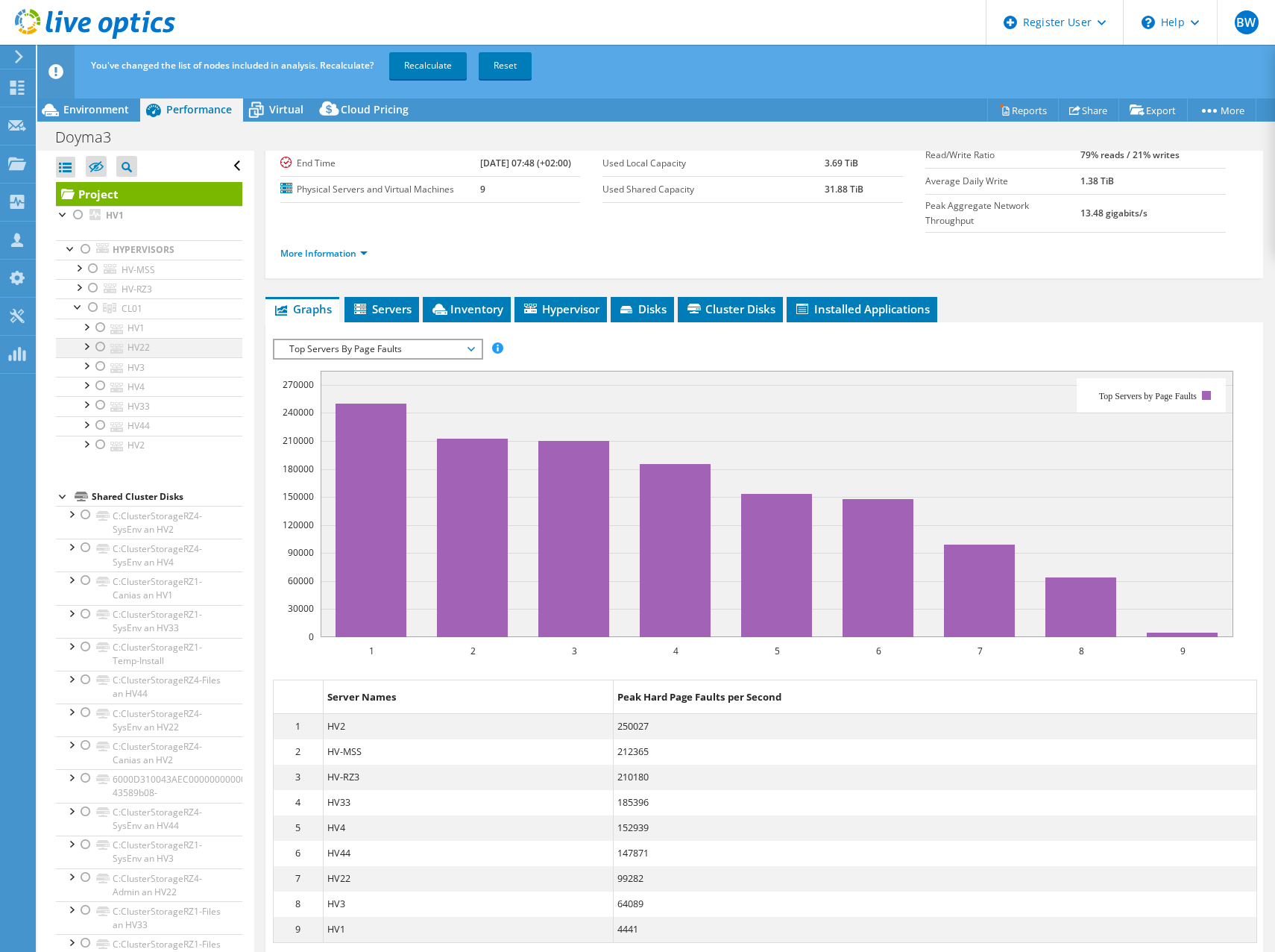
click at [102, 347] on div at bounding box center [100, 346] width 15 height 18
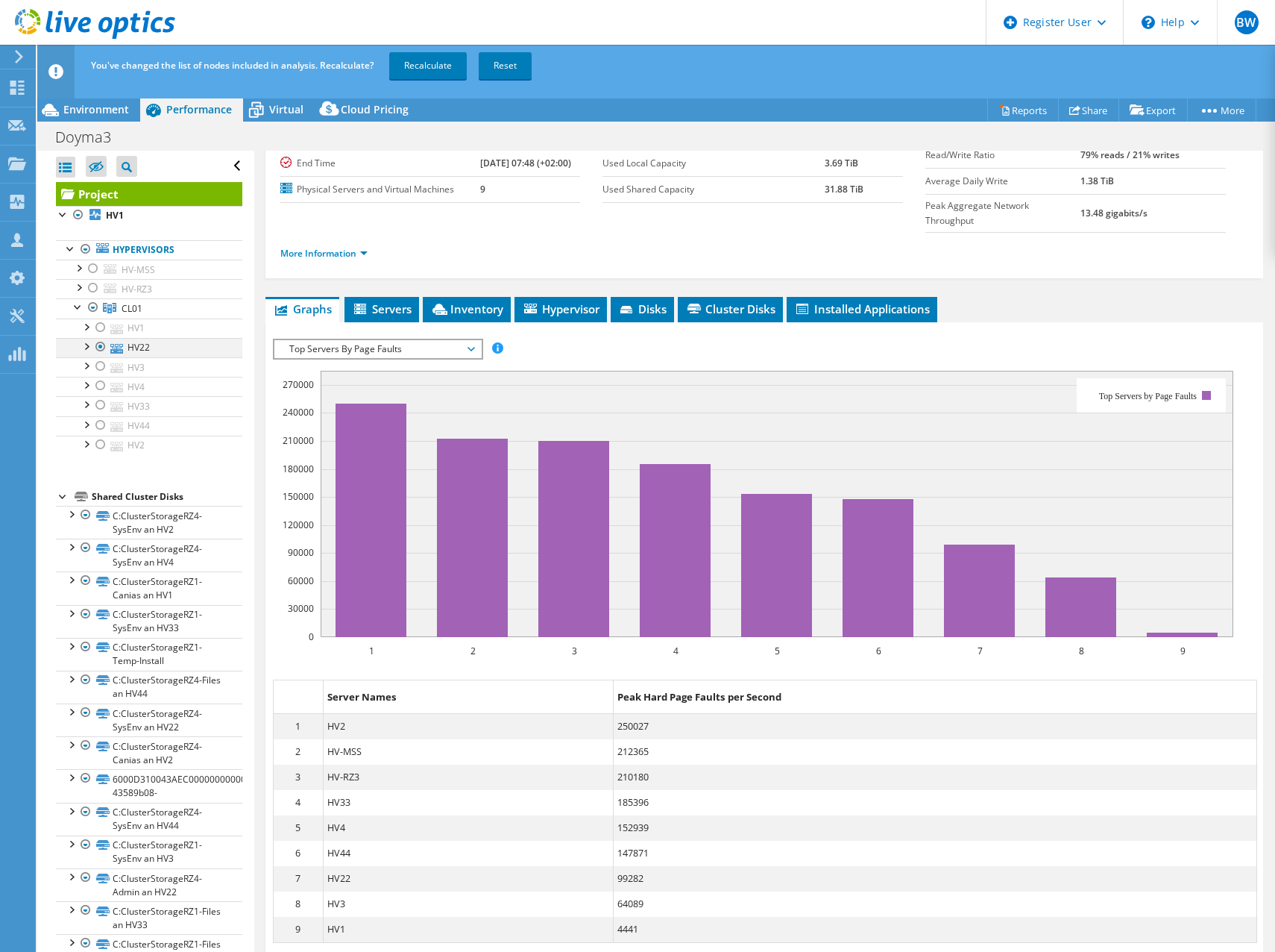
click at [100, 348] on div at bounding box center [100, 346] width 15 height 18
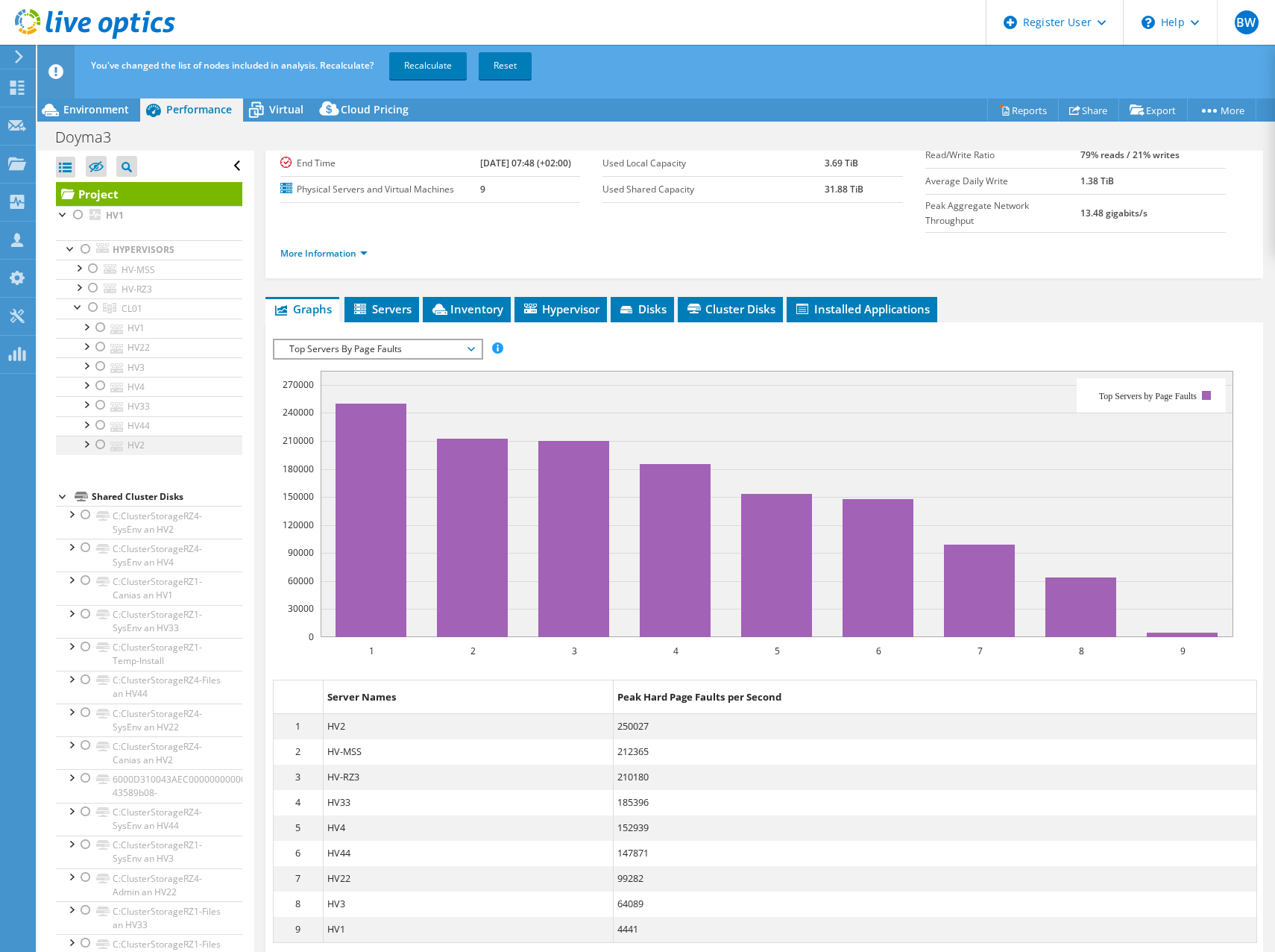
click at [101, 446] on div at bounding box center [100, 444] width 15 height 18
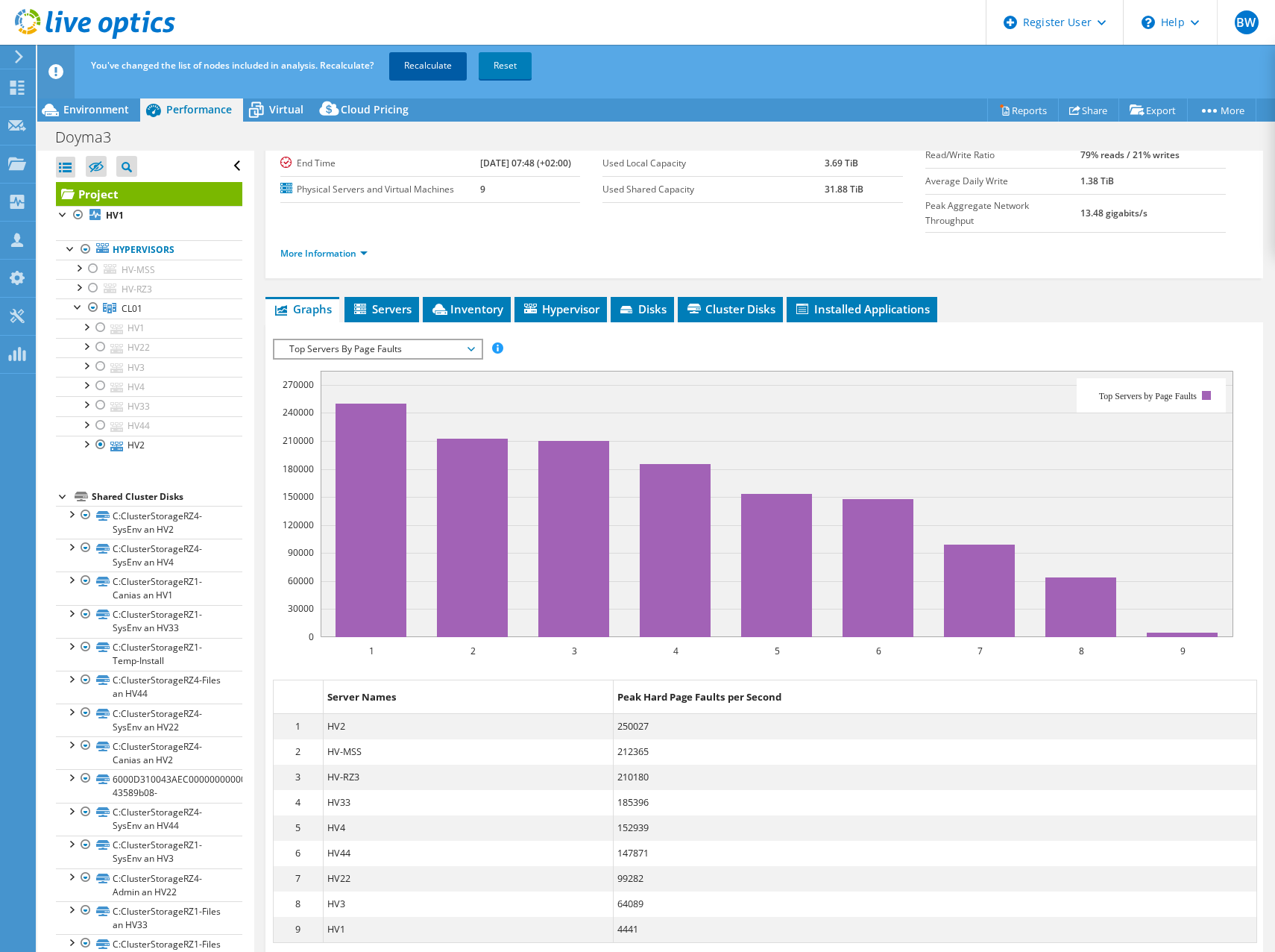
click at [414, 68] on link "Recalculate" at bounding box center [428, 66] width 78 height 27
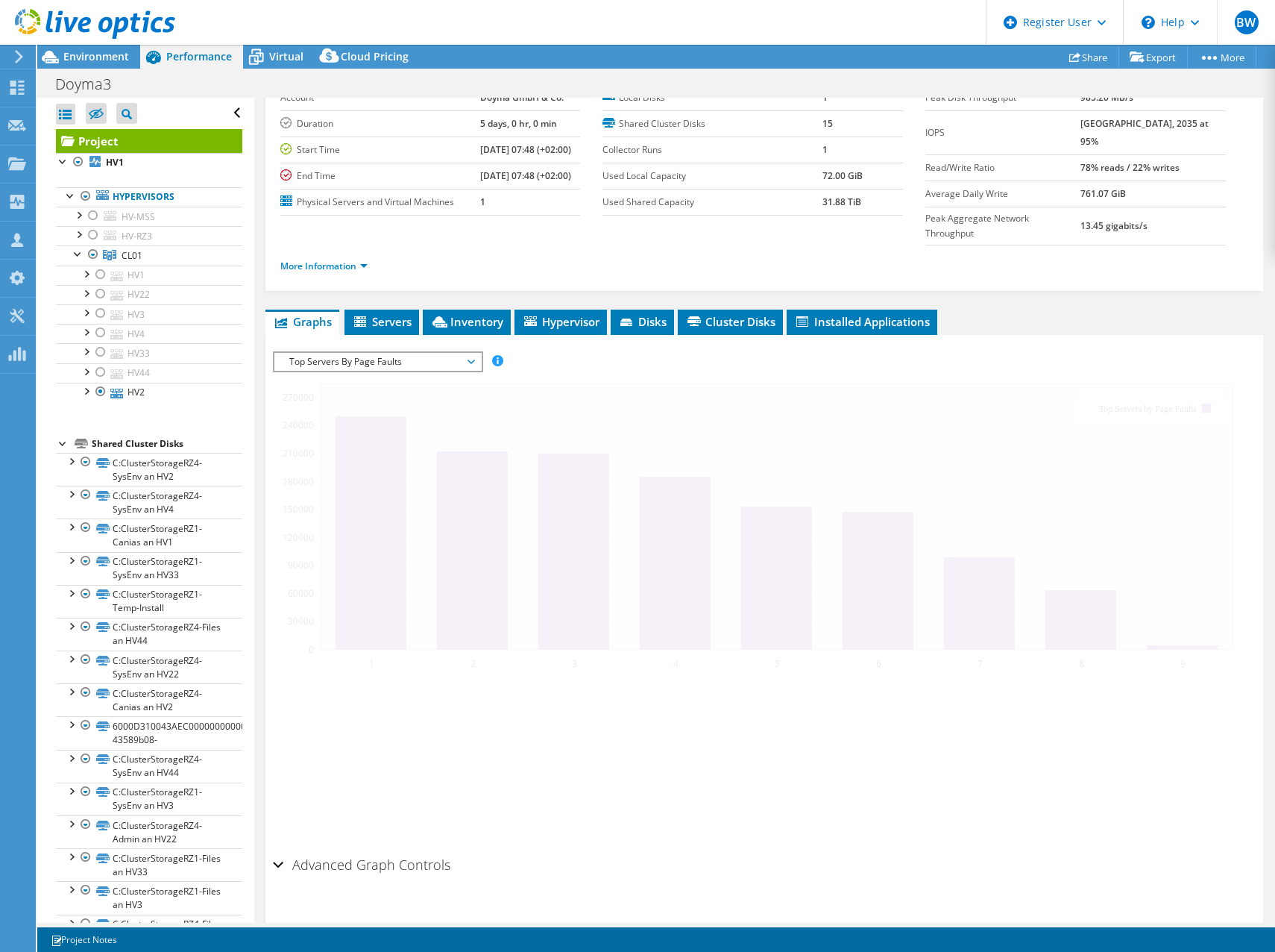
scroll to position [0, 0]
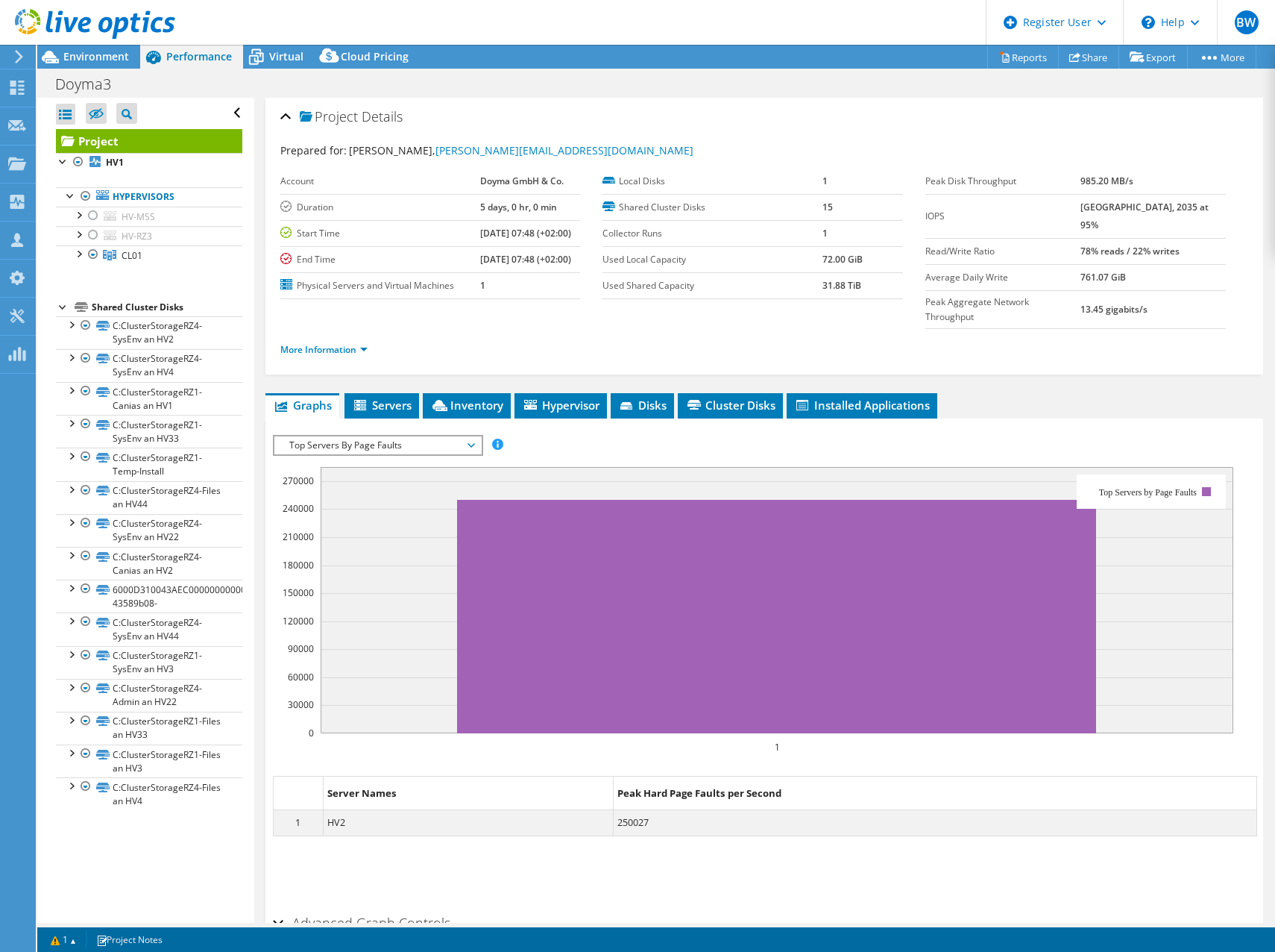
click at [378, 437] on span "Top Servers By Page Faults" at bounding box center [377, 445] width 192 height 18
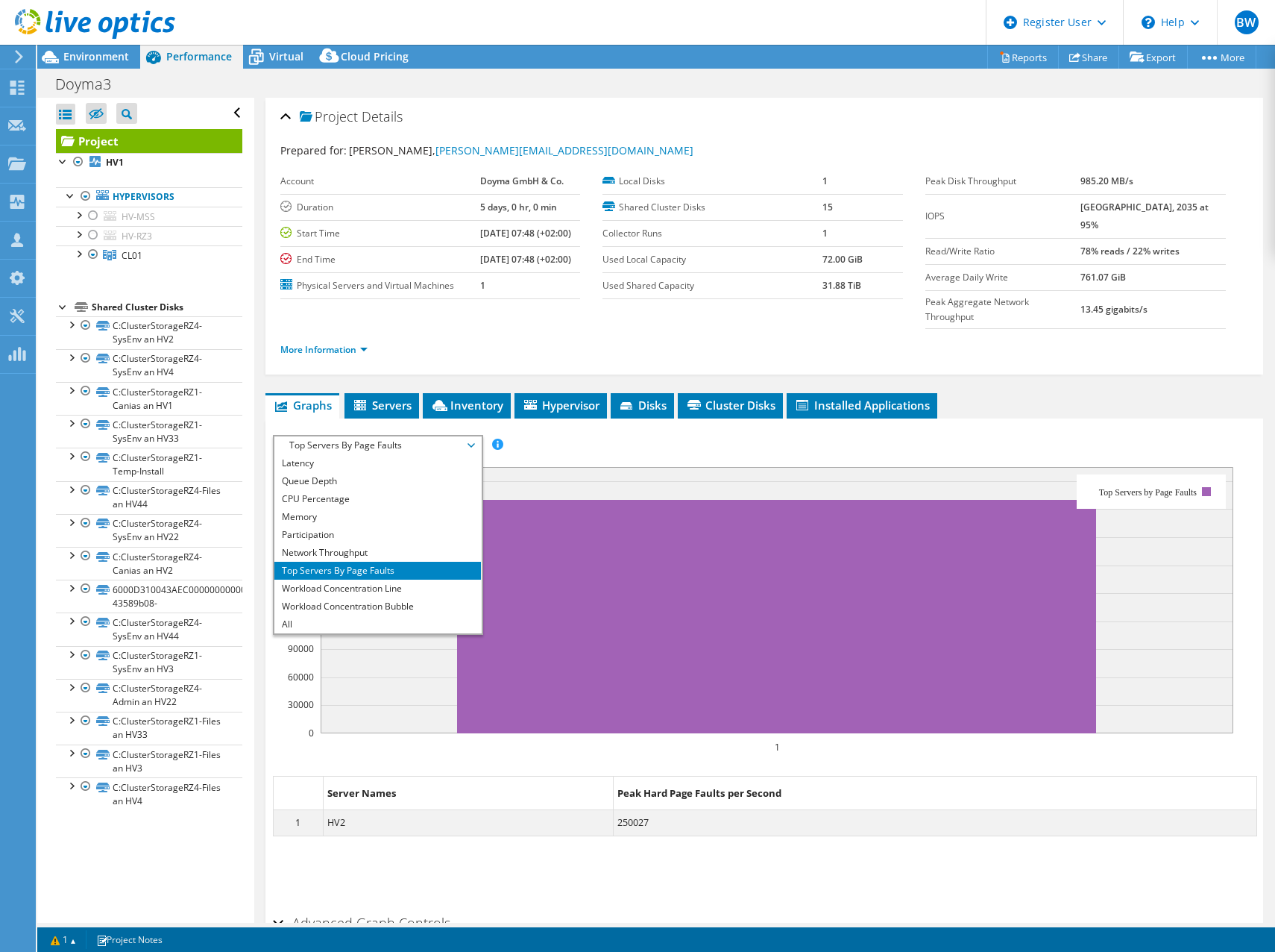
click at [755, 435] on div "IOPS Disk Throughput IO Size Latency Queue Depth CPU Percentage Memory Page Fau…" at bounding box center [765, 444] width 984 height 20
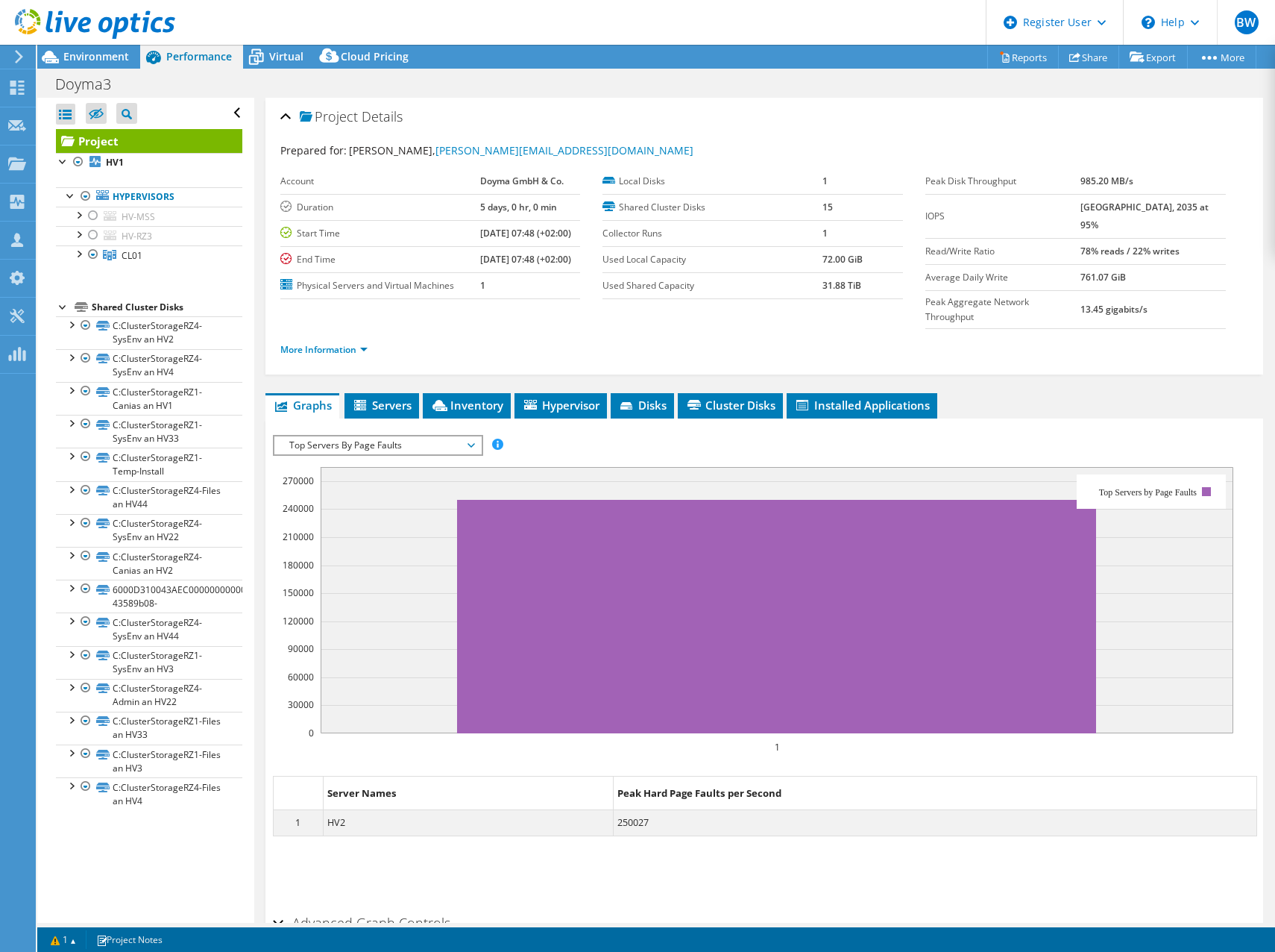
click at [357, 437] on span "Top Servers By Page Faults" at bounding box center [377, 445] width 192 height 18
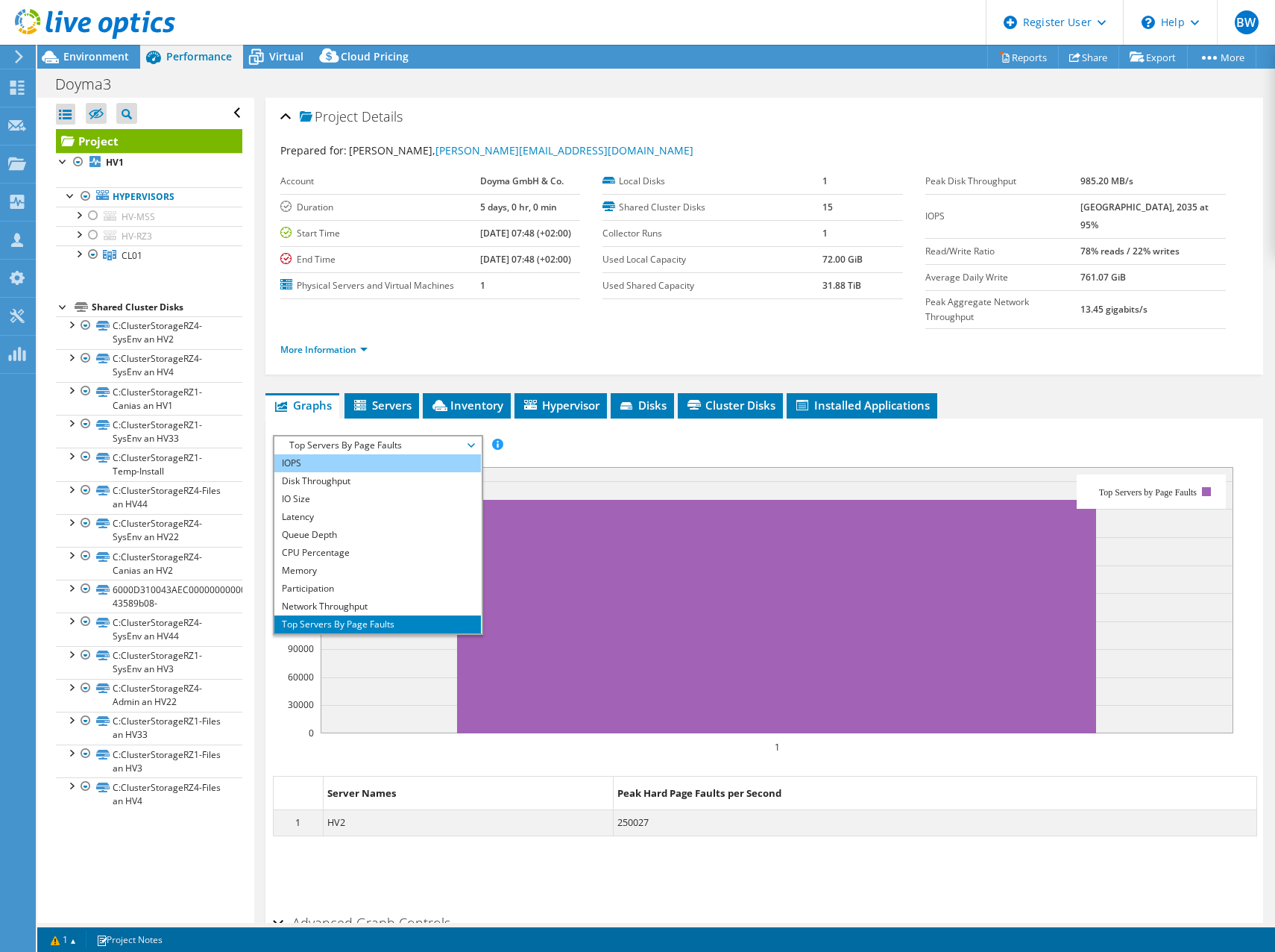
click at [338, 454] on li "IOPS" at bounding box center [377, 463] width 206 height 18
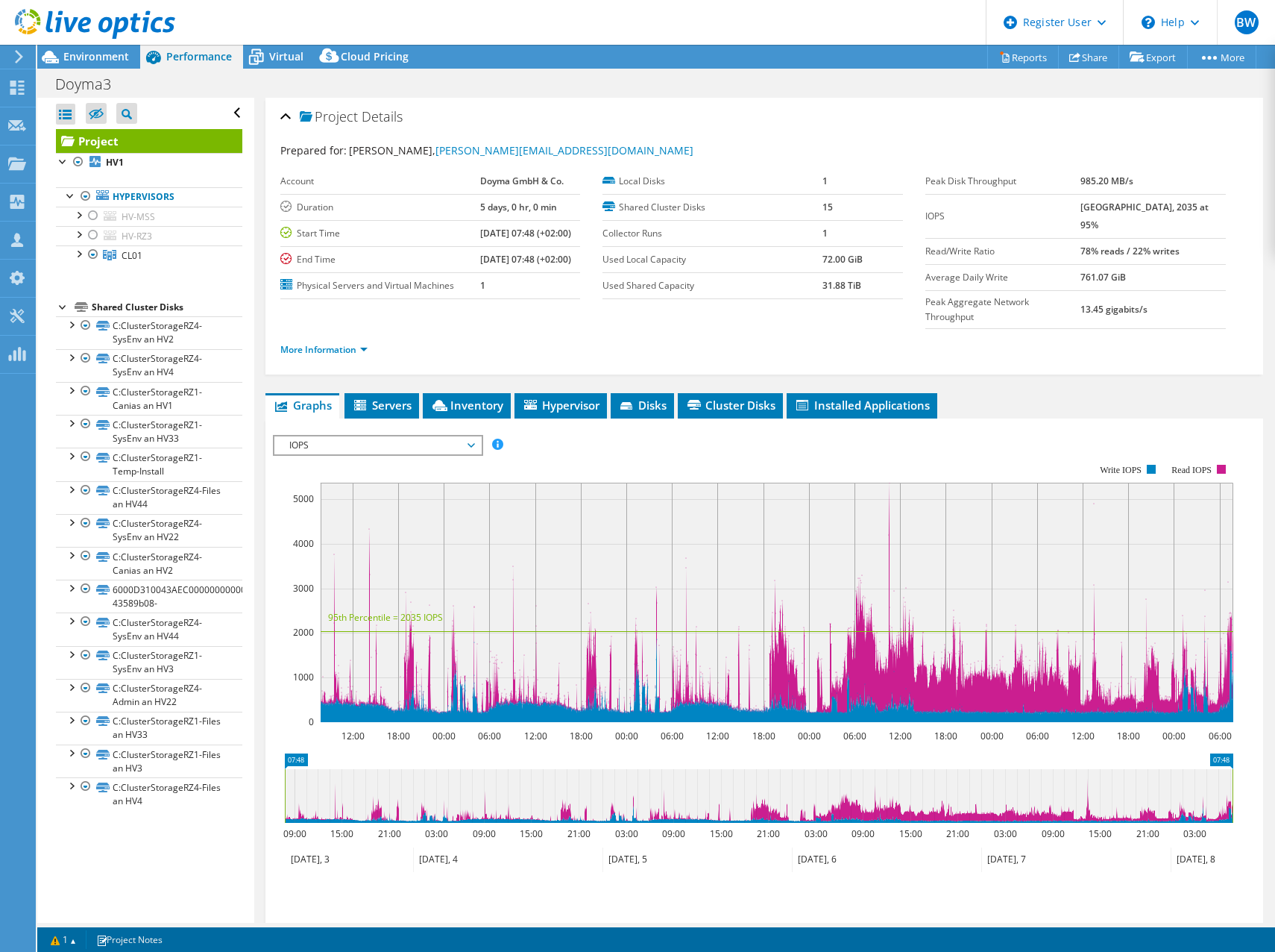
click at [335, 437] on span "IOPS" at bounding box center [377, 445] width 192 height 18
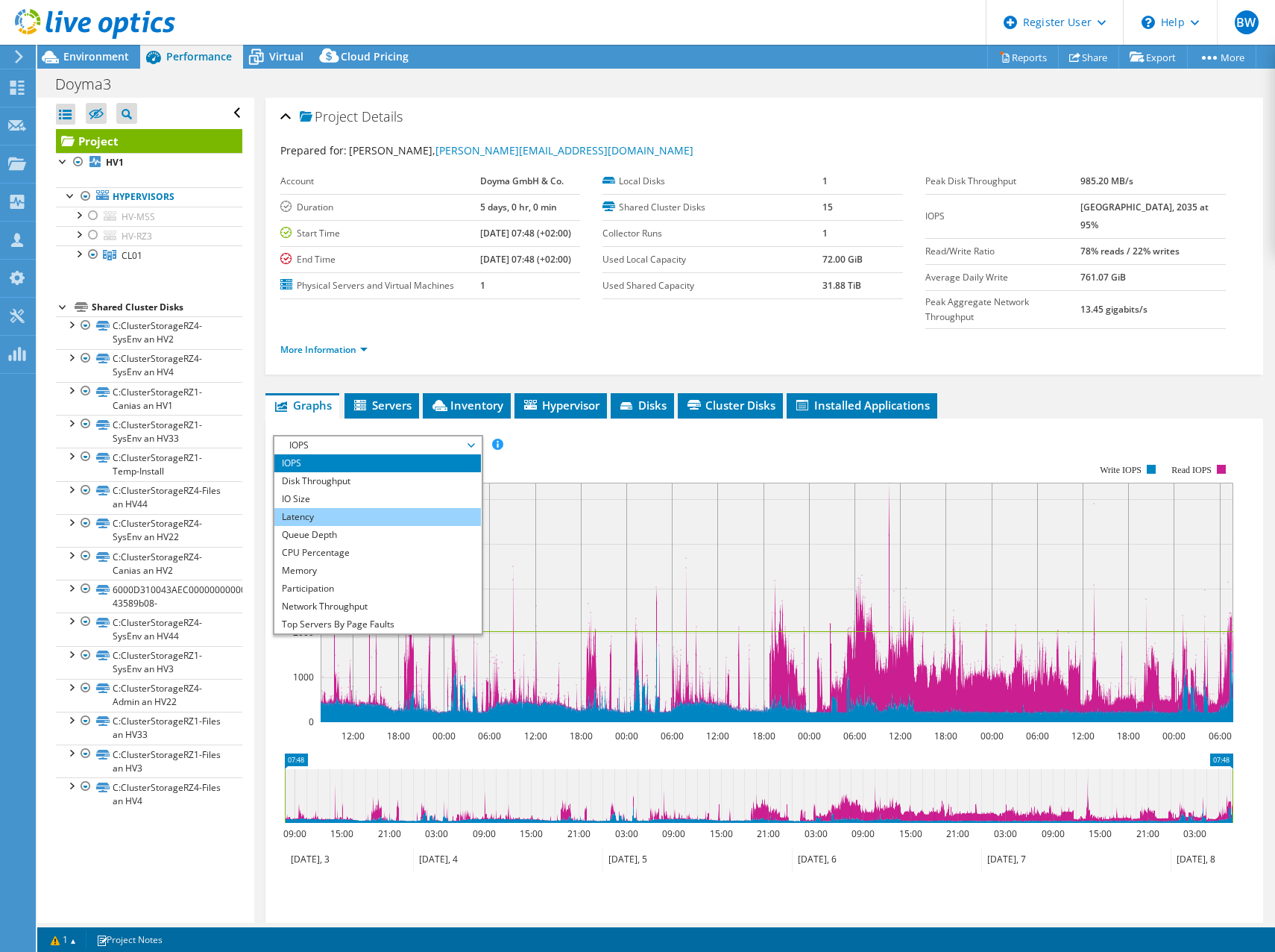
drag, startPoint x: 307, startPoint y: 488, endPoint x: 378, endPoint y: 478, distance: 71.7
click at [307, 508] on li "Latency" at bounding box center [377, 516] width 206 height 18
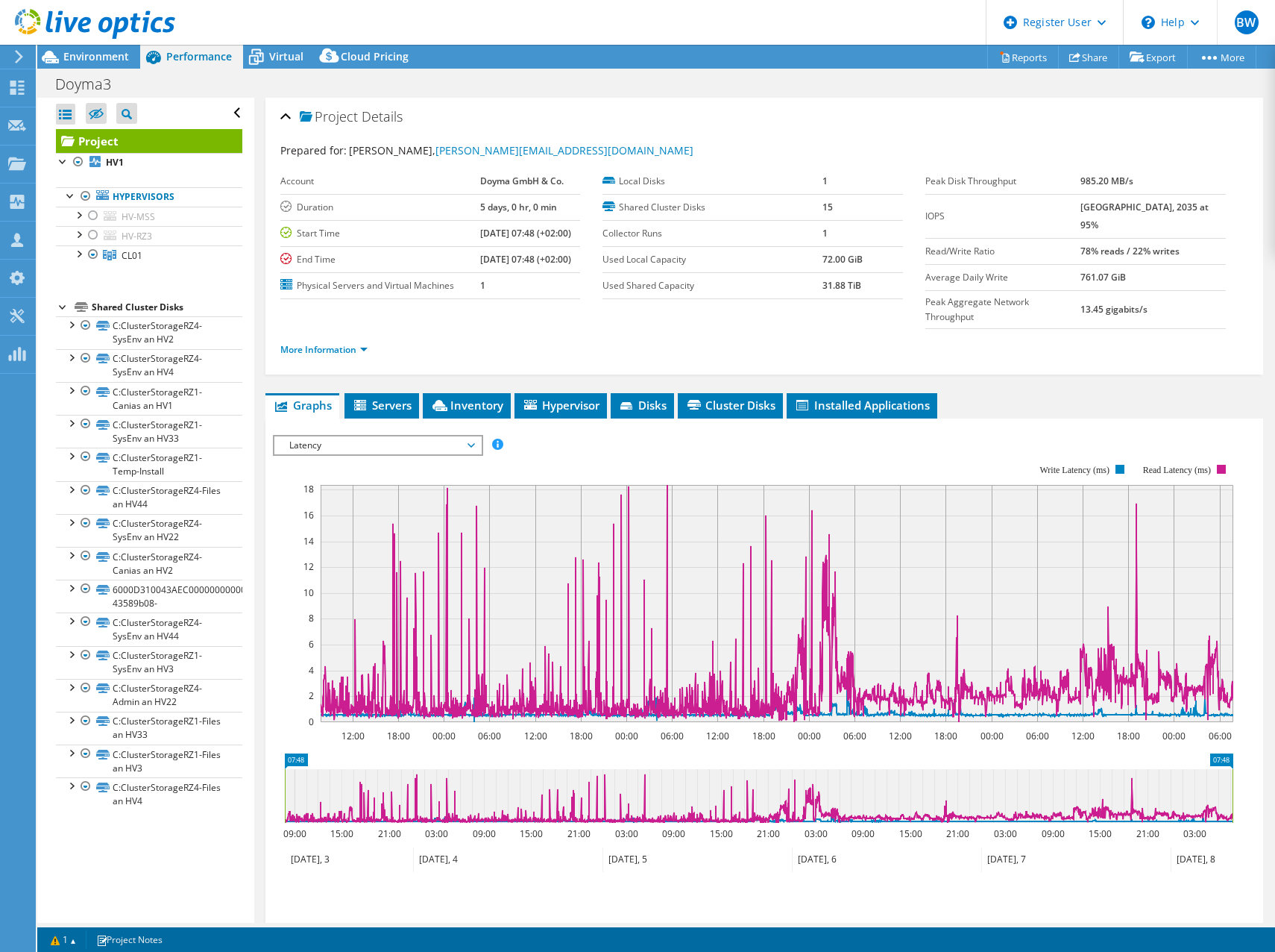
click at [310, 437] on span "Latency" at bounding box center [377, 445] width 192 height 18
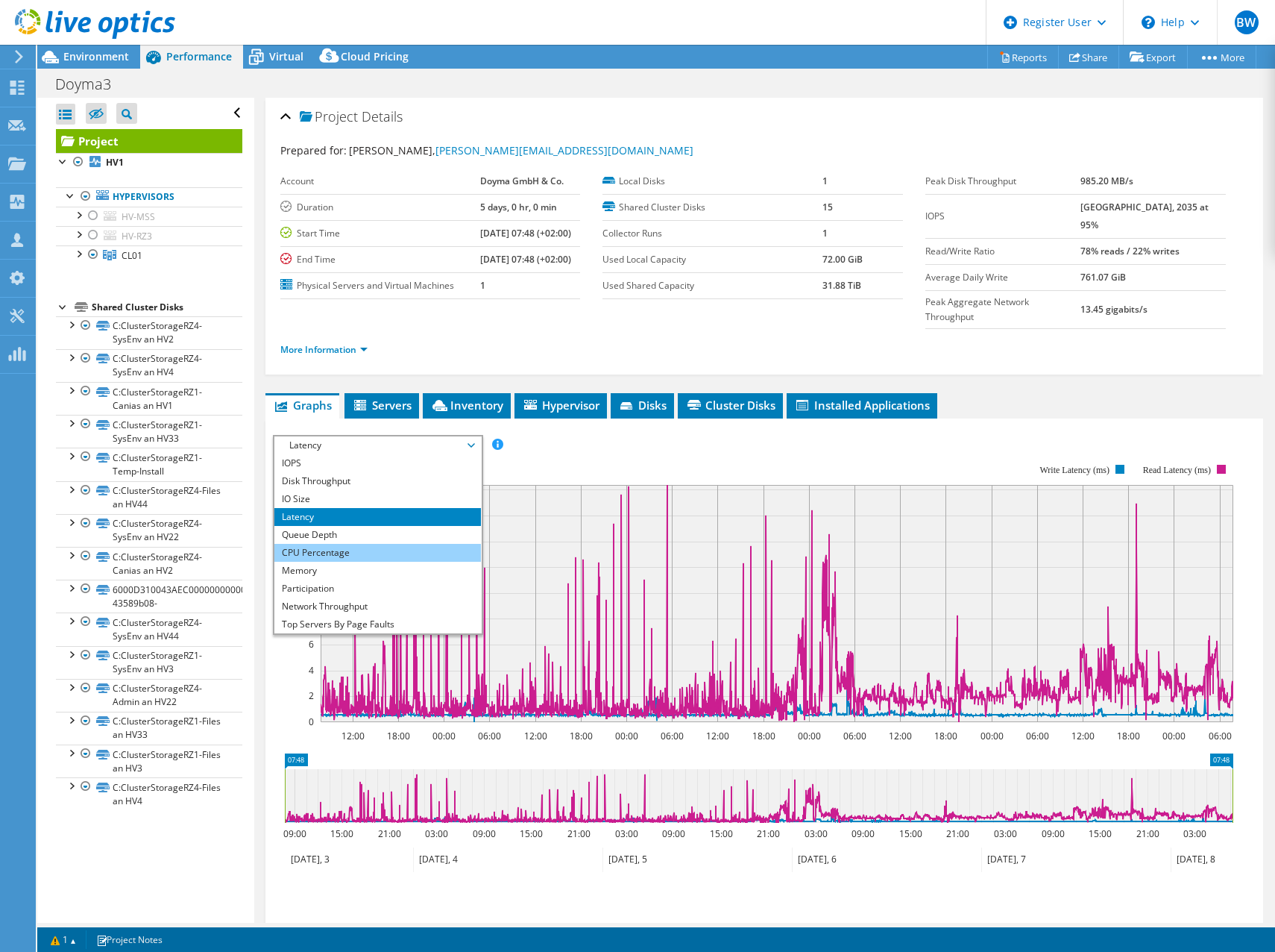
click at [365, 544] on li "CPU Percentage" at bounding box center [377, 552] width 206 height 18
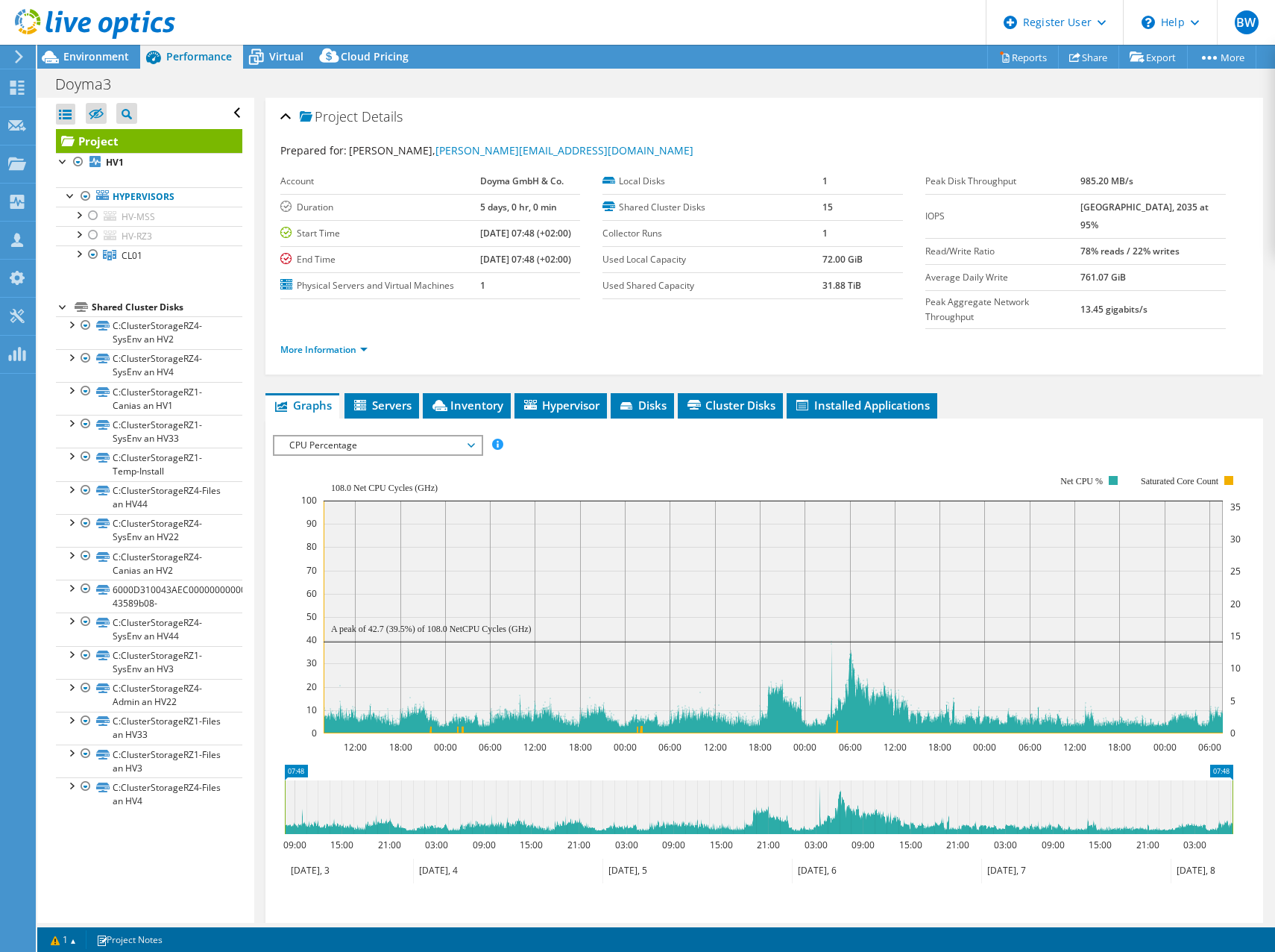
click at [336, 437] on span "CPU Percentage" at bounding box center [377, 445] width 192 height 18
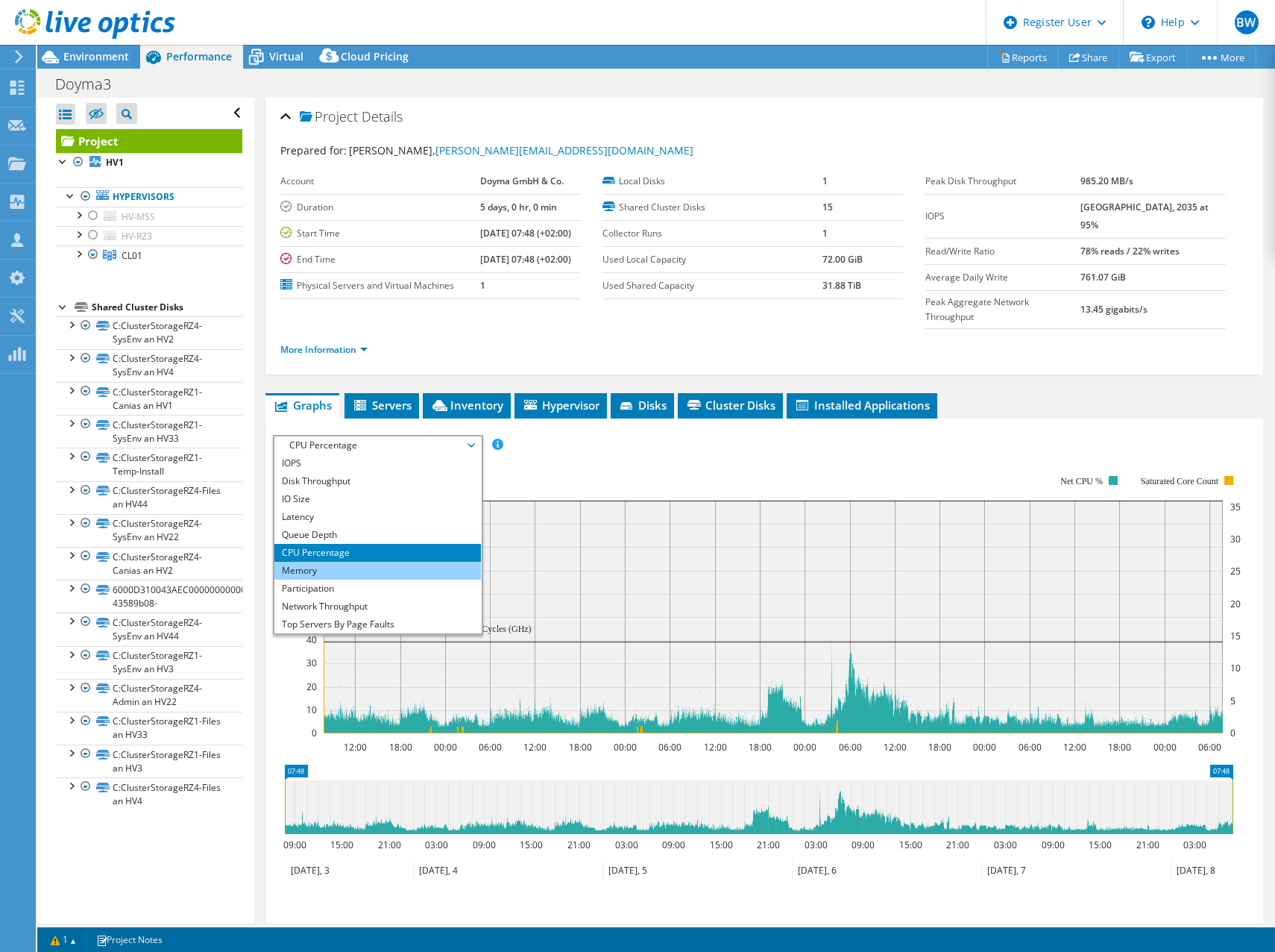
click at [314, 562] on li "Memory" at bounding box center [377, 571] width 206 height 18
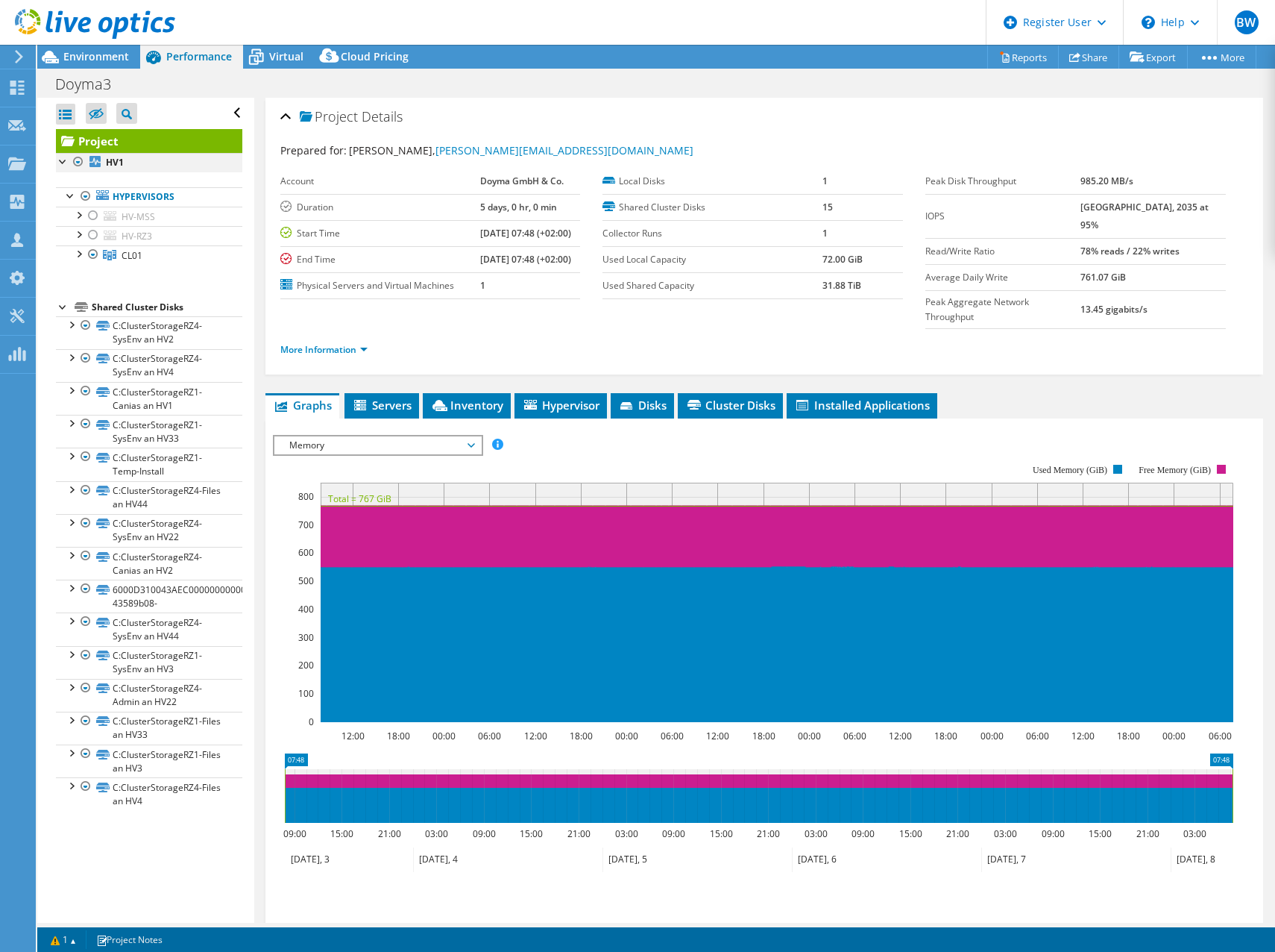
click at [83, 164] on div at bounding box center [78, 161] width 15 height 18
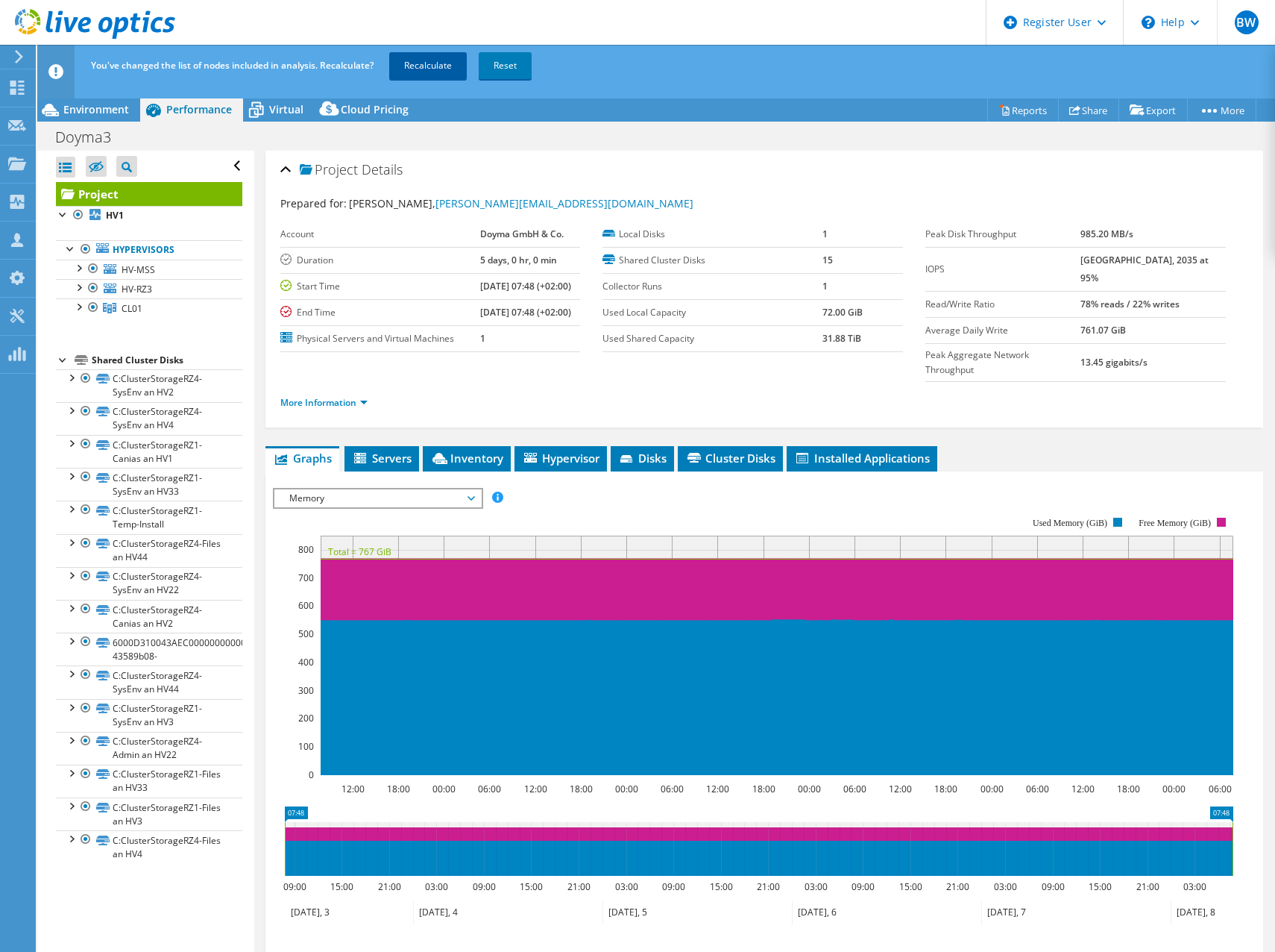
click at [434, 64] on link "Recalculate" at bounding box center [428, 66] width 78 height 27
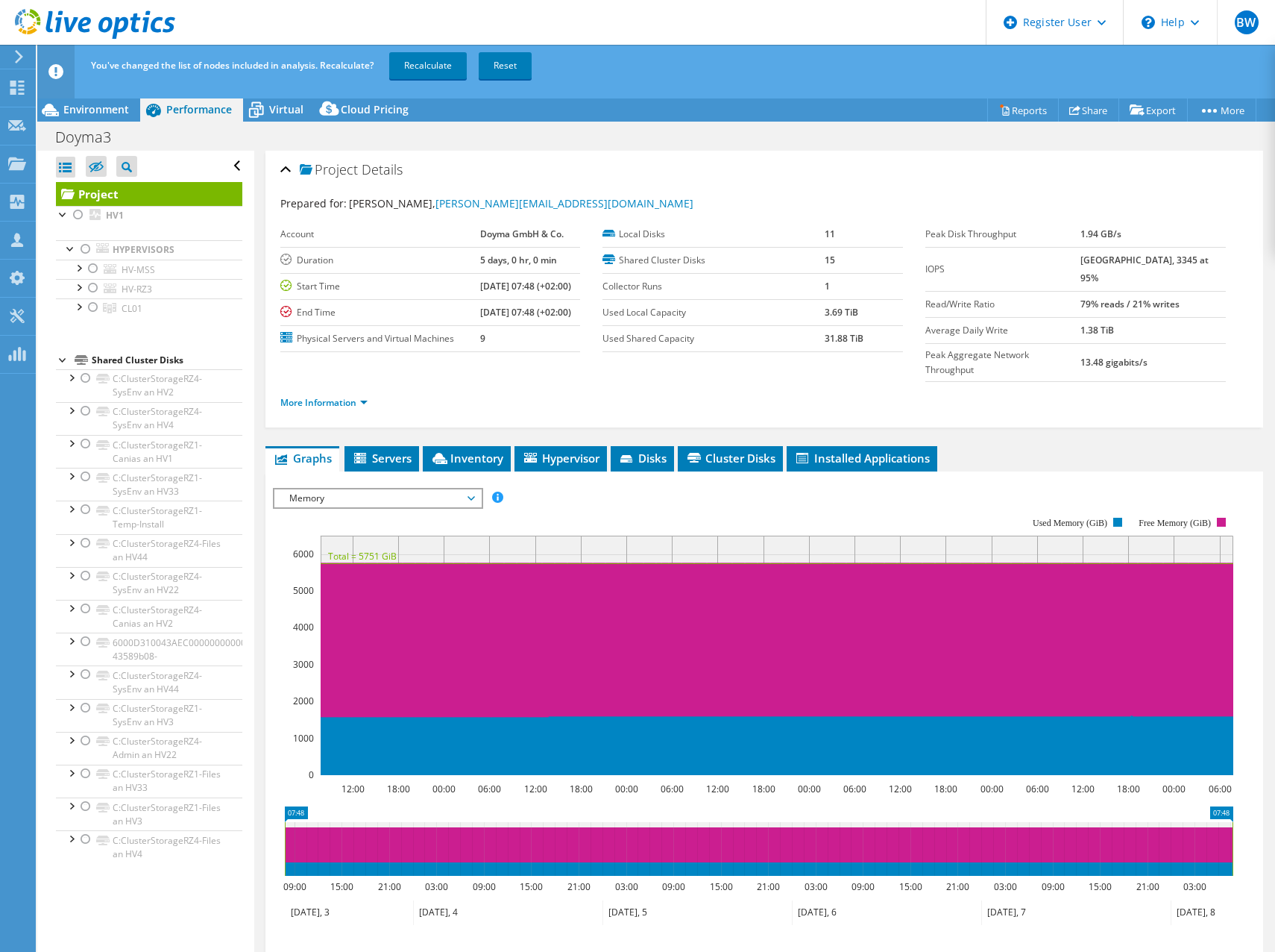
select select "USD"
click at [80, 309] on div at bounding box center [78, 305] width 15 height 15
click at [101, 446] on div at bounding box center [100, 444] width 15 height 18
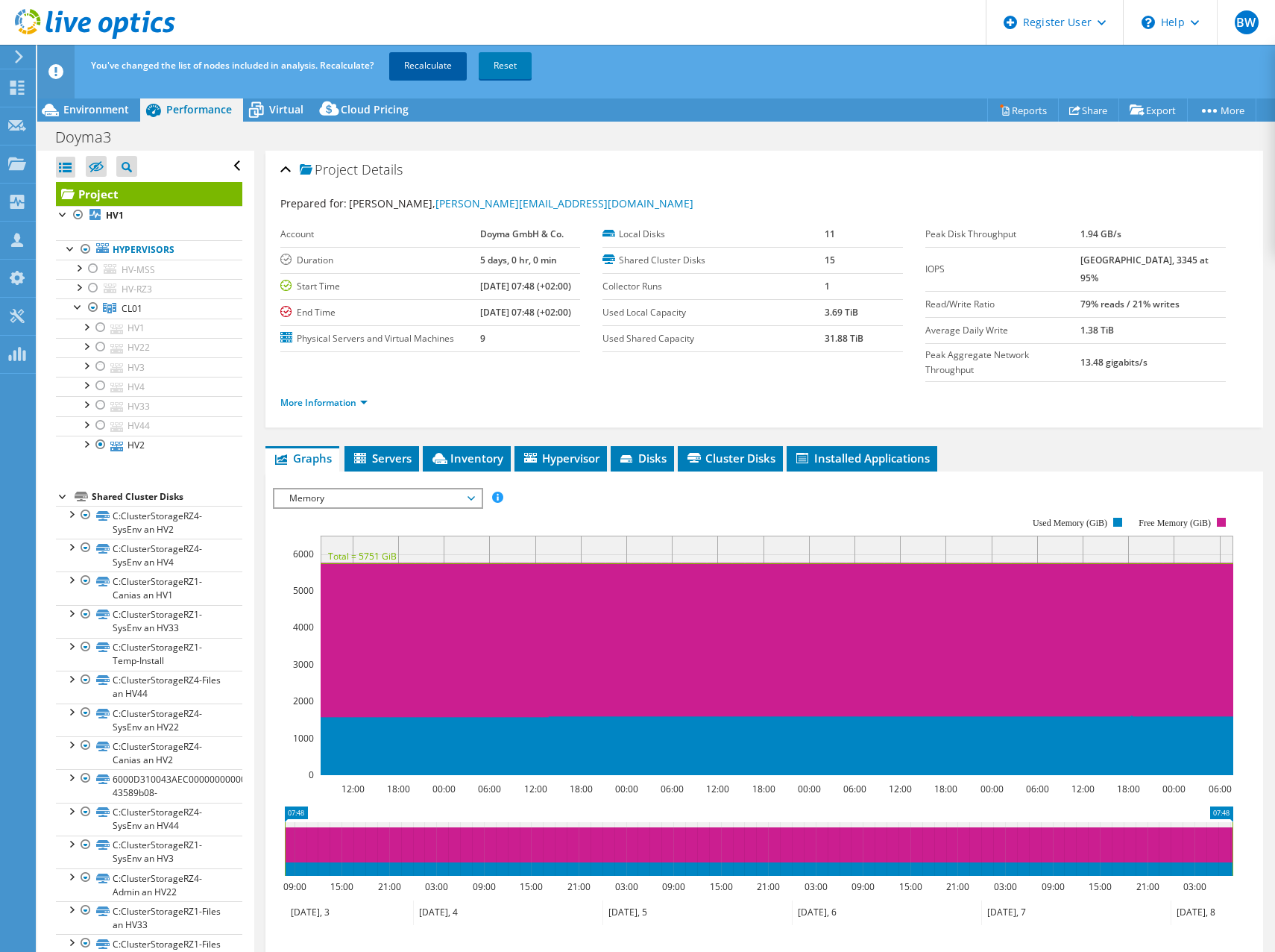
click at [418, 65] on link "Recalculate" at bounding box center [428, 66] width 78 height 27
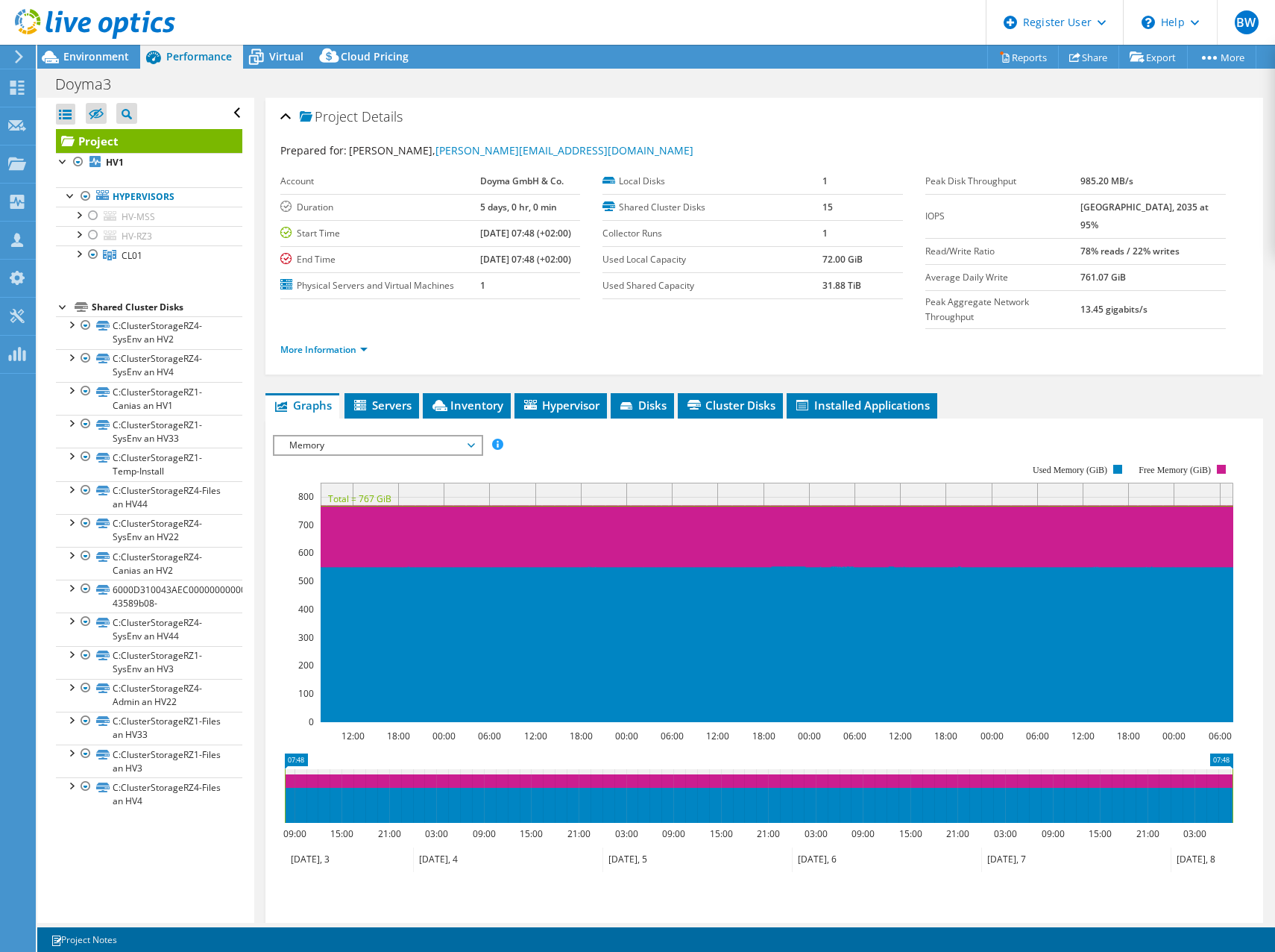
drag, startPoint x: 345, startPoint y: 421, endPoint x: 395, endPoint y: 425, distance: 50.2
click at [345, 437] on span "Memory" at bounding box center [377, 445] width 192 height 18
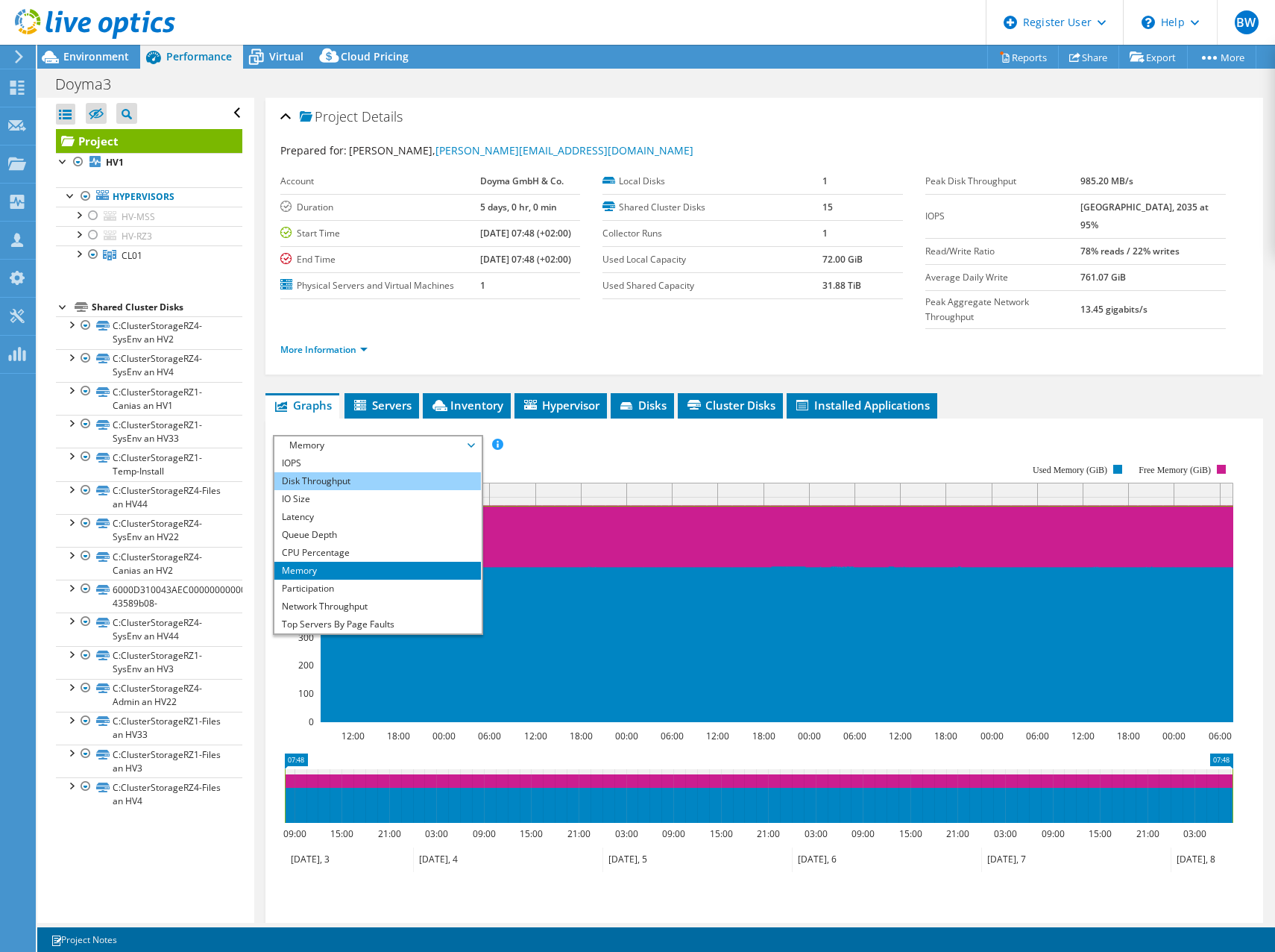
click at [317, 472] on li "Disk Throughput" at bounding box center [377, 480] width 206 height 18
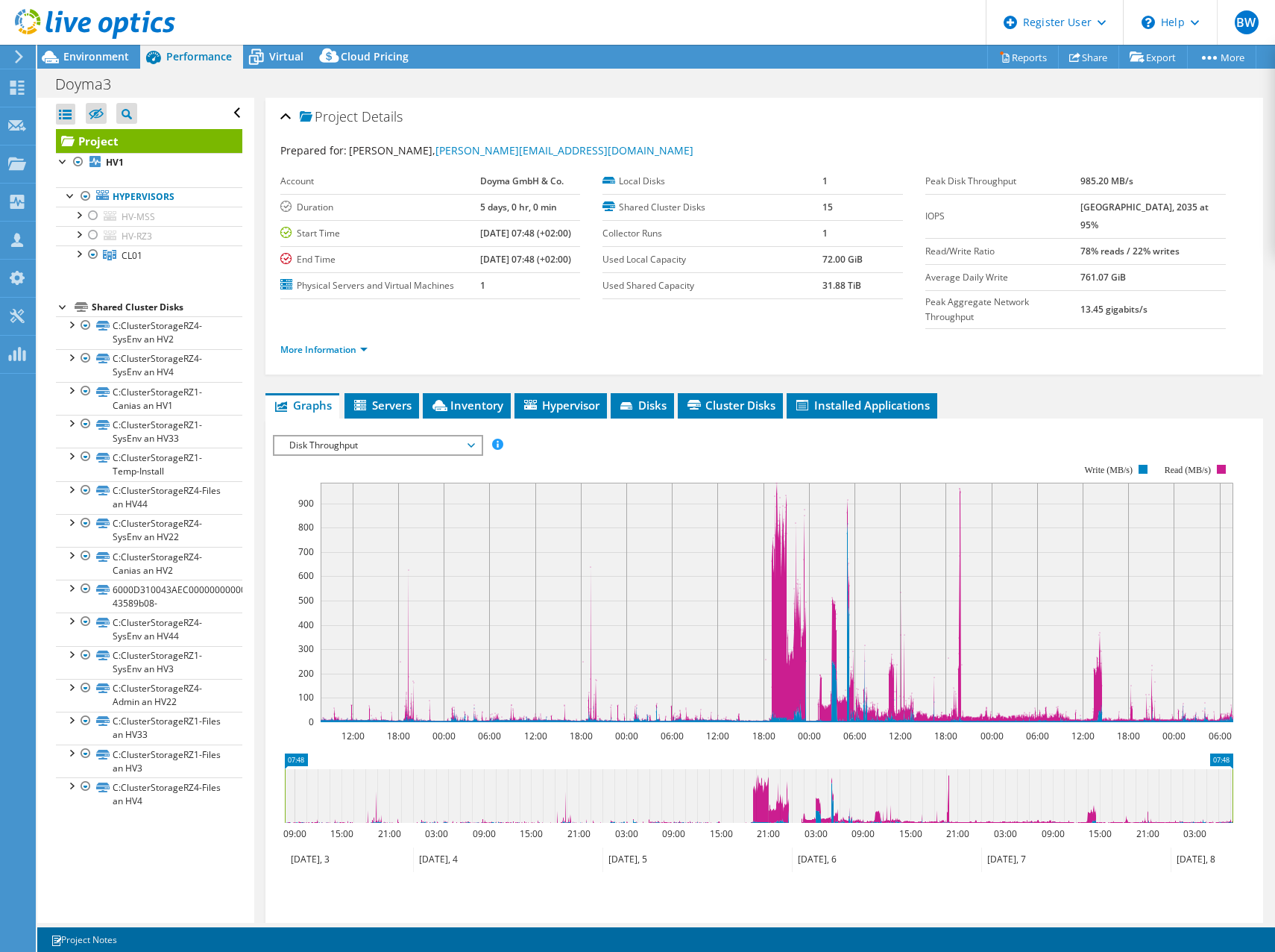
click at [346, 437] on span "Disk Throughput" at bounding box center [377, 445] width 192 height 18
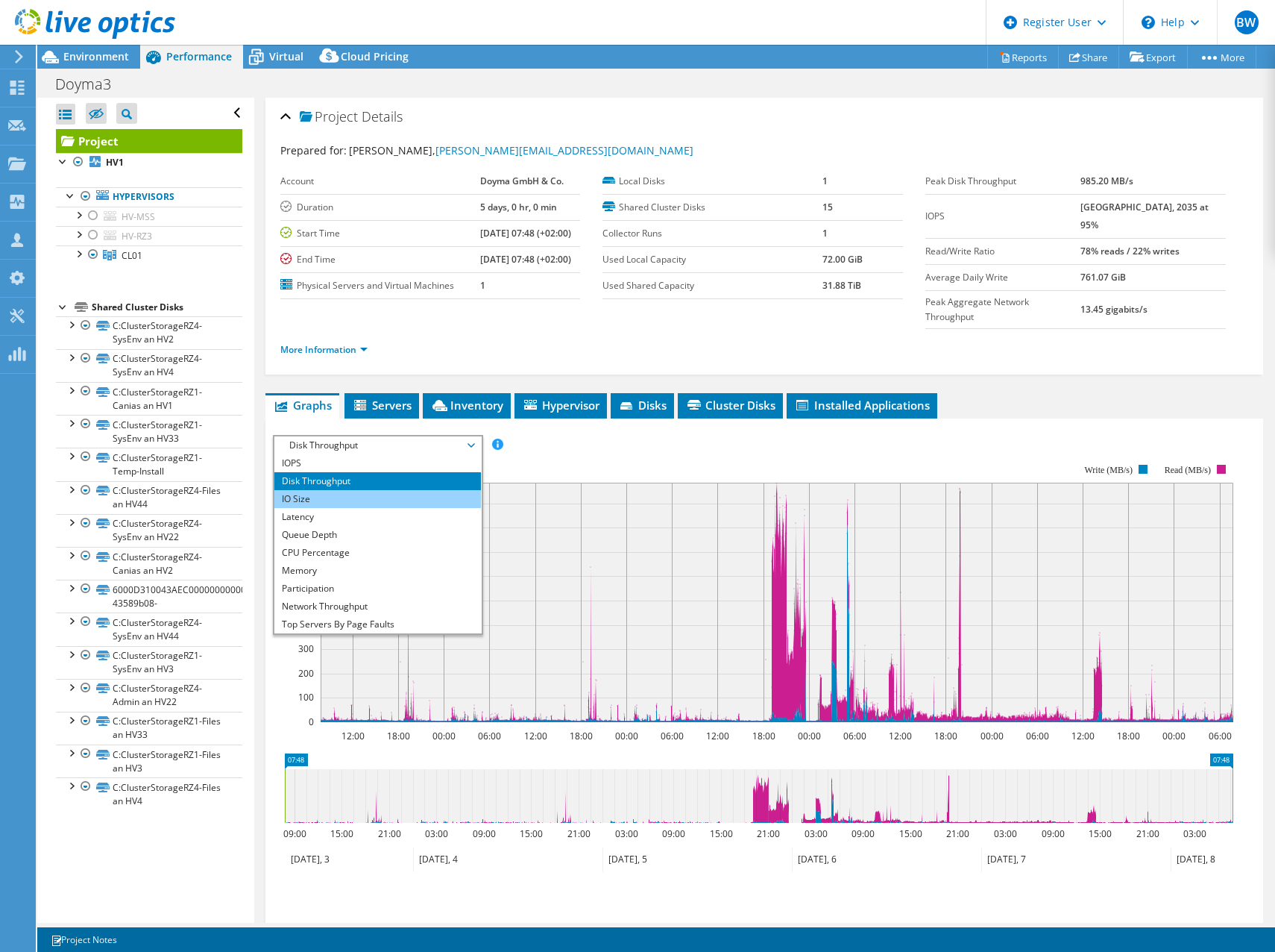
drag, startPoint x: 321, startPoint y: 465, endPoint x: 352, endPoint y: 462, distance: 31.1
click at [321, 490] on li "IO Size" at bounding box center [377, 499] width 206 height 18
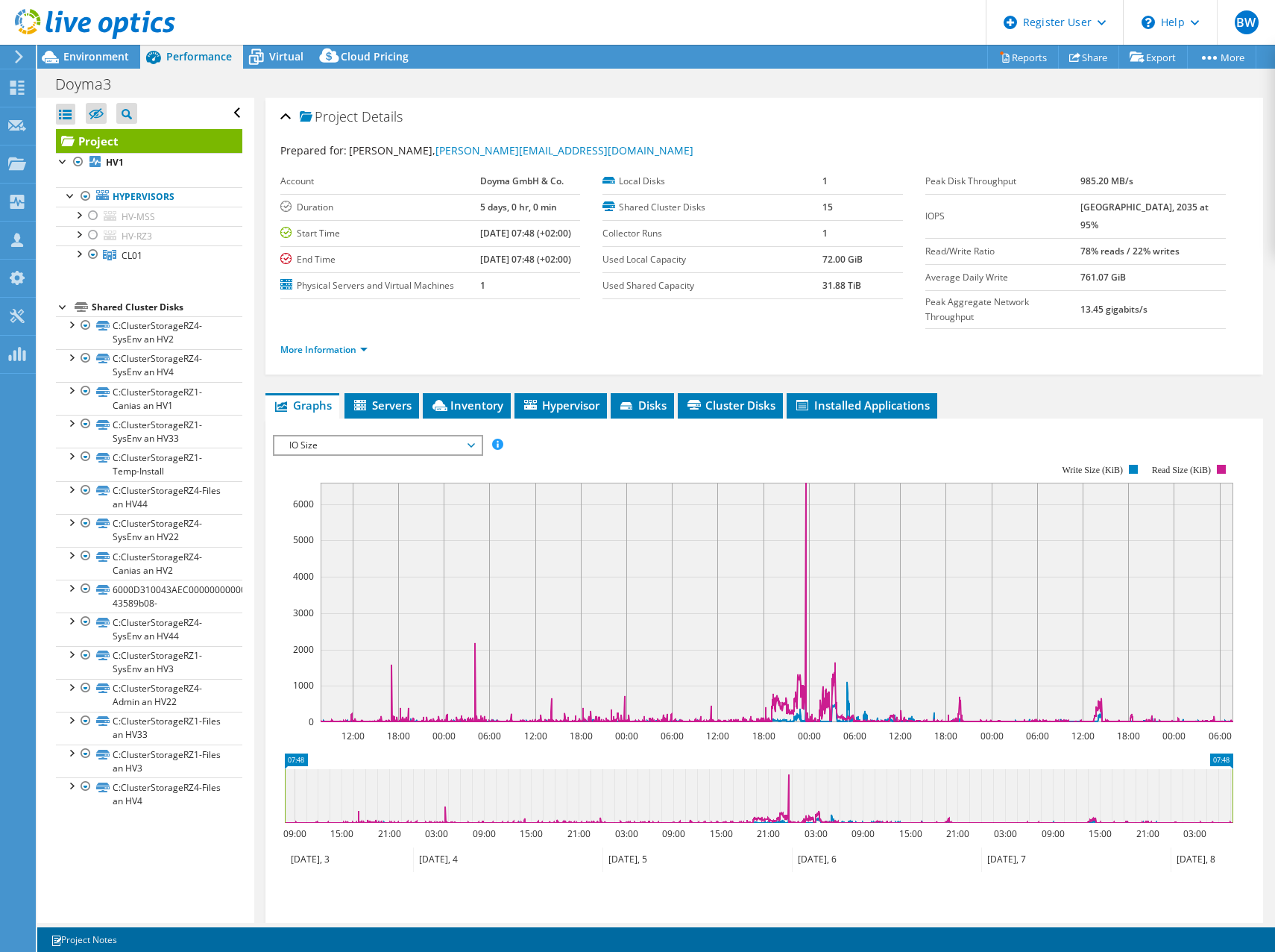
click at [322, 437] on span "IO Size" at bounding box center [377, 445] width 192 height 18
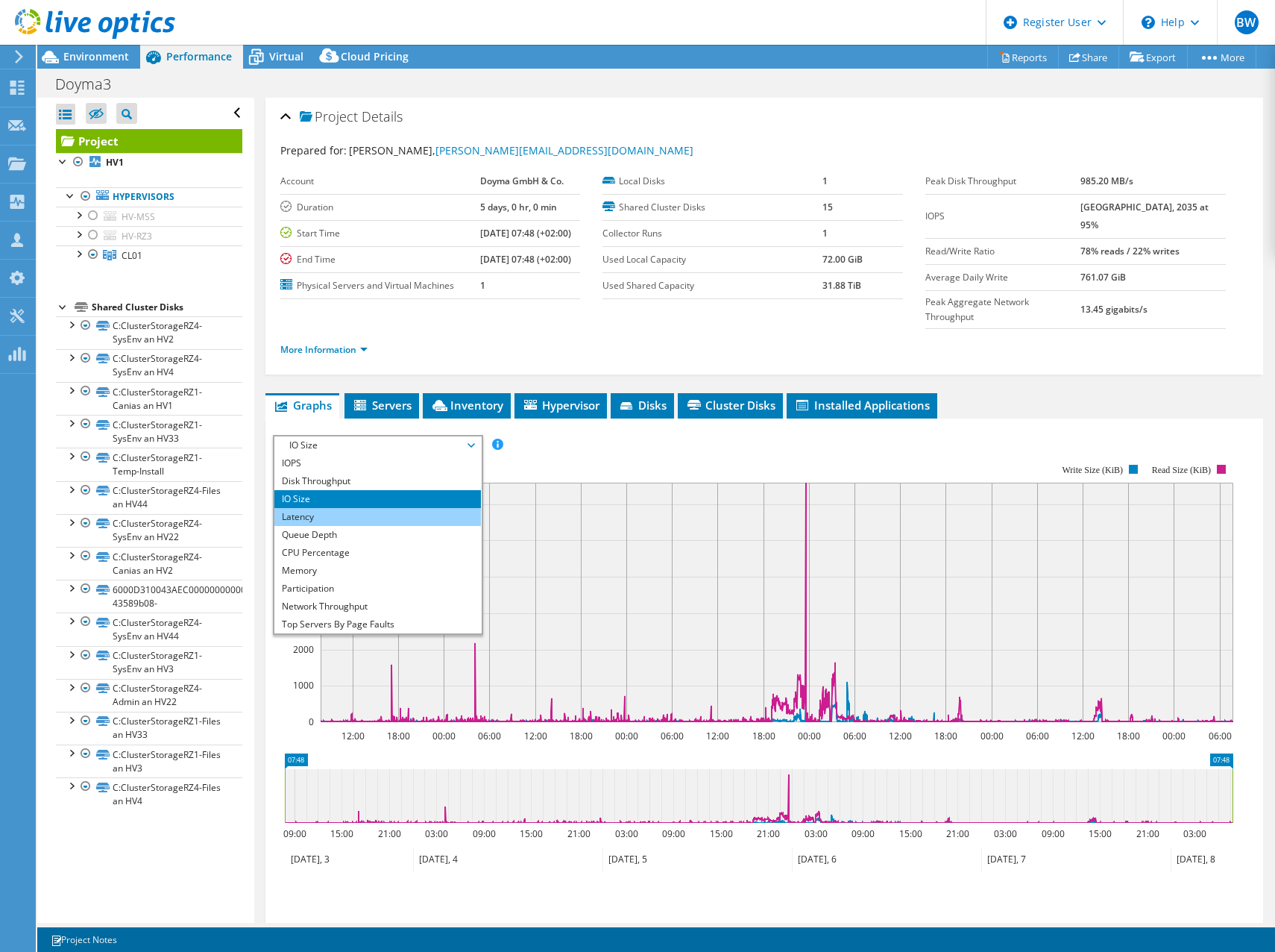
click at [322, 508] on li "Latency" at bounding box center [377, 516] width 206 height 18
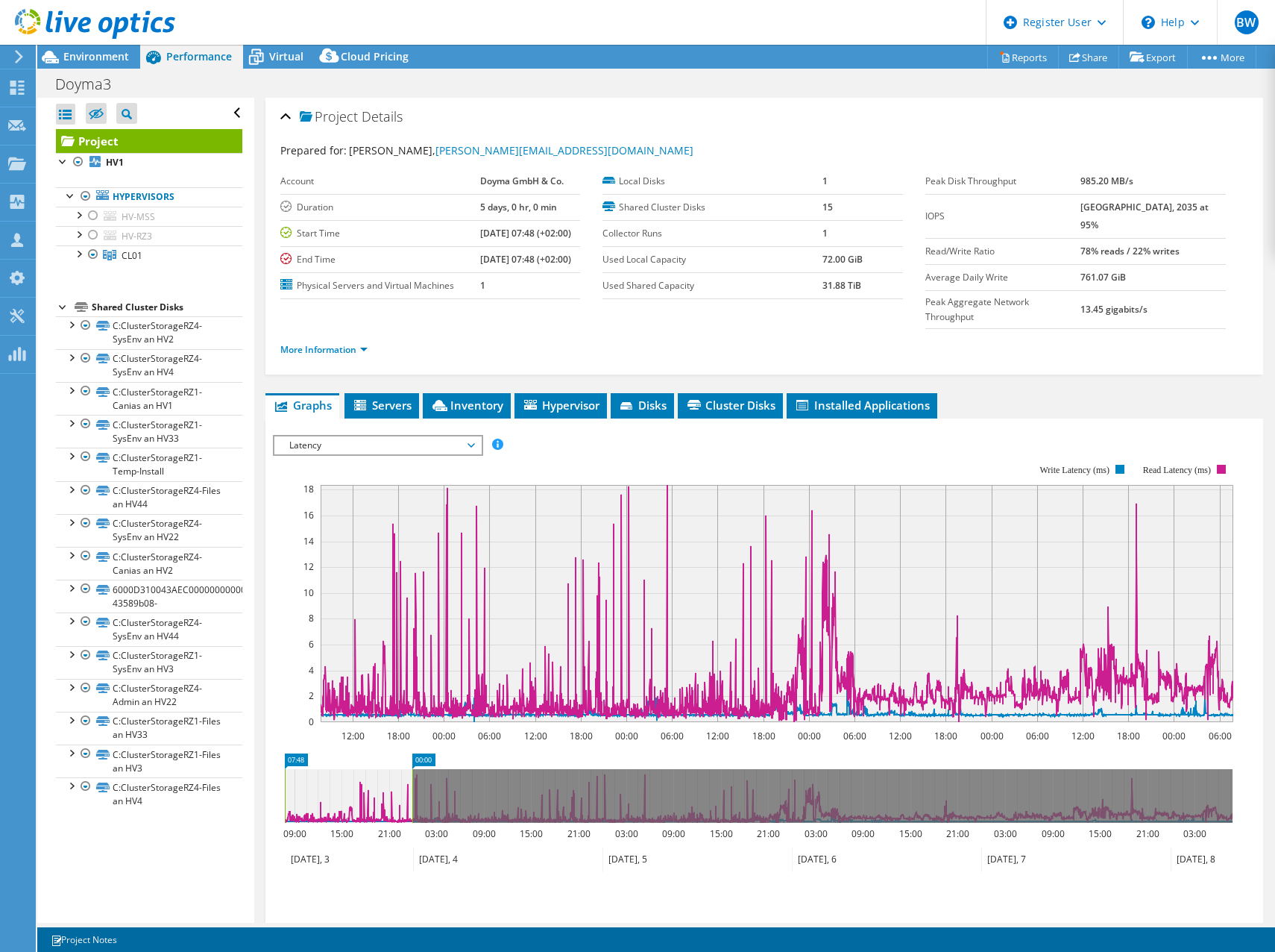
drag, startPoint x: 1218, startPoint y: 730, endPoint x: 397, endPoint y: 754, distance: 821.4
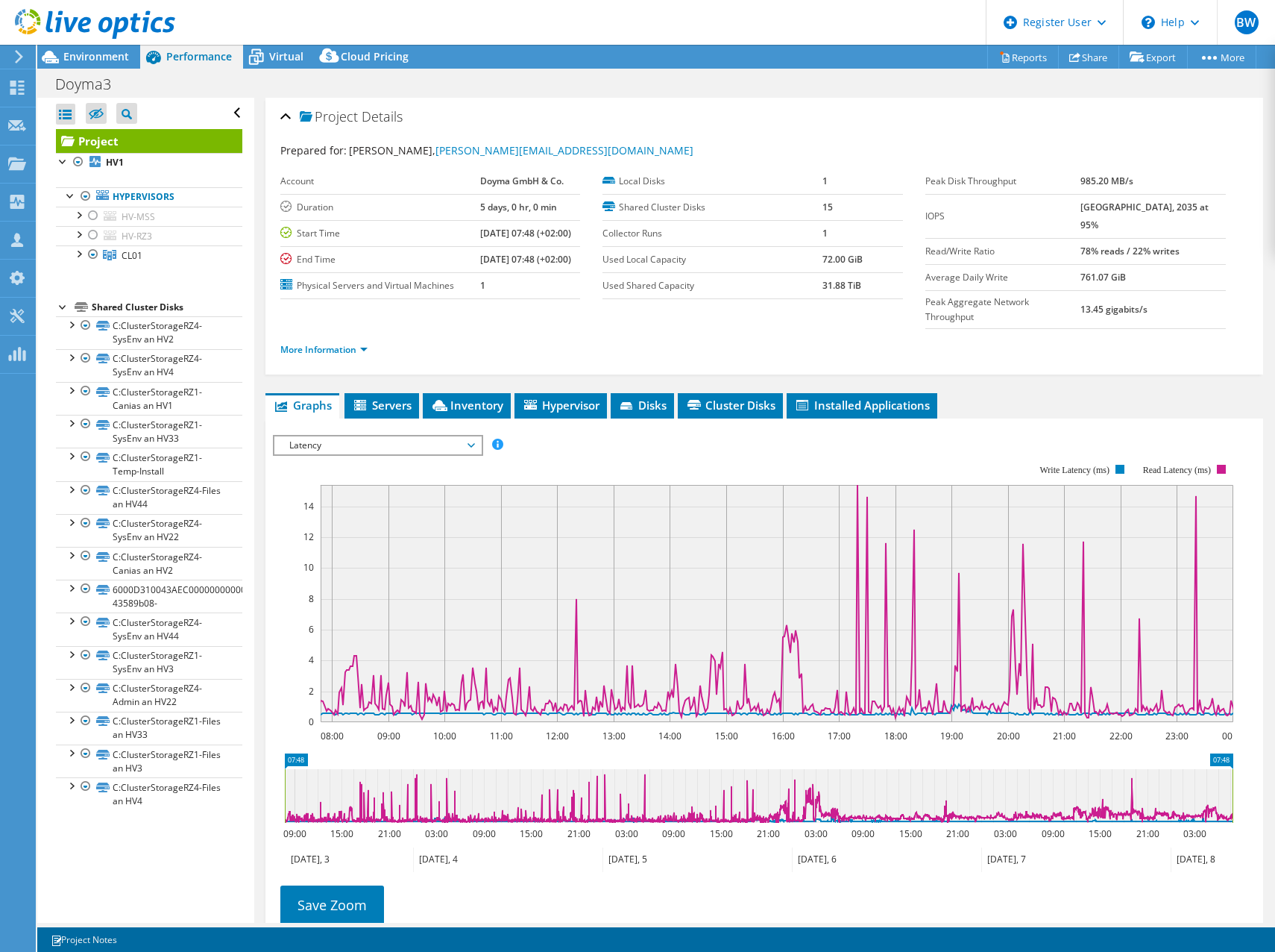
drag, startPoint x: 427, startPoint y: 731, endPoint x: 1306, endPoint y: 723, distance: 879.0
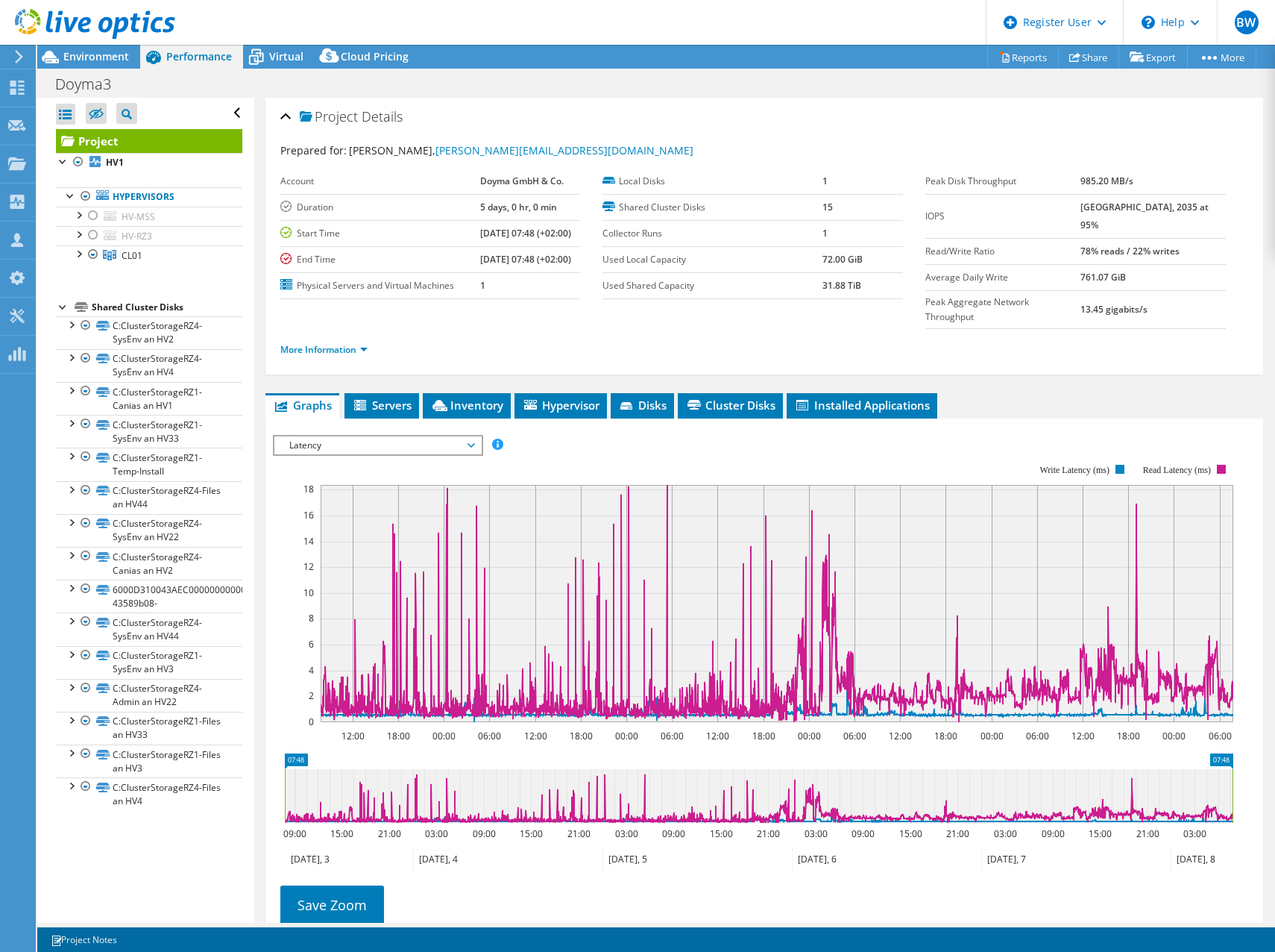
click at [591, 716] on section "Workload Concentration: 28% of IOPS falls on 20% of your capacity (7.12 TiB) 12…" at bounding box center [765, 689] width 984 height 493
click at [625, 769] on icon at bounding box center [759, 795] width 948 height 53
drag, startPoint x: 476, startPoint y: 698, endPoint x: 916, endPoint y: 633, distance: 444.8
click at [916, 633] on rect at bounding box center [777, 604] width 913 height 237
click at [691, 337] on ul "More Information" at bounding box center [764, 347] width 969 height 20
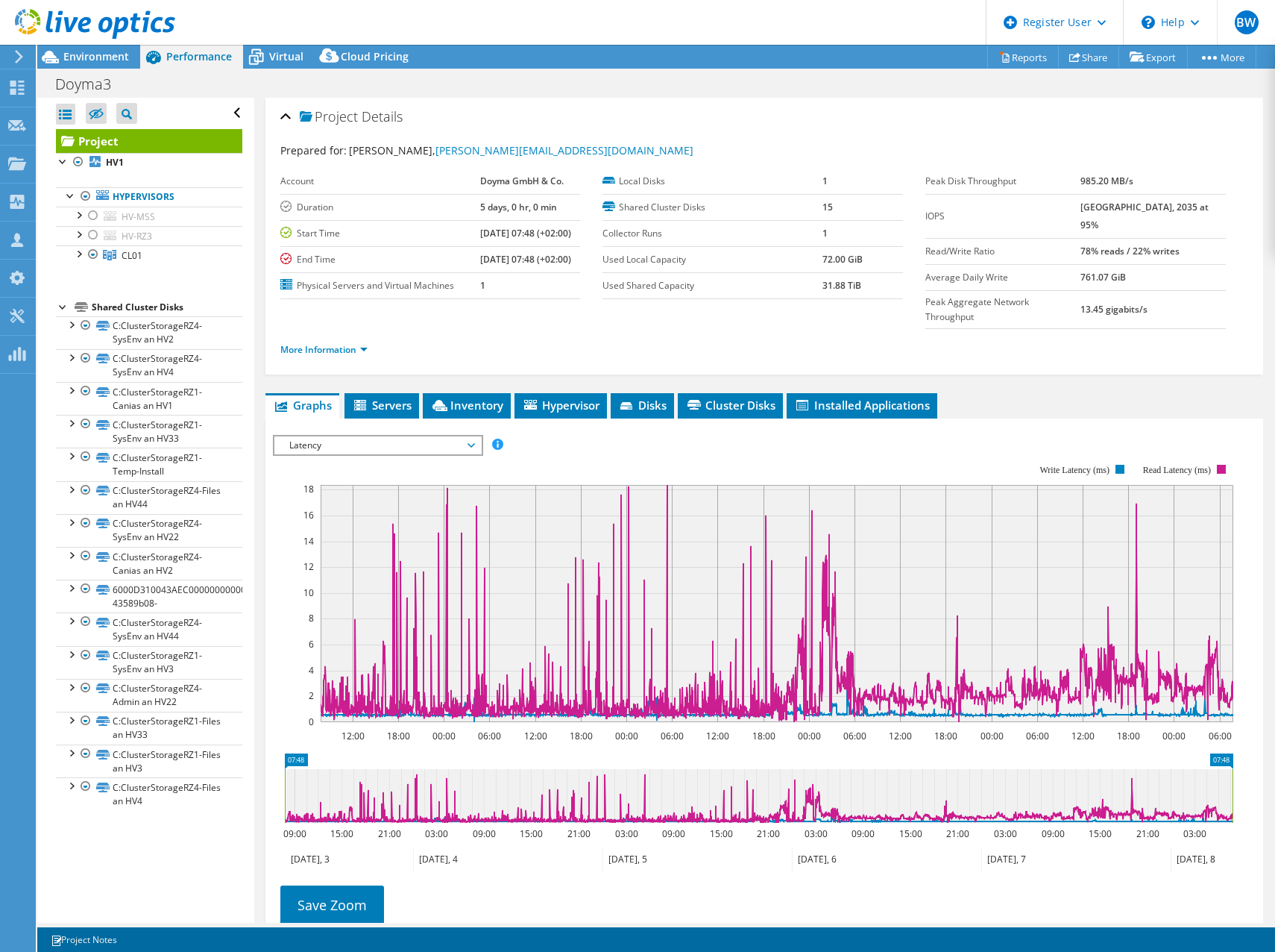
click at [920, 129] on div "Project Details" at bounding box center [764, 117] width 969 height 32
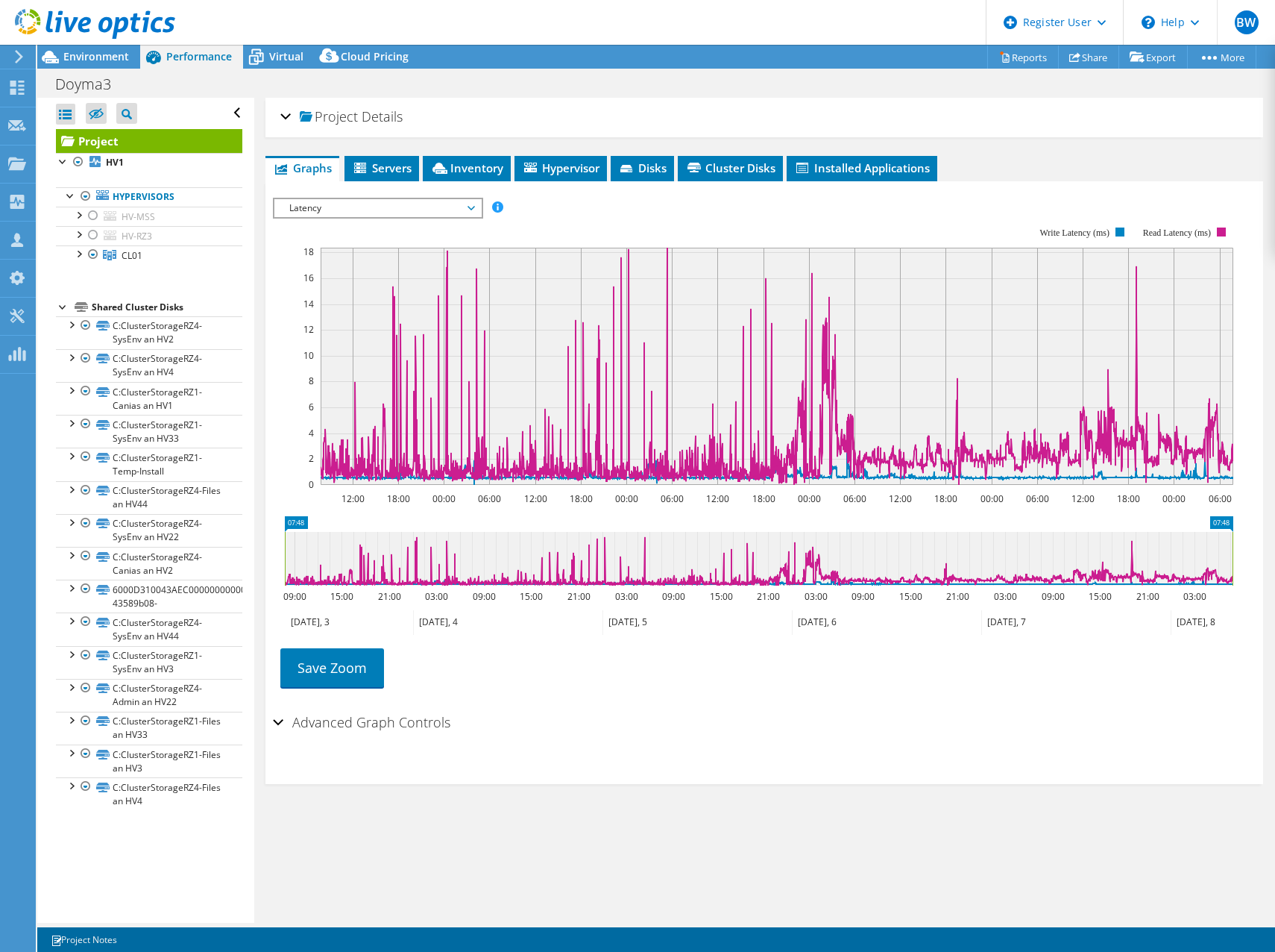
click at [631, 126] on div "Project Details" at bounding box center [764, 117] width 969 height 32
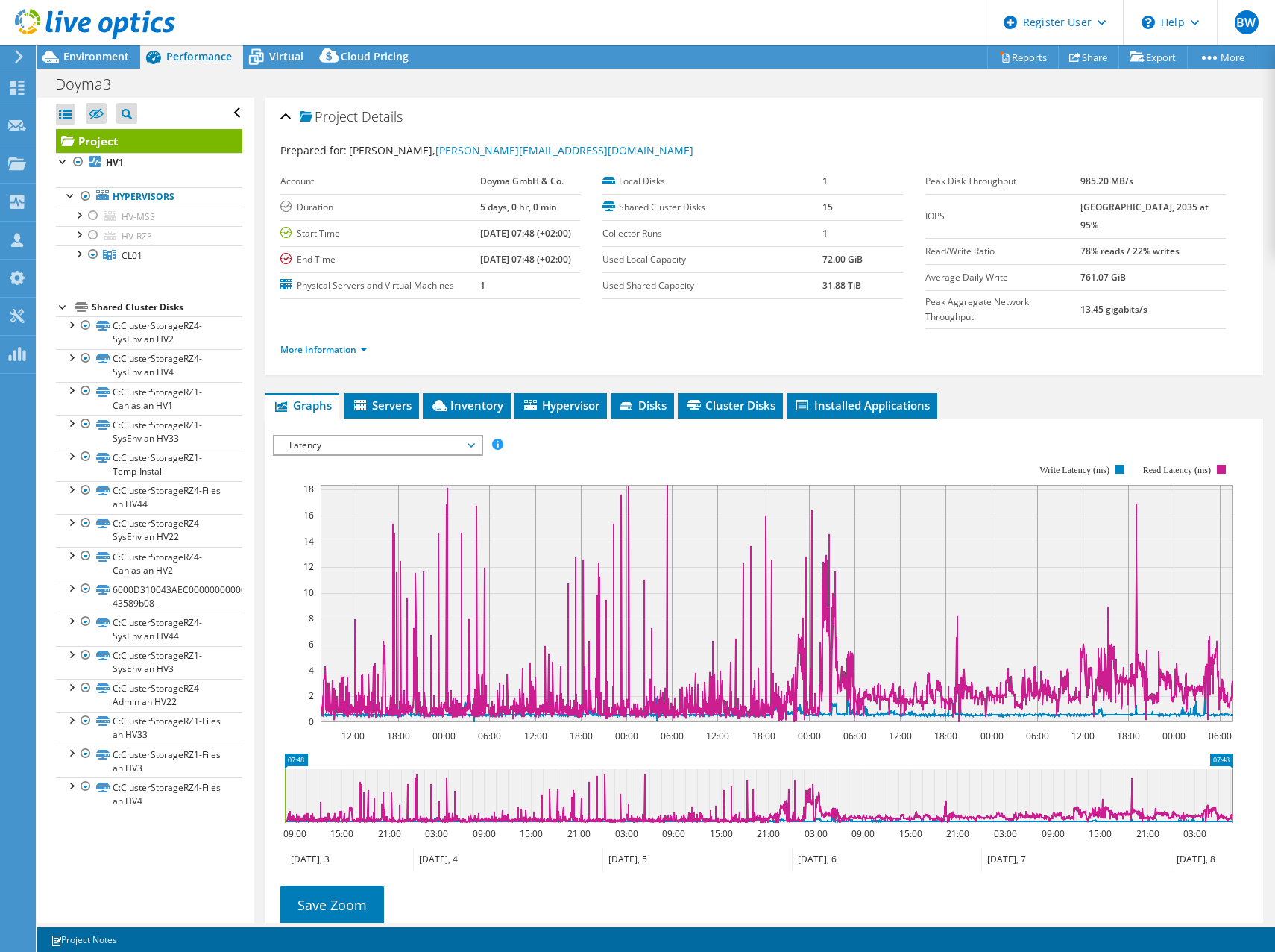
click at [812, 102] on div "Project Details" at bounding box center [764, 117] width 969 height 32
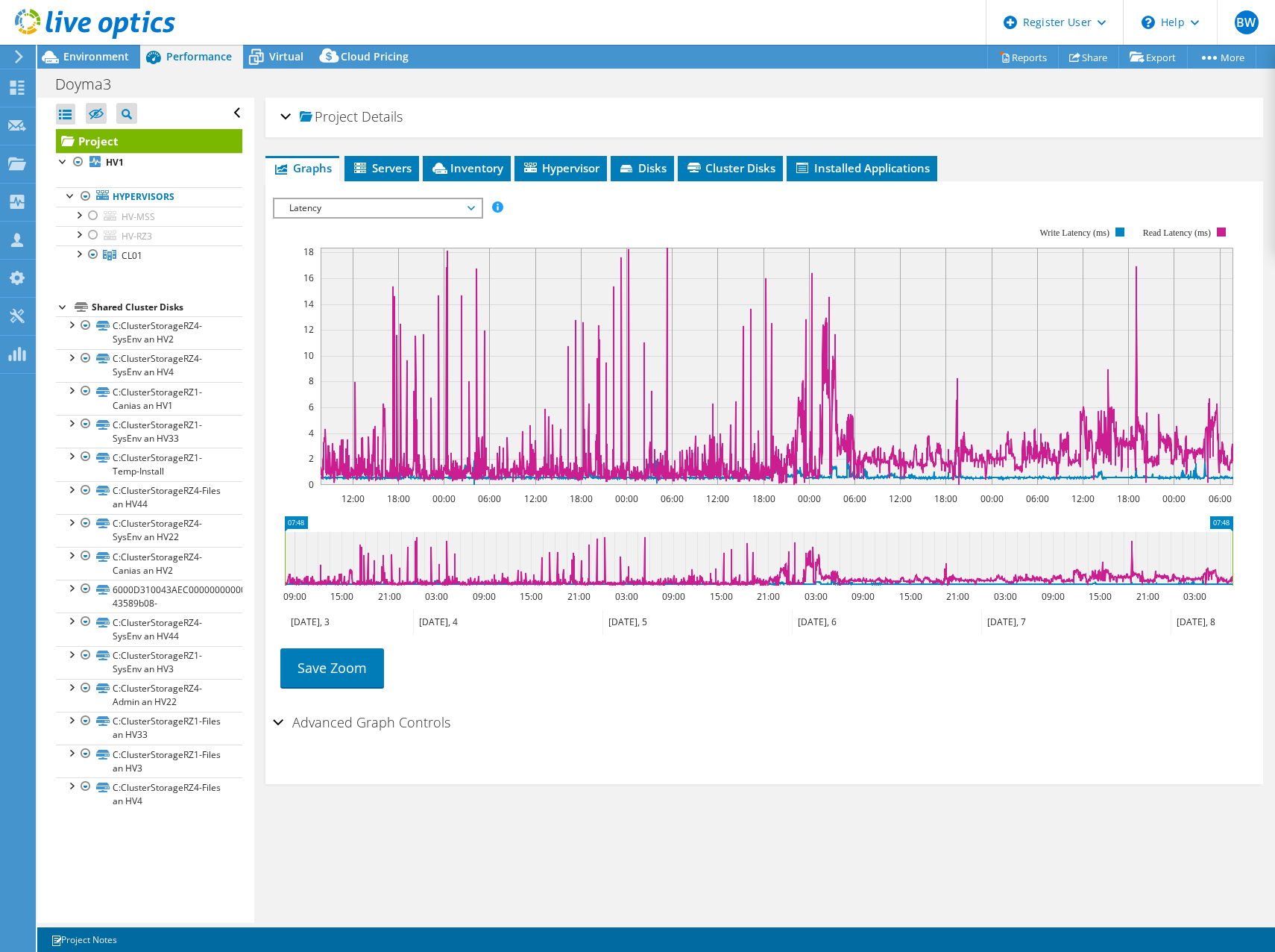
click at [280, 114] on div "Project Details" at bounding box center [764, 117] width 969 height 32
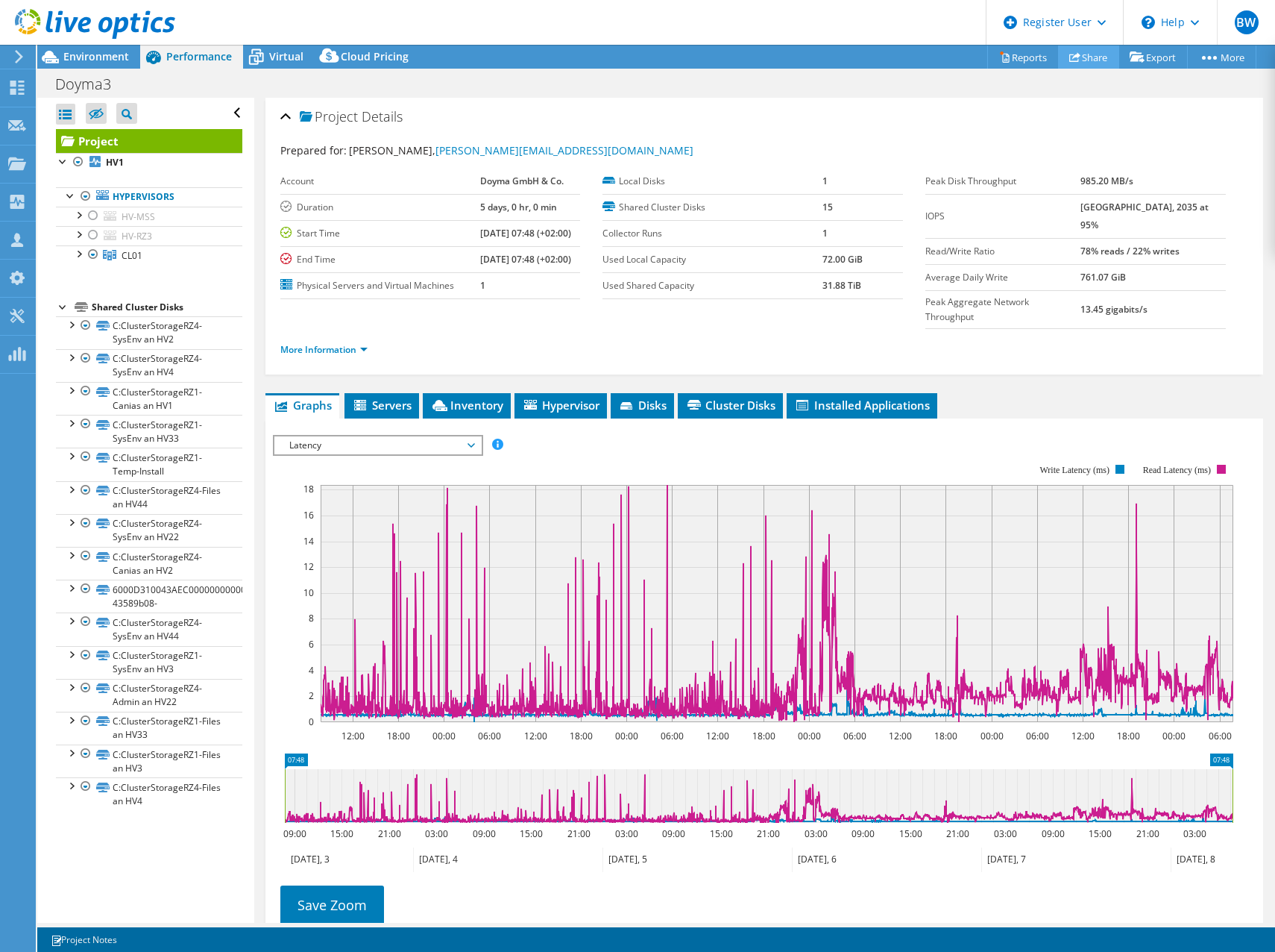
click at [1074, 58] on link "Share" at bounding box center [1088, 57] width 61 height 23
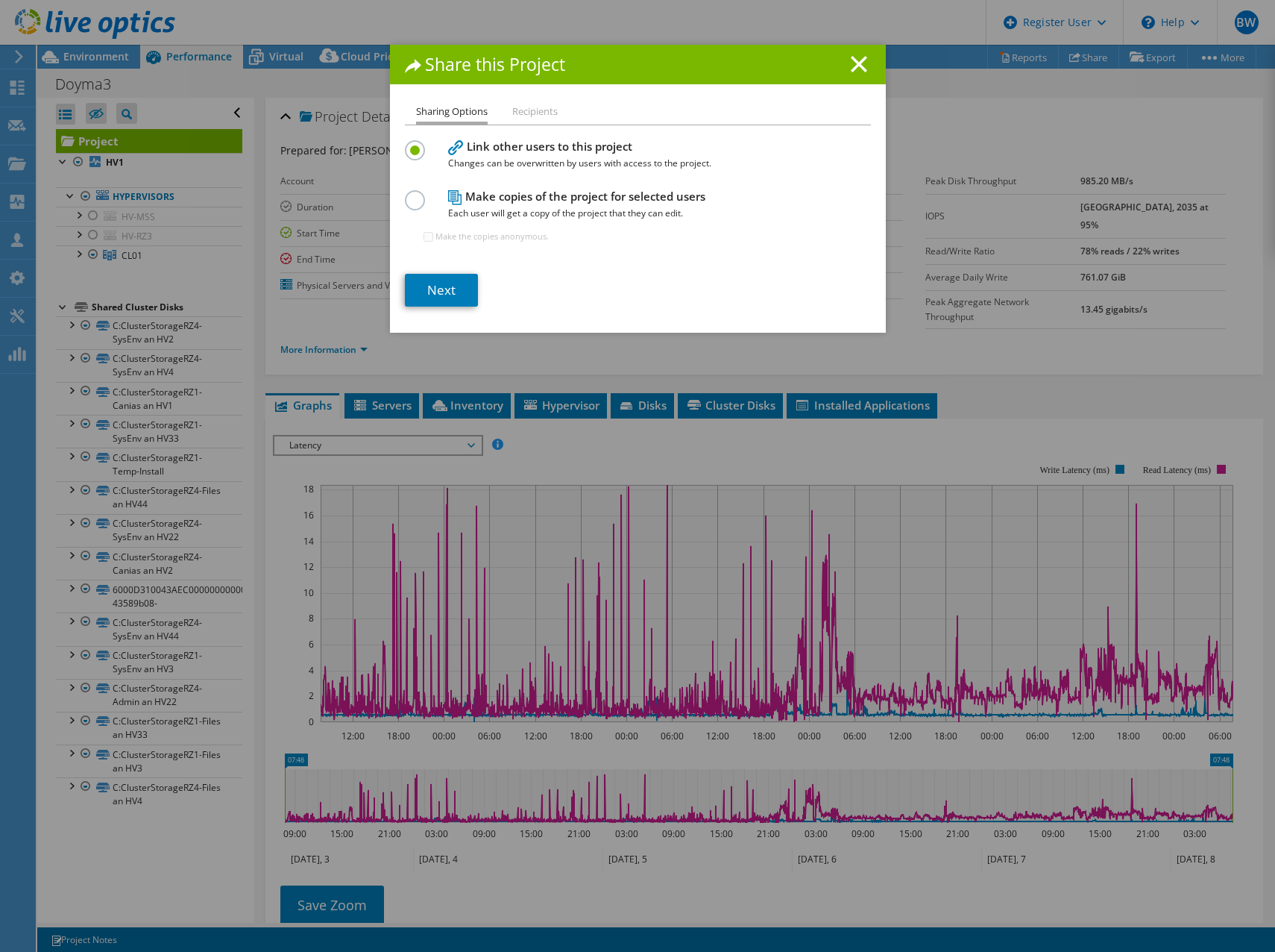
click at [521, 107] on li "Recipients" at bounding box center [535, 112] width 46 height 18
click at [443, 290] on link "Next" at bounding box center [441, 290] width 73 height 33
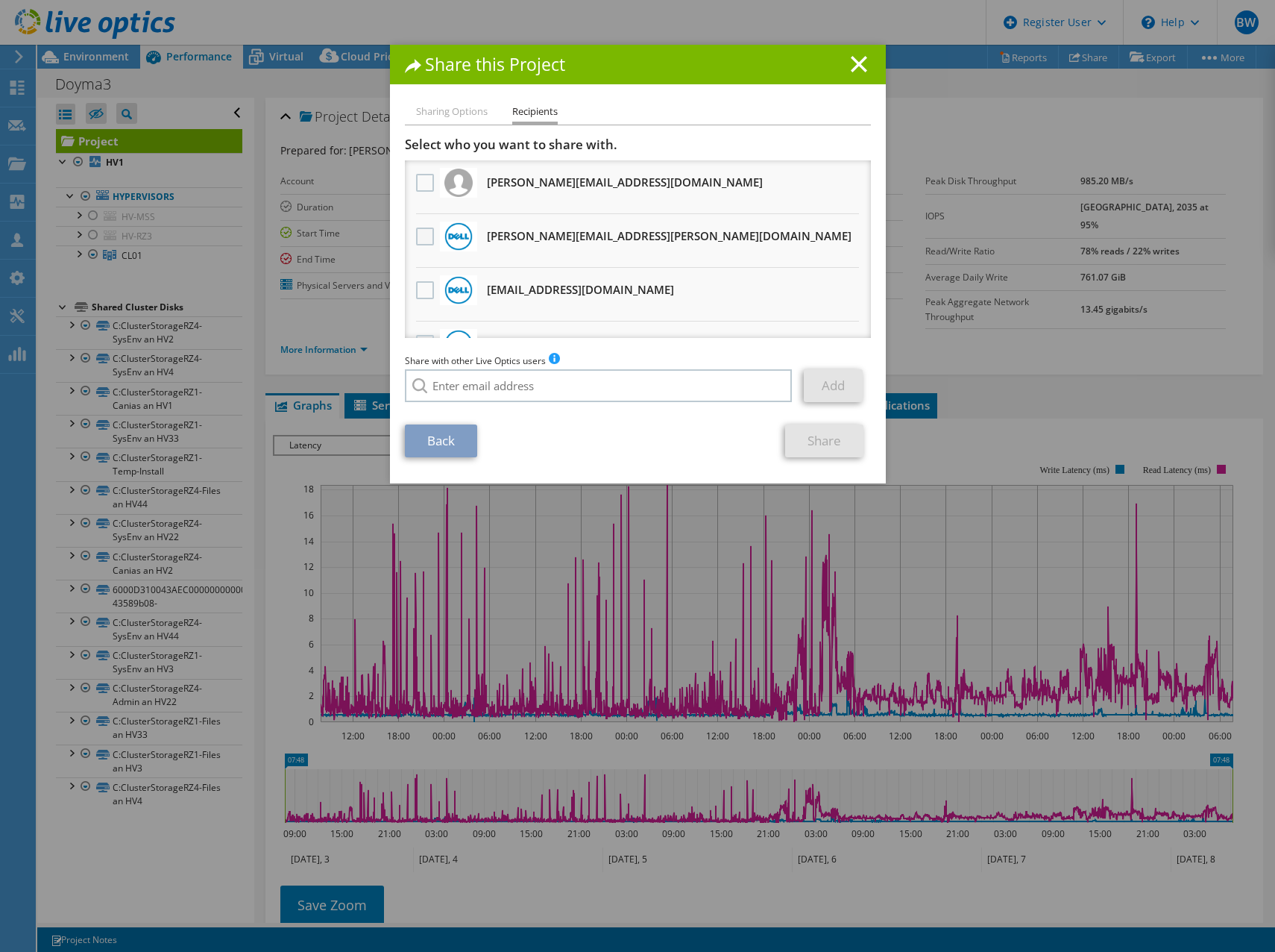
click at [417, 234] on label at bounding box center [427, 236] width 21 height 18
click at [0, 0] on input "checkbox" at bounding box center [0, 0] width 0 height 0
drag, startPoint x: 705, startPoint y: 357, endPoint x: 686, endPoint y: 357, distance: 19.0
click at [705, 357] on div "Share with other Live Optics users Enter a single email address and click add. …" at bounding box center [637, 381] width 466 height 56
click at [670, 442] on div "Back Share" at bounding box center [637, 441] width 466 height 33
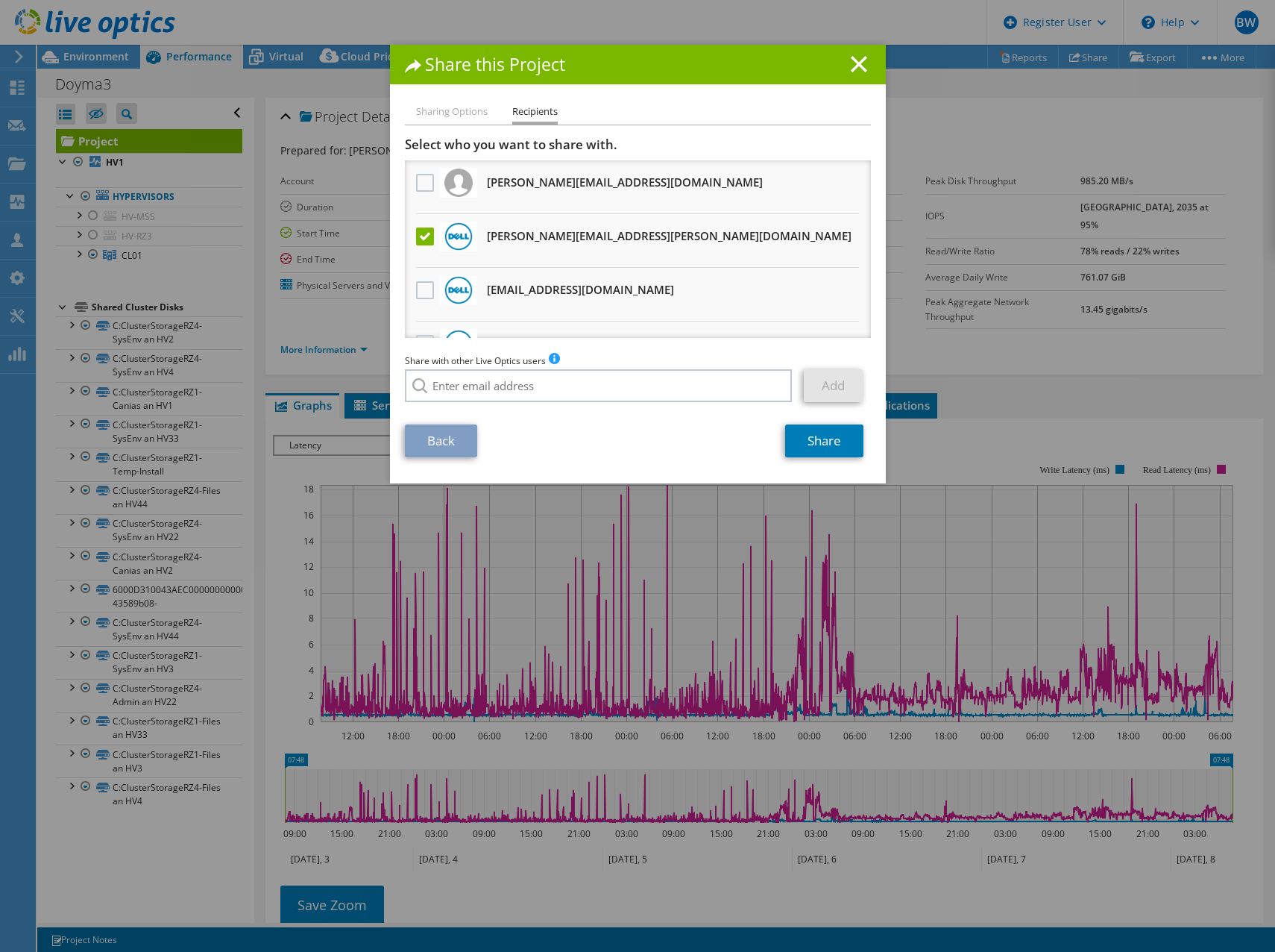
click at [644, 445] on div "Back Share" at bounding box center [637, 441] width 466 height 33
click at [824, 448] on link "Share" at bounding box center [825, 441] width 79 height 33
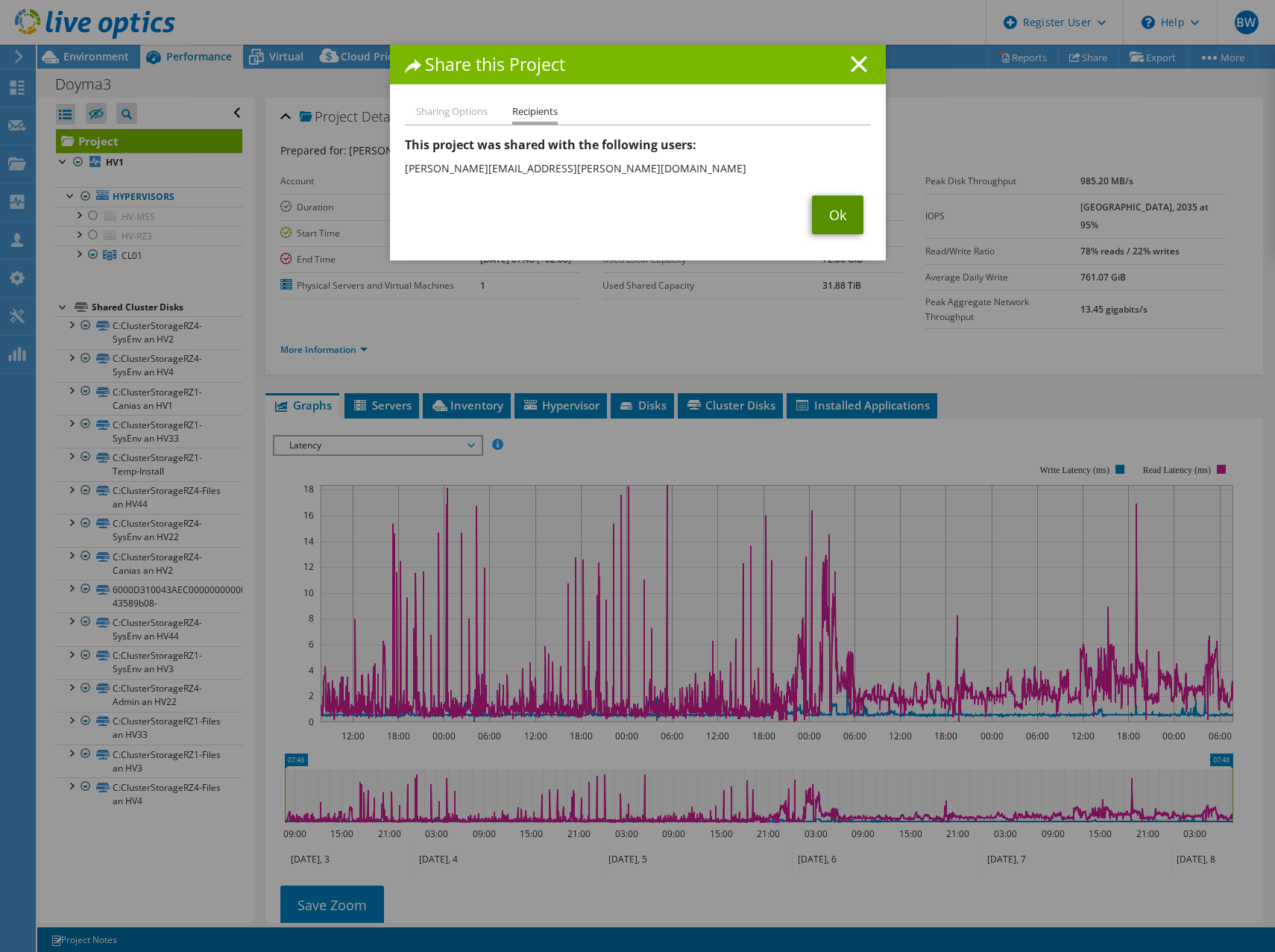
click at [845, 212] on link "Ok" at bounding box center [837, 215] width 52 height 39
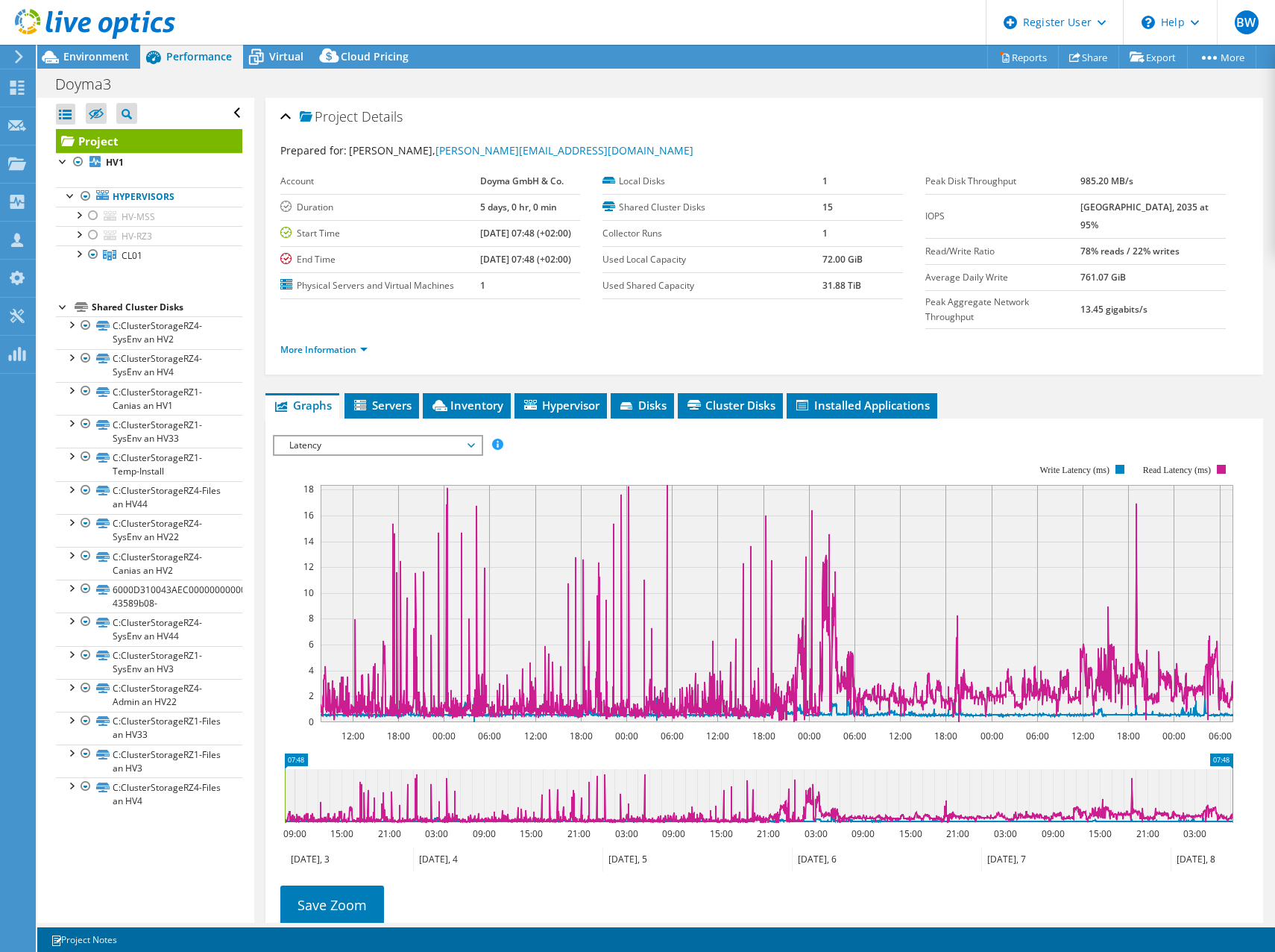
click at [82, 26] on use at bounding box center [94, 23] width 160 height 30
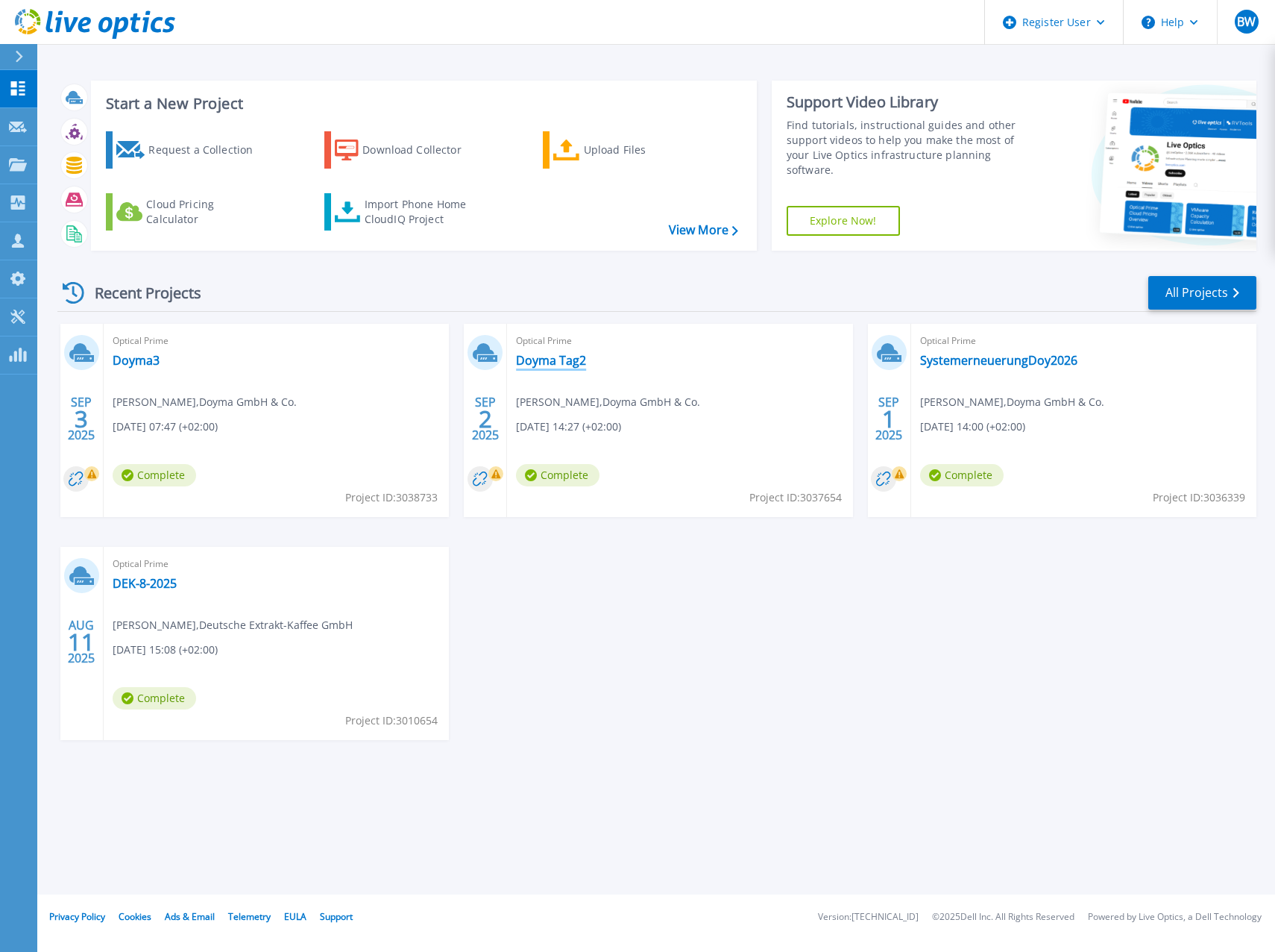
click at [543, 362] on link "Doyma Tag2" at bounding box center [551, 360] width 70 height 15
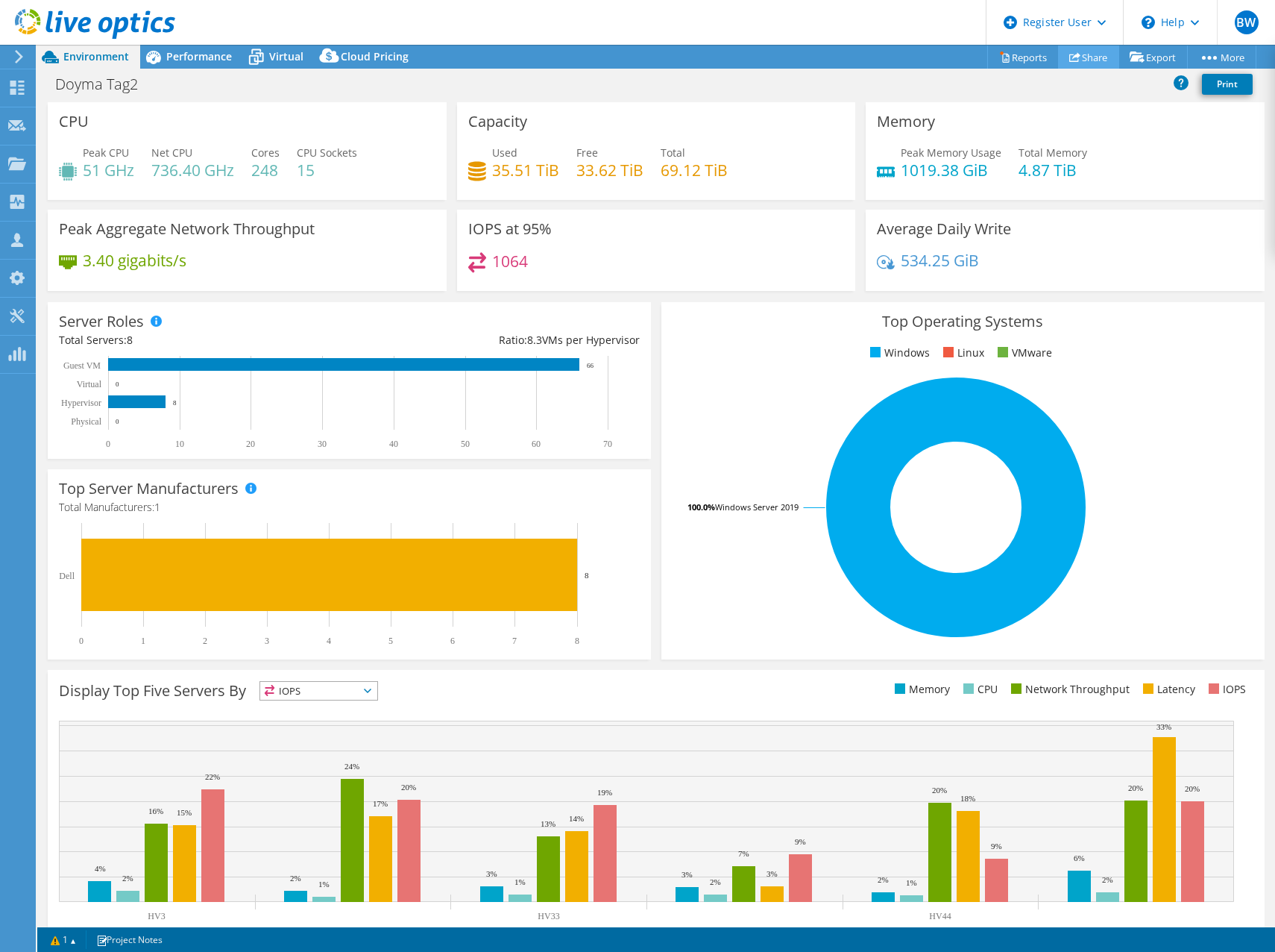
click at [1082, 53] on link "Share" at bounding box center [1088, 57] width 61 height 23
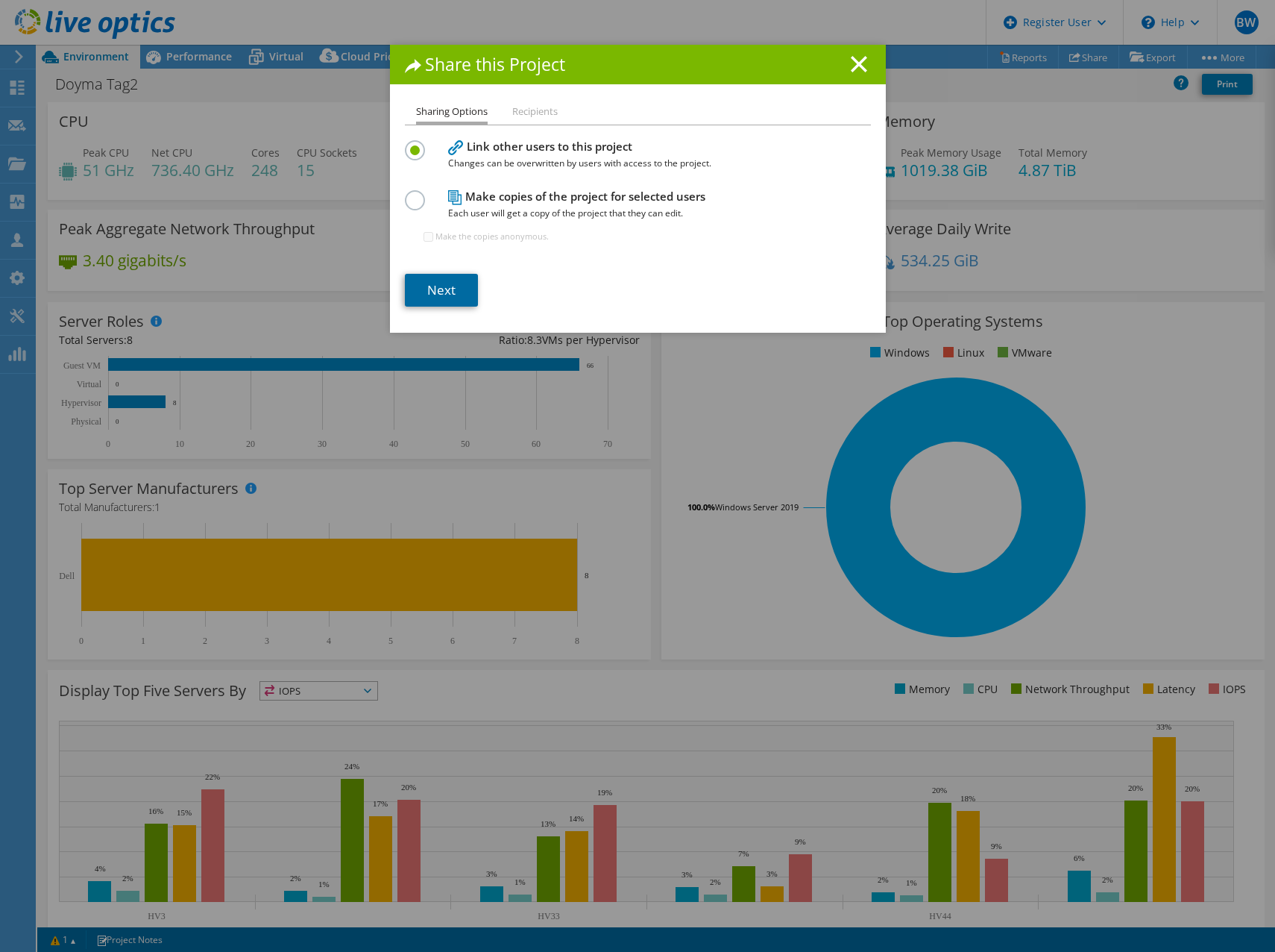
click at [434, 290] on link "Next" at bounding box center [441, 290] width 73 height 33
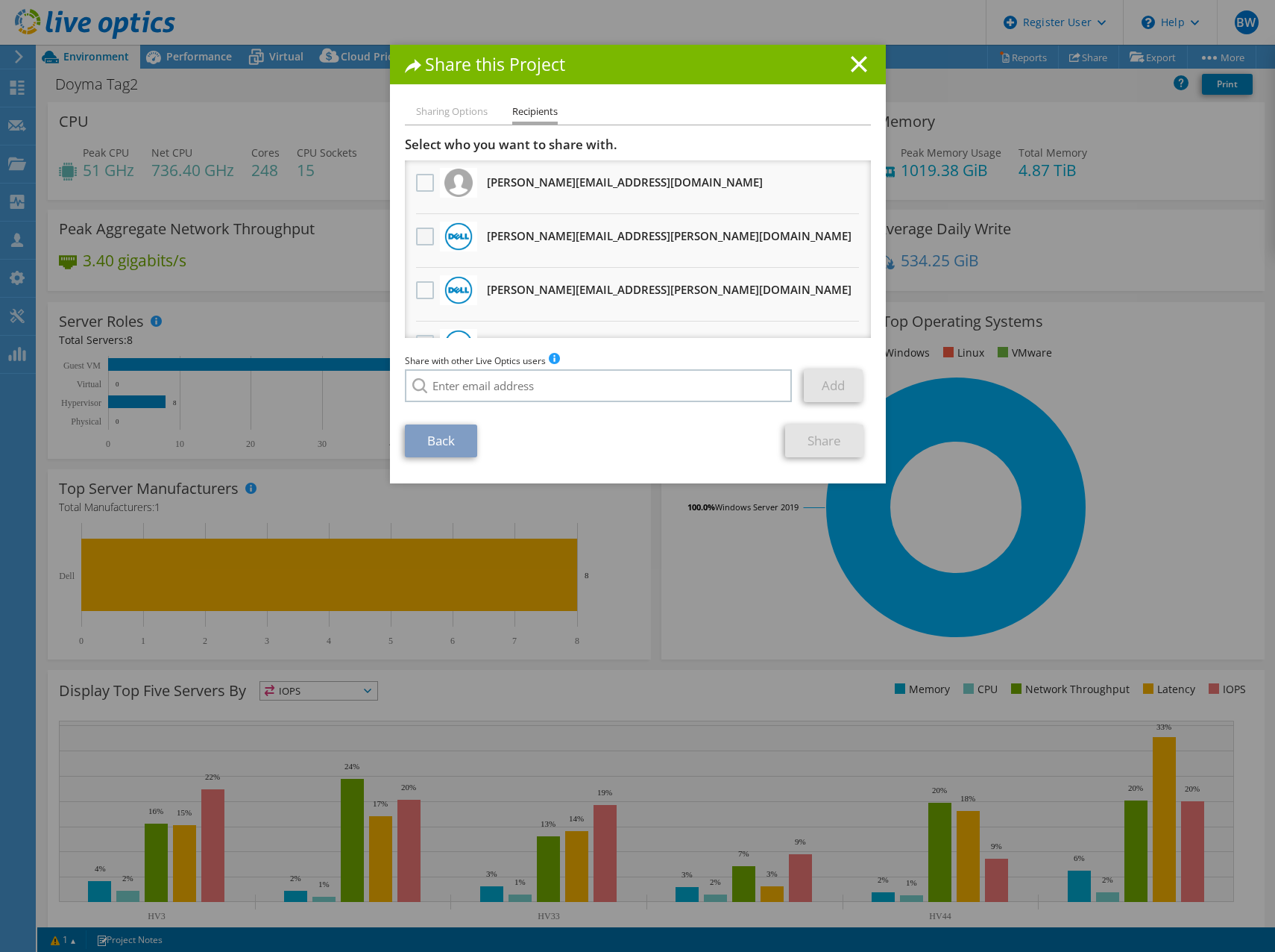
click at [416, 235] on label at bounding box center [427, 236] width 21 height 18
click at [0, 0] on input "checkbox" at bounding box center [0, 0] width 0 height 0
click at [828, 440] on link "Share" at bounding box center [825, 441] width 79 height 33
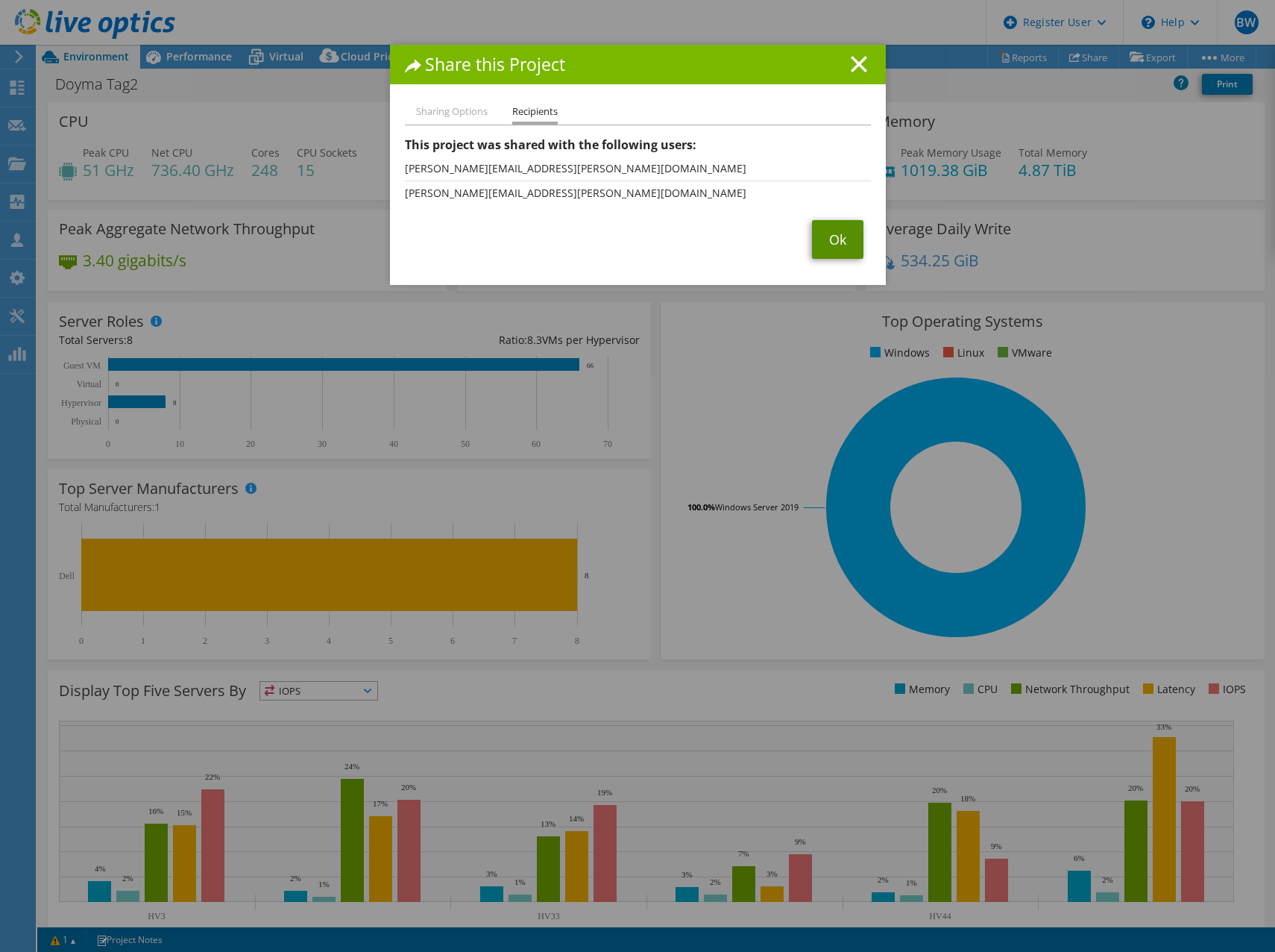
click at [823, 235] on link "Ok" at bounding box center [837, 239] width 52 height 39
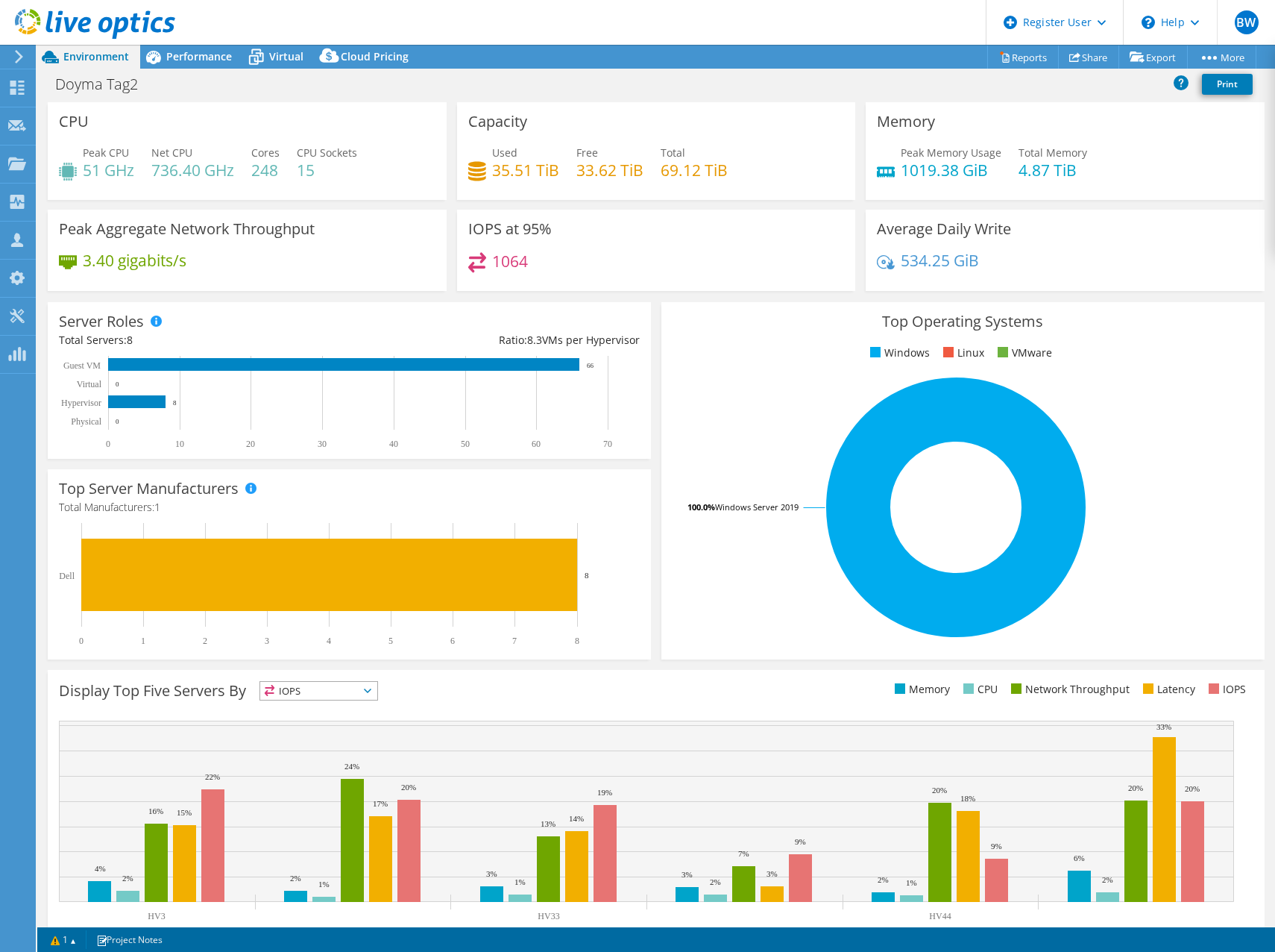
click at [40, 29] on icon at bounding box center [94, 23] width 160 height 30
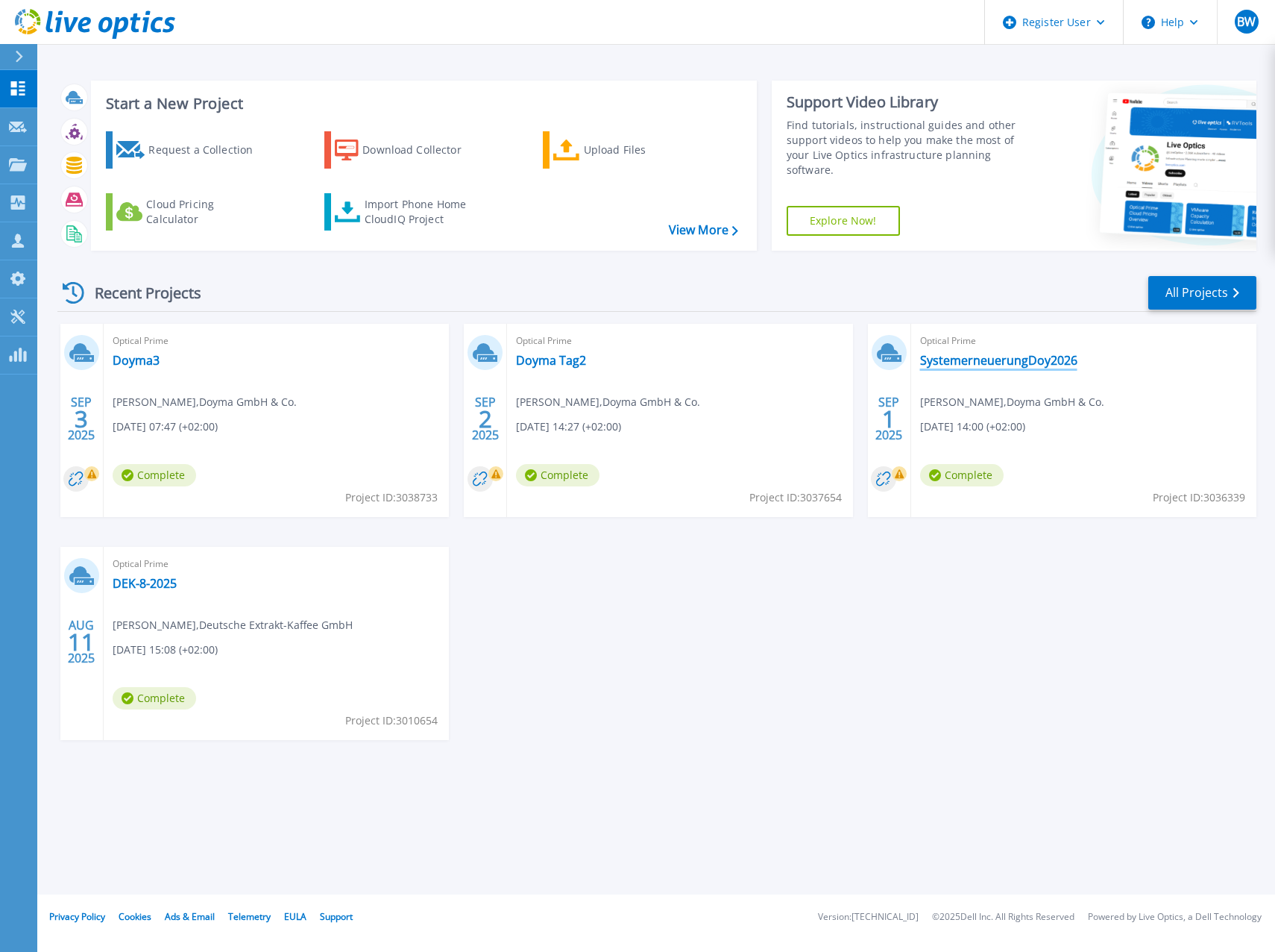
click at [997, 362] on link "SystemerneuerungDoy2026" at bounding box center [999, 360] width 158 height 15
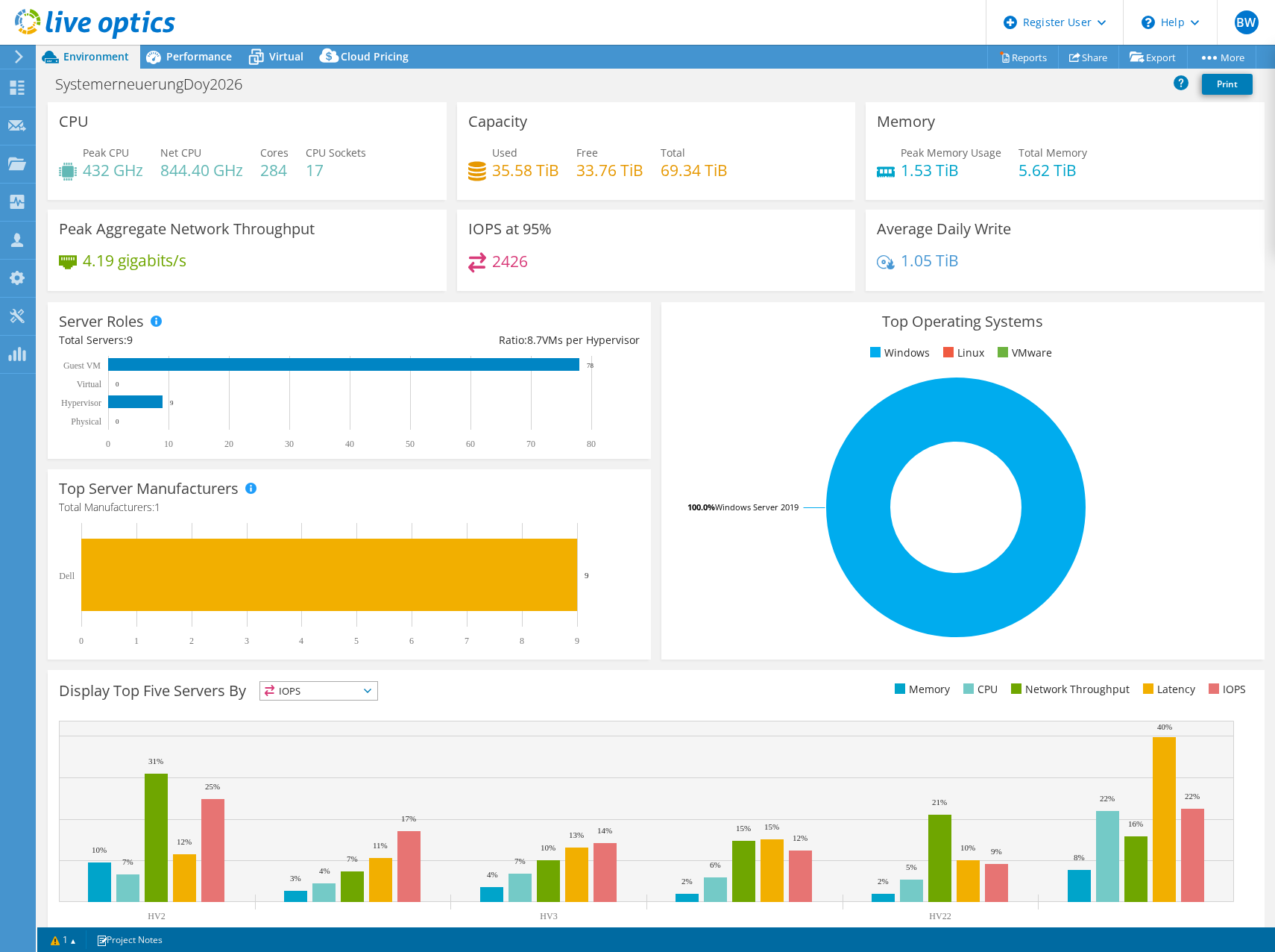
click at [722, 488] on rect at bounding box center [957, 507] width 568 height 261
click at [798, 402] on rect at bounding box center [957, 507] width 568 height 261
click at [1070, 60] on icon at bounding box center [1076, 57] width 12 height 12
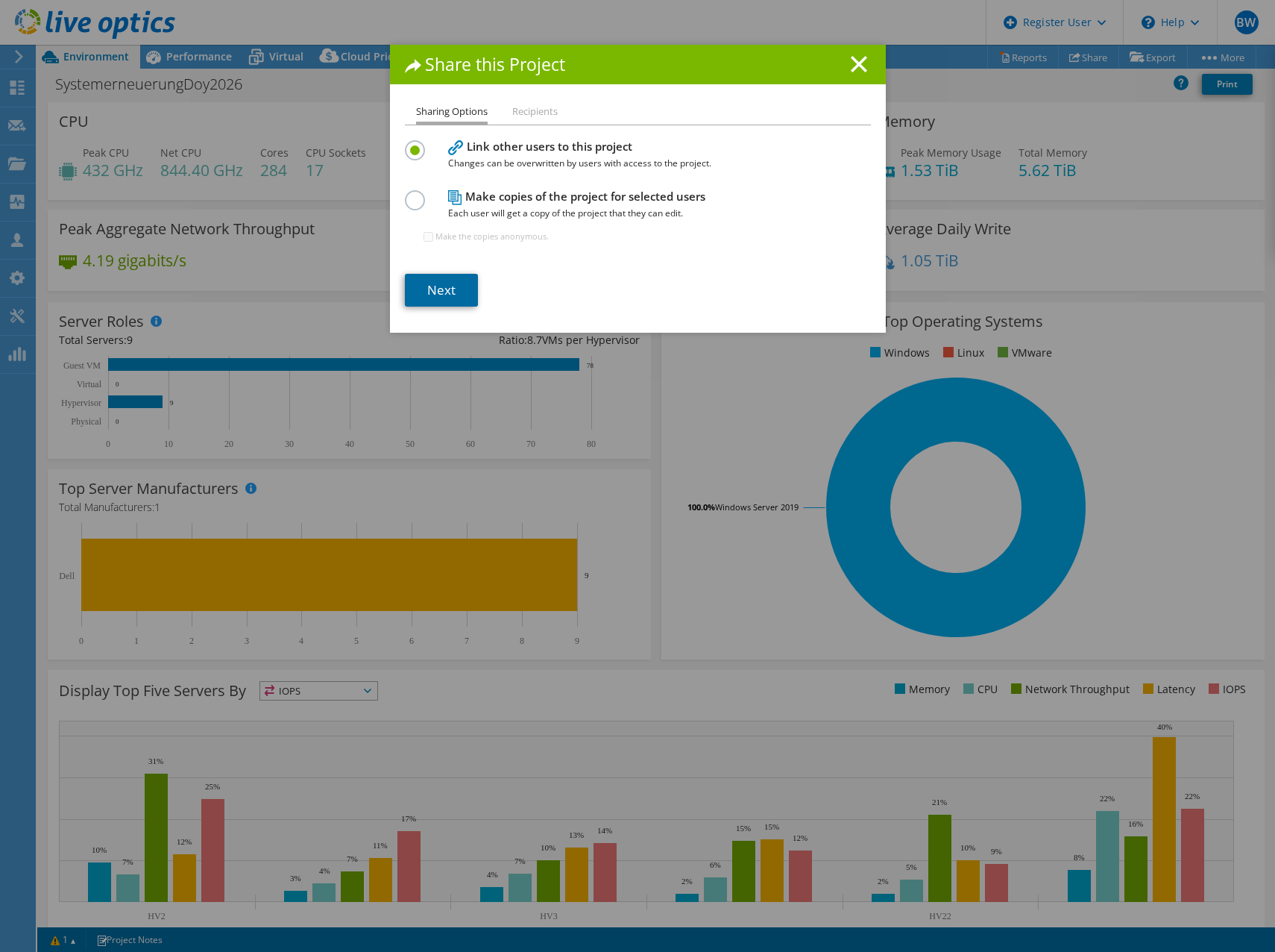
click at [443, 296] on link "Next" at bounding box center [441, 290] width 73 height 33
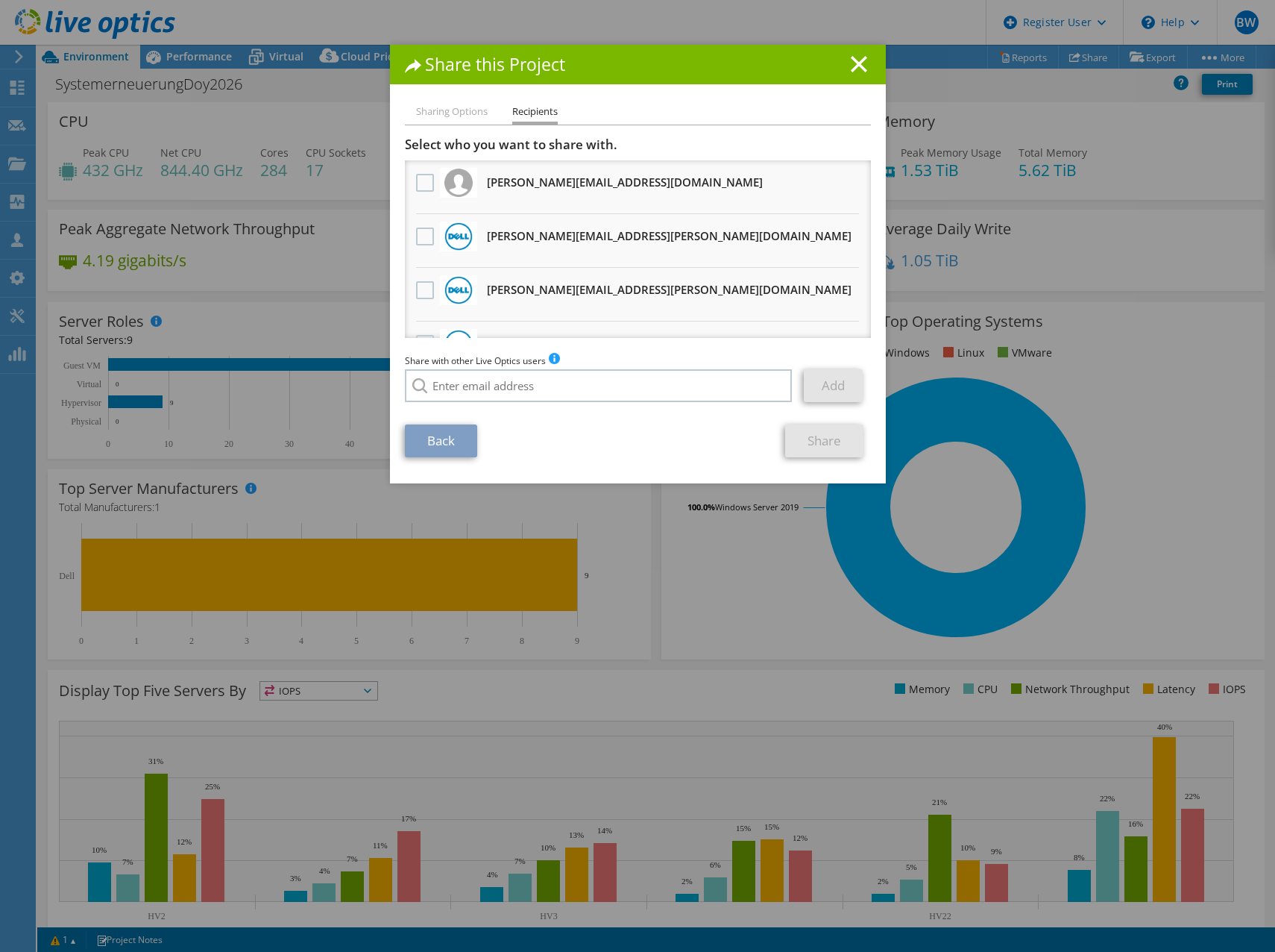
click at [503, 243] on h3 "[PERSON_NAME][EMAIL_ADDRESS][PERSON_NAME][DOMAIN_NAME] Will receive an anonymou…" at bounding box center [669, 235] width 365 height 24
click at [416, 242] on label at bounding box center [427, 236] width 21 height 18
click at [0, 0] on input "checkbox" at bounding box center [0, 0] width 0 height 0
click at [811, 437] on link "Share" at bounding box center [825, 441] width 79 height 33
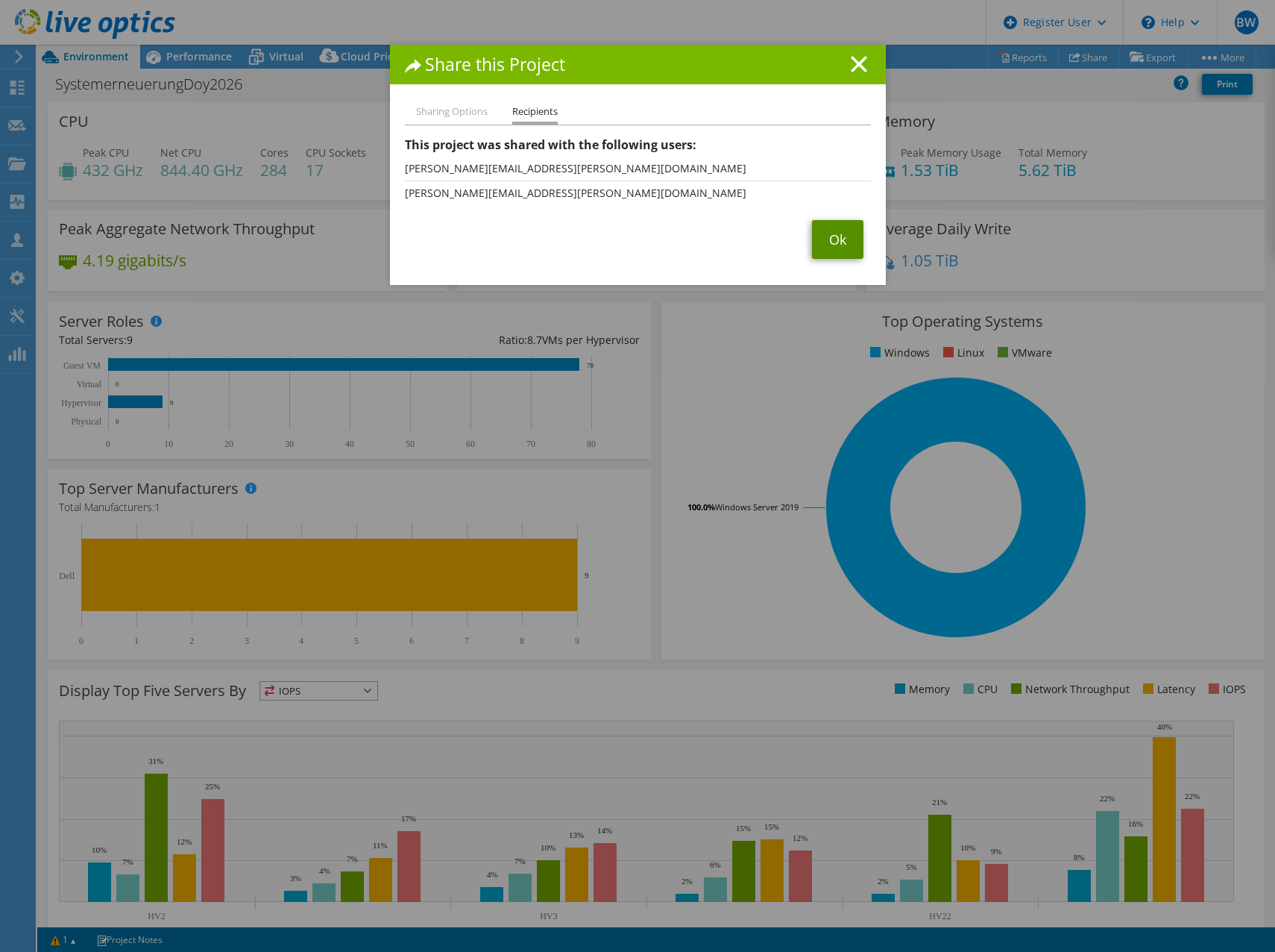
click at [833, 238] on link "Ok" at bounding box center [837, 239] width 52 height 39
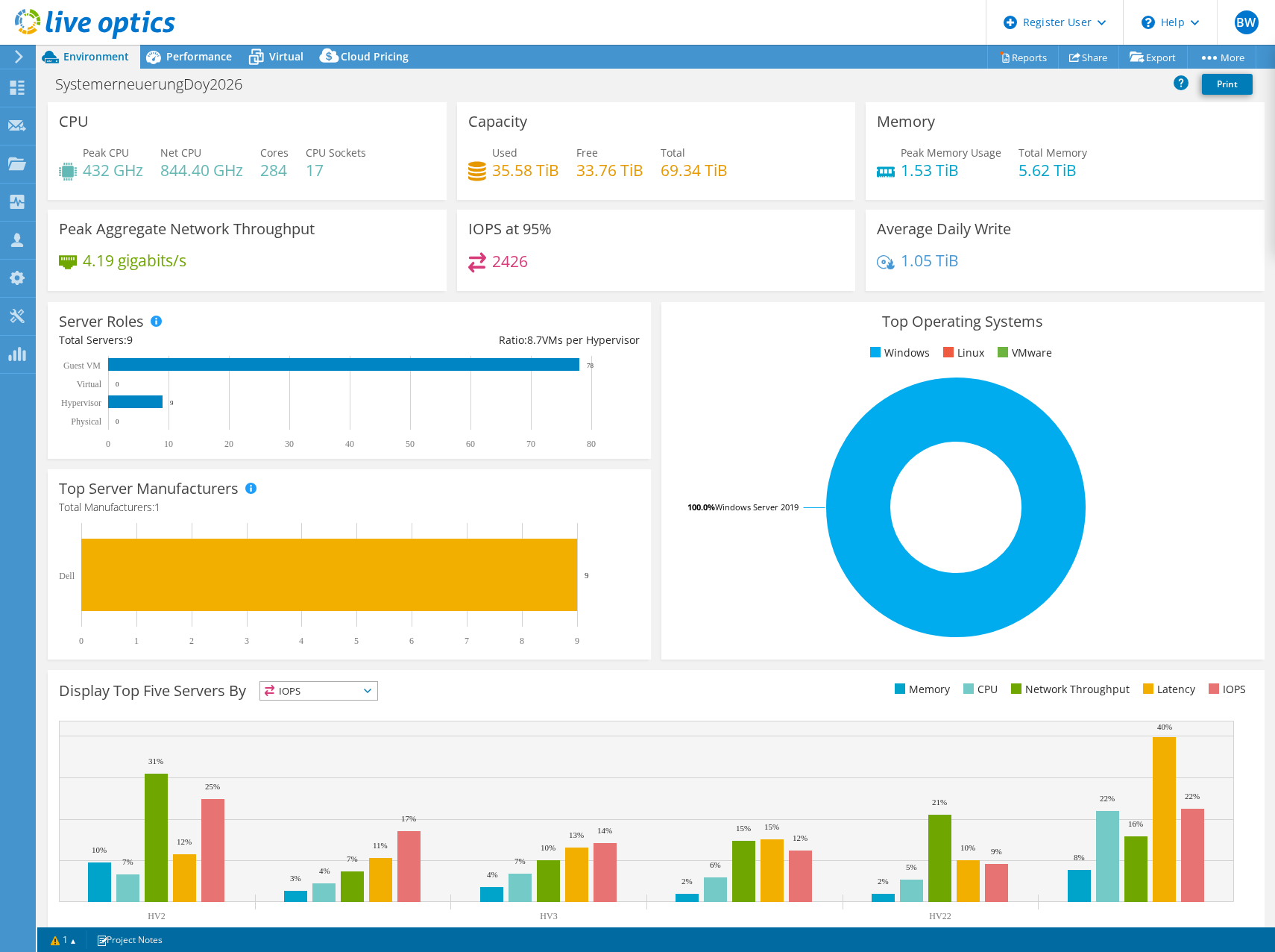
click at [631, 258] on div "2426" at bounding box center [656, 267] width 376 height 32
click at [14, 61] on icon at bounding box center [19, 56] width 12 height 14
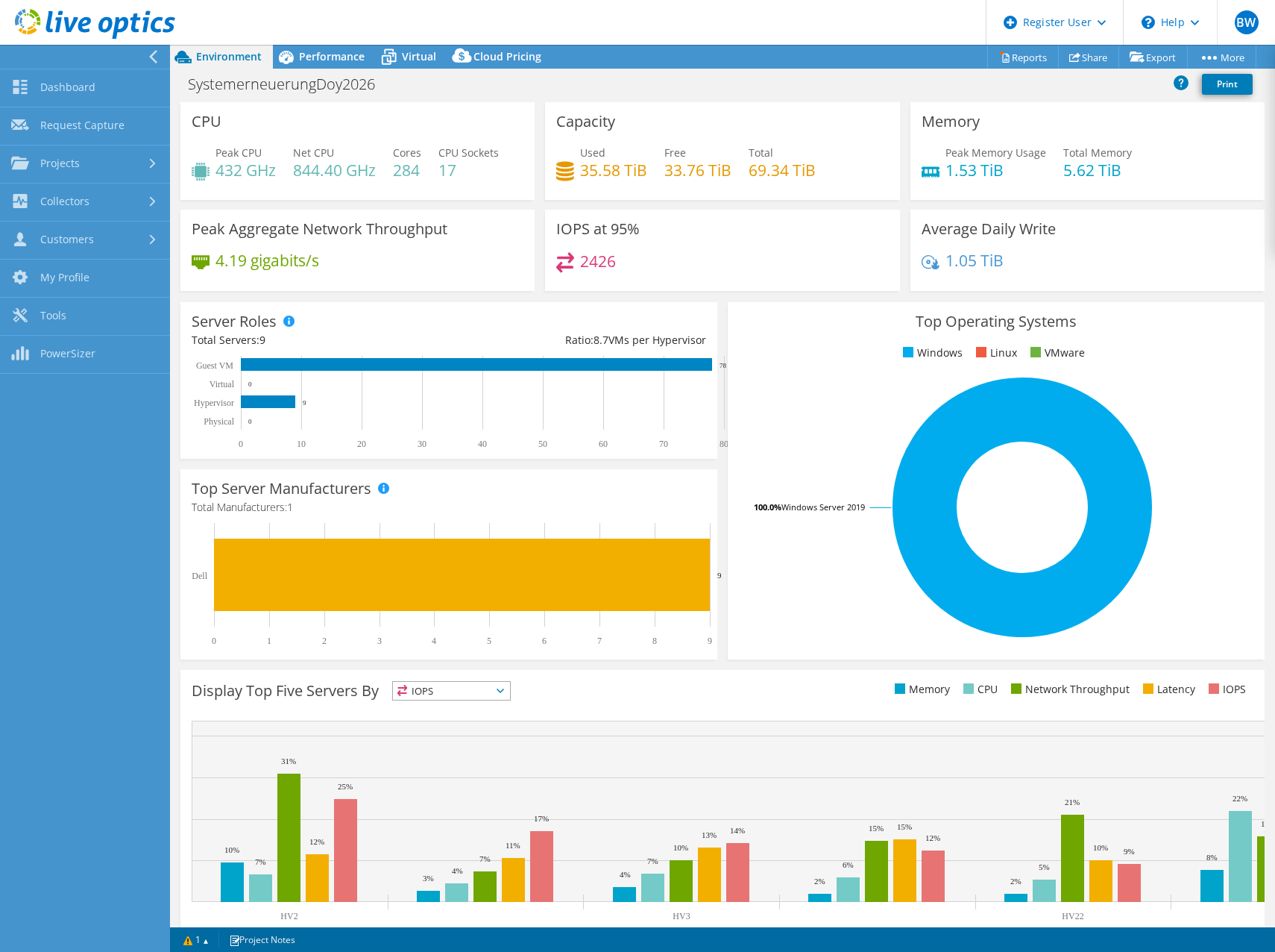
click at [84, 19] on use at bounding box center [94, 23] width 160 height 30
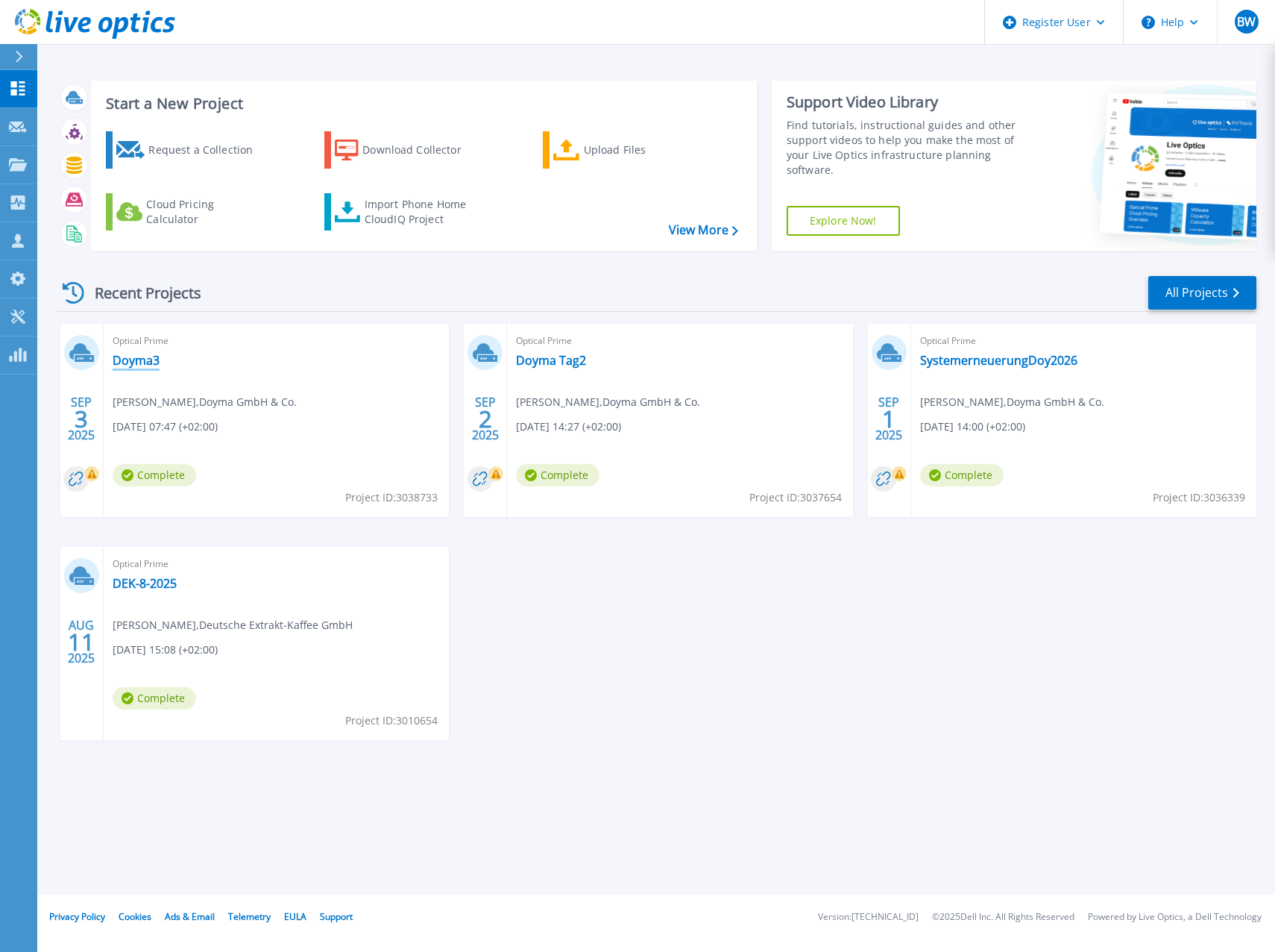
click at [133, 360] on link "Doyma3" at bounding box center [136, 360] width 47 height 15
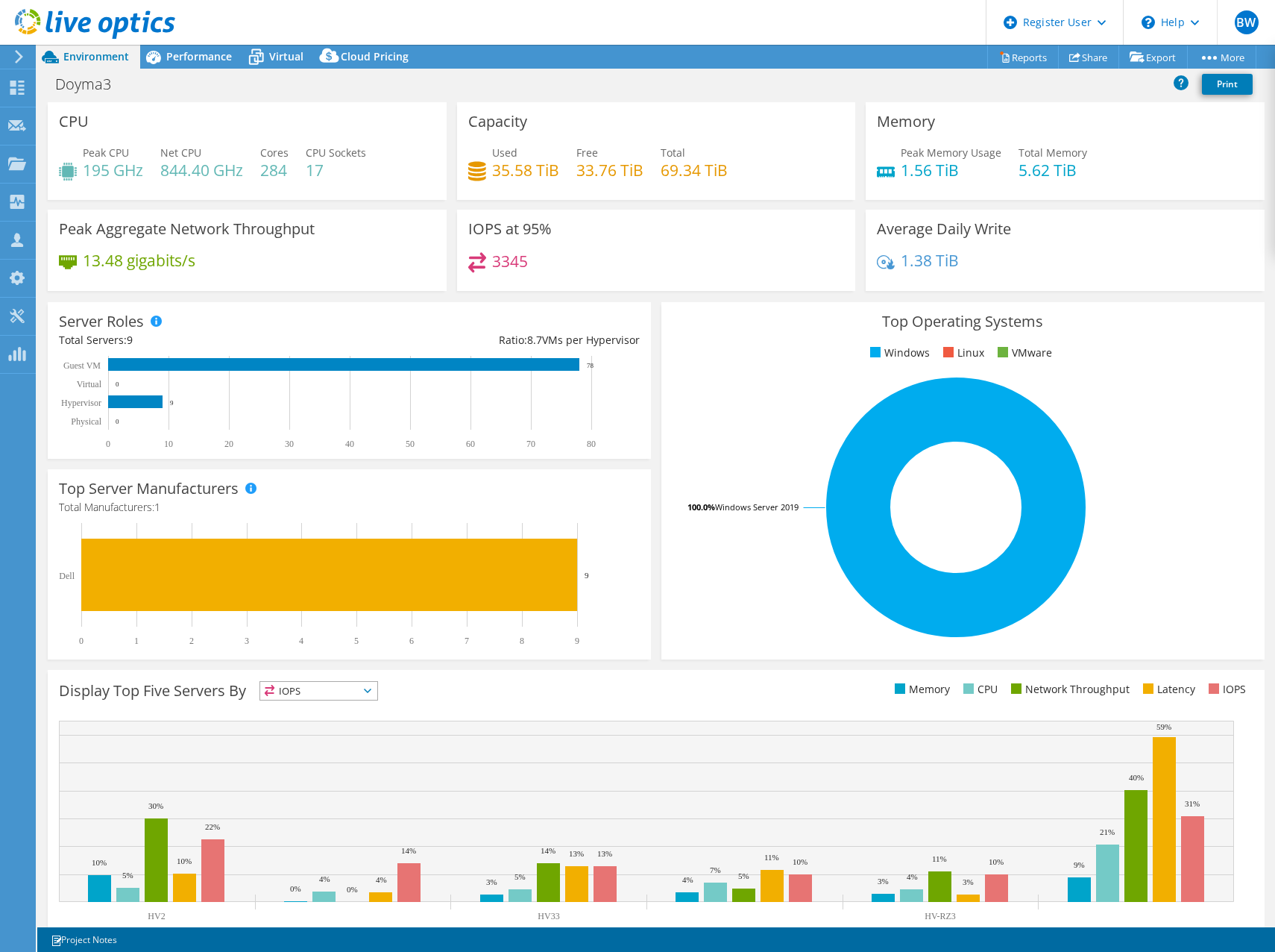
click at [389, 258] on div "13.48 gigabits/s" at bounding box center [247, 267] width 376 height 31
click at [656, 297] on div "Top Operating Systems Windows Linux VMware 100.0% Windows Server 2019" at bounding box center [963, 480] width 614 height 368
click at [642, 464] on div "Top Server Manufacturers Manufacturers are shown for physical servers and hyper…" at bounding box center [349, 564] width 614 height 200
